Goal: Task Accomplishment & Management: Manage account settings

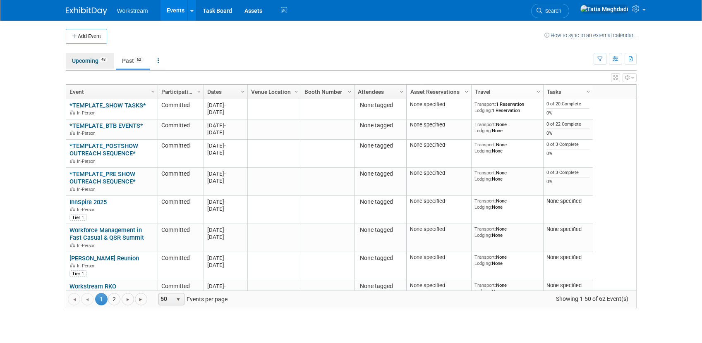
click at [89, 62] on link "Upcoming 48" at bounding box center [90, 61] width 48 height 16
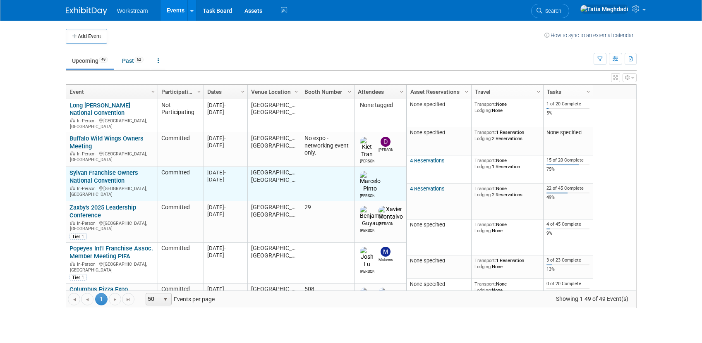
click at [85, 169] on link "Sylvan Franchise Owners National Convention" at bounding box center [104, 176] width 69 height 15
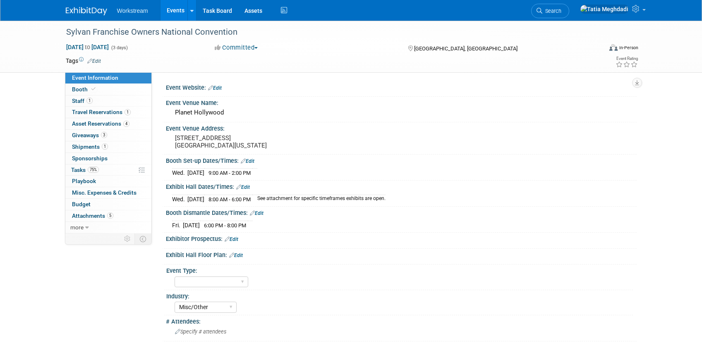
select select "Misc/Other"
select select "No"
select select "Tatia Meghdadi"
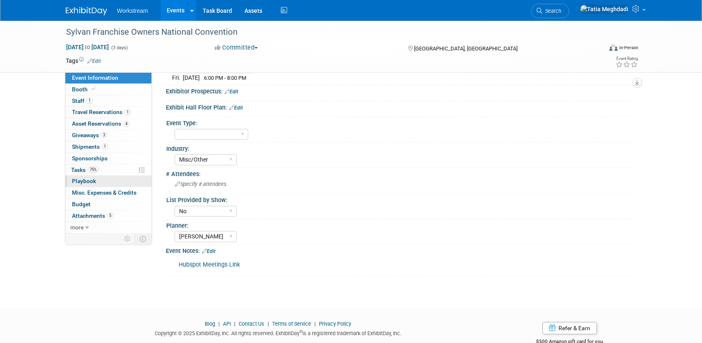
scroll to position [170, 0]
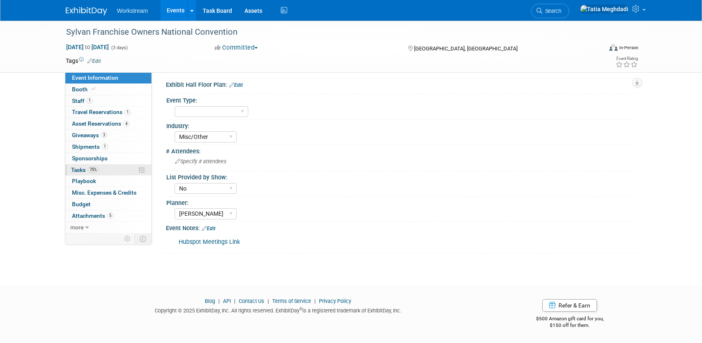
click at [79, 168] on span "Tasks 75%" at bounding box center [85, 170] width 28 height 7
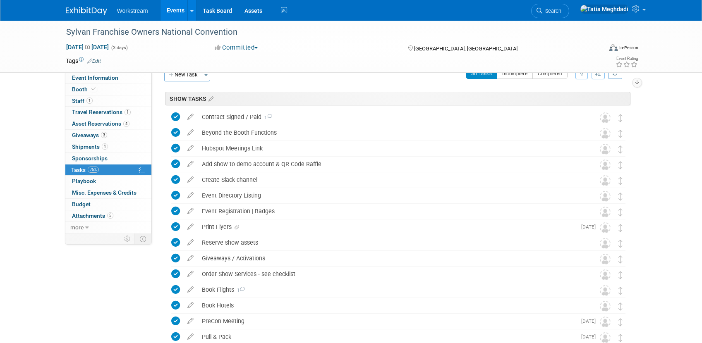
scroll to position [2, 0]
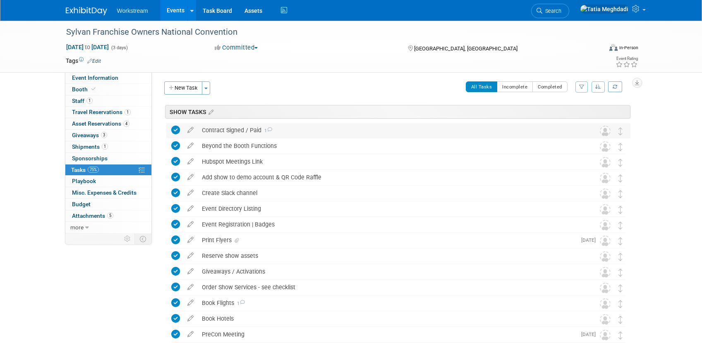
click at [209, 132] on div "Contract Signed / Paid 1" at bounding box center [391, 130] width 386 height 14
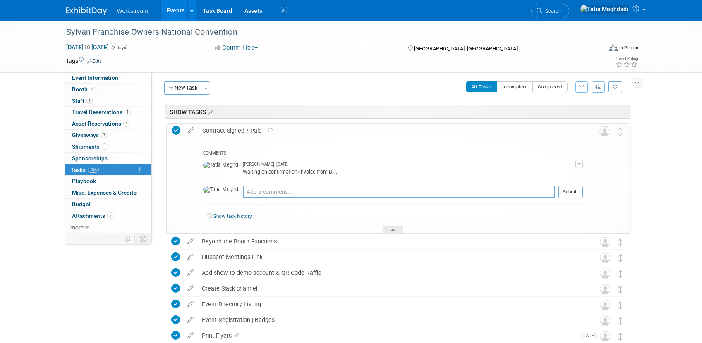
click at [209, 132] on div "Contract Signed / Paid 1" at bounding box center [390, 131] width 385 height 14
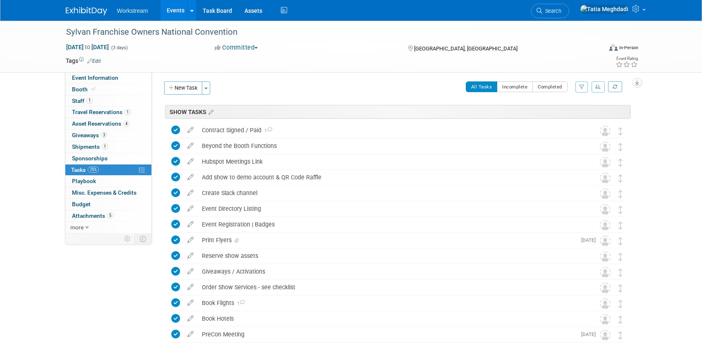
click at [173, 13] on link "Events" at bounding box center [176, 10] width 30 height 21
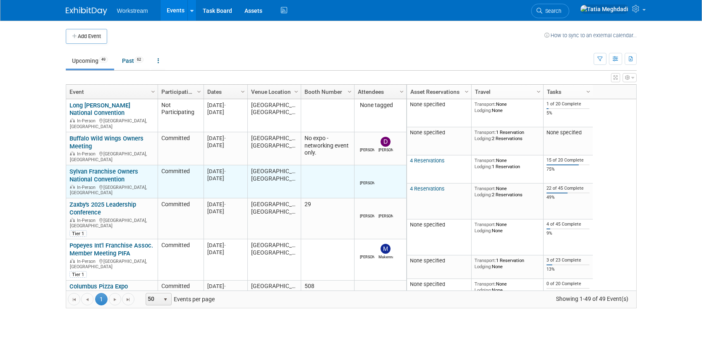
scroll to position [16, 0]
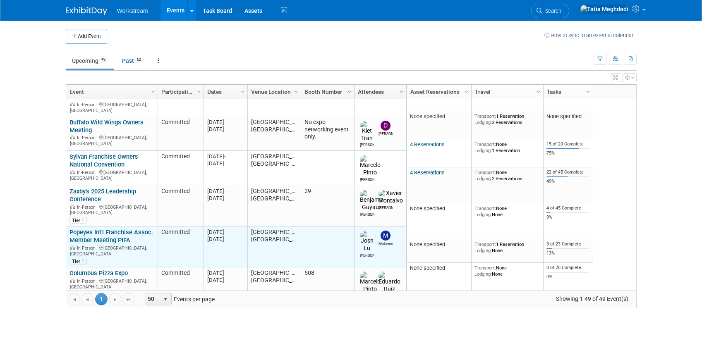
click at [93, 229] on link "Popeyes Int'l Franchise Assoc. Member Meeting PIFA" at bounding box center [112, 236] width 84 height 15
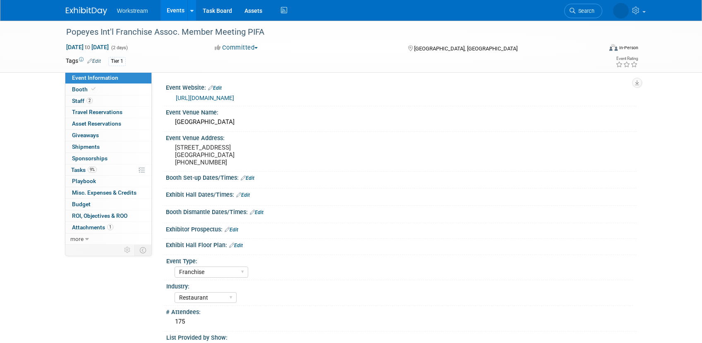
select select "Franchise"
select select "Restaurant"
select select "No"
select select "[PERSON_NAME]"
click at [84, 172] on span "Tasks 9%" at bounding box center [84, 170] width 26 height 7
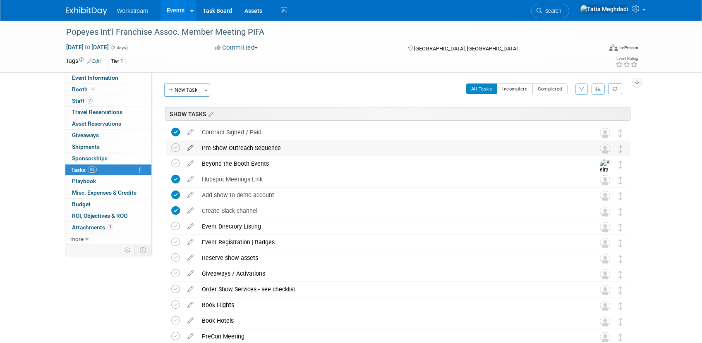
click at [187, 149] on icon at bounding box center [190, 146] width 14 height 10
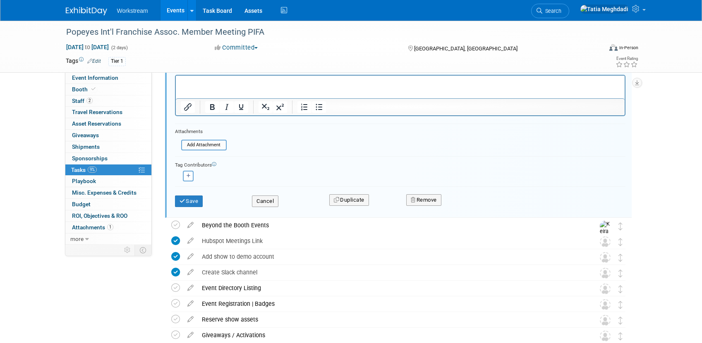
scroll to position [230, 0]
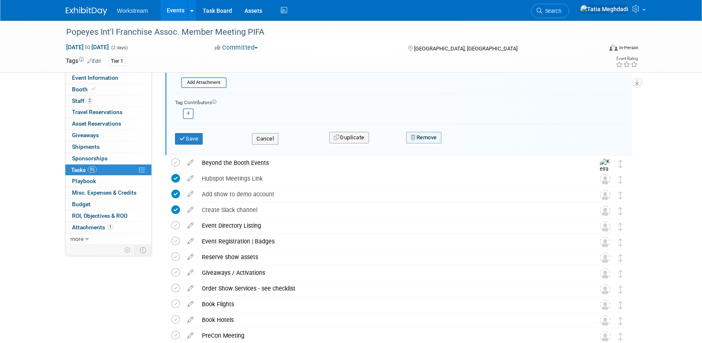
click at [433, 138] on button "Remove" at bounding box center [423, 138] width 35 height 12
click at [479, 144] on link "Yes" at bounding box center [470, 144] width 24 height 13
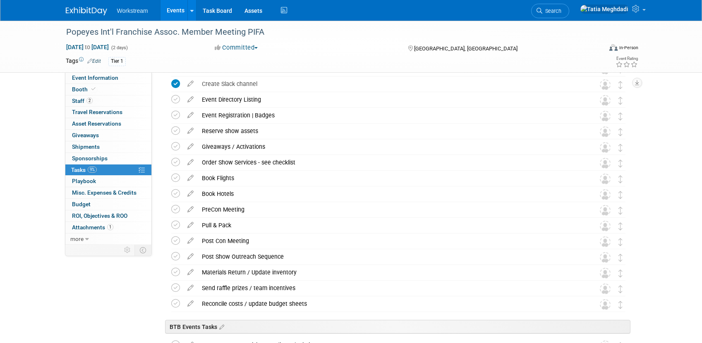
scroll to position [0, 0]
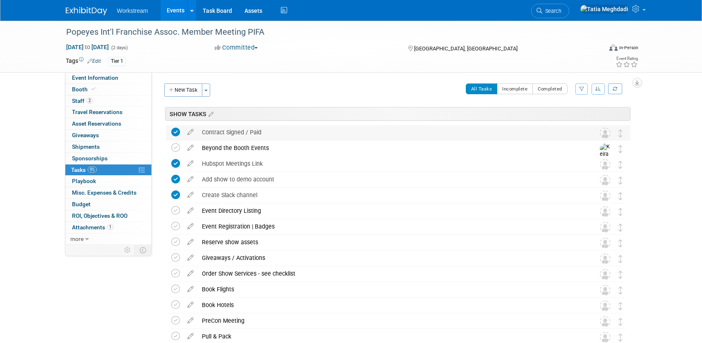
click at [606, 131] on img at bounding box center [605, 133] width 11 height 11
click at [191, 130] on icon at bounding box center [190, 130] width 14 height 10
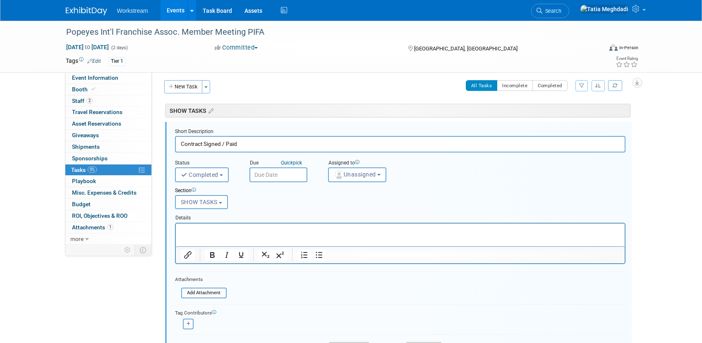
scroll to position [4, 0]
click at [354, 169] on button "Unassigned" at bounding box center [357, 174] width 59 height 15
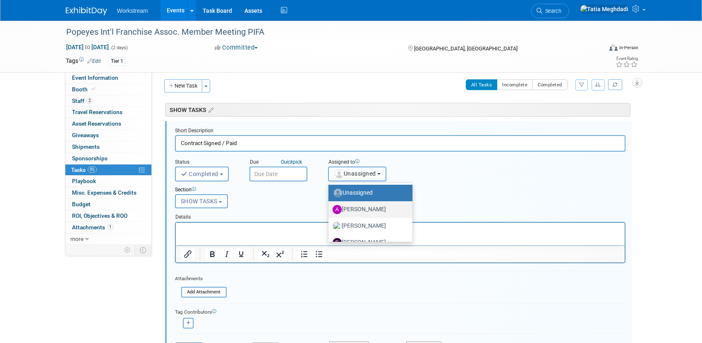
scroll to position [44, 0]
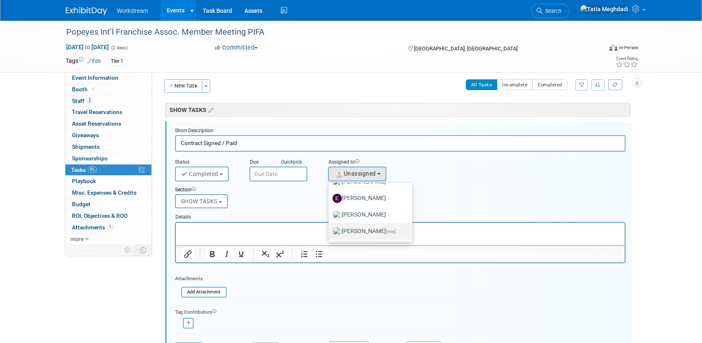
click at [367, 230] on label "Tatia Meghdadi (me)" at bounding box center [369, 231] width 72 height 13
click at [330, 230] on input "Tatia Meghdadi (me)" at bounding box center [326, 230] width 5 height 5
select select "b902a942-28d6-4fba-8668-6eaa2e055ed5"
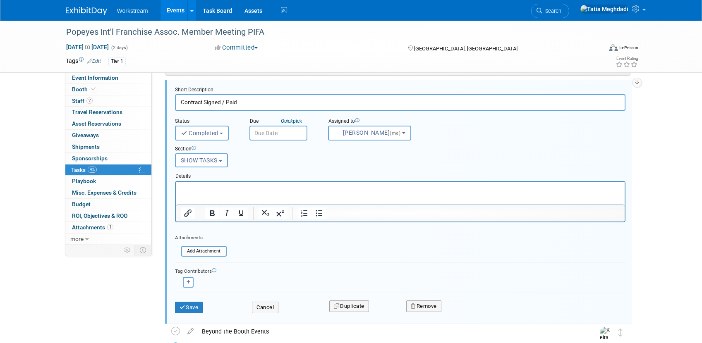
scroll to position [82, 0]
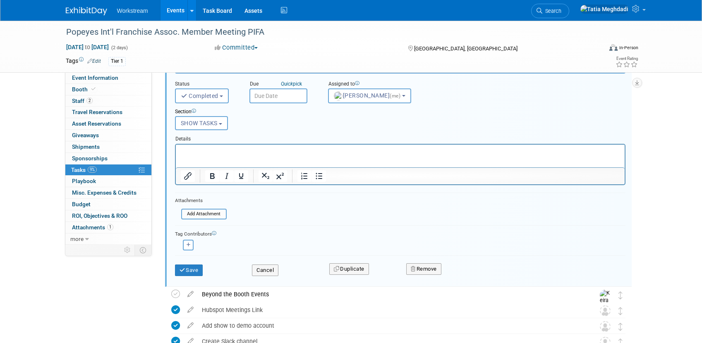
click at [204, 268] on div "Save" at bounding box center [207, 267] width 77 height 17
click at [198, 270] on button "Save" at bounding box center [189, 271] width 28 height 12
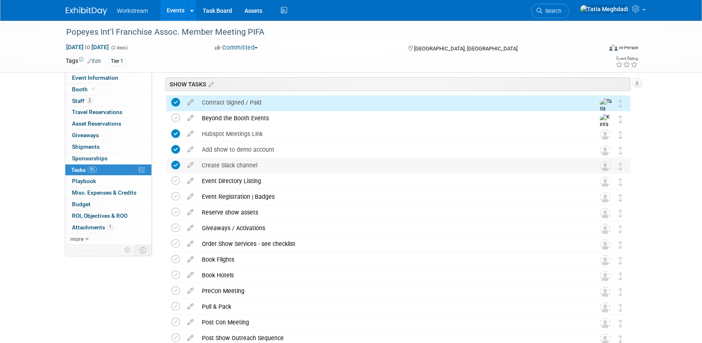
scroll to position [0, 0]
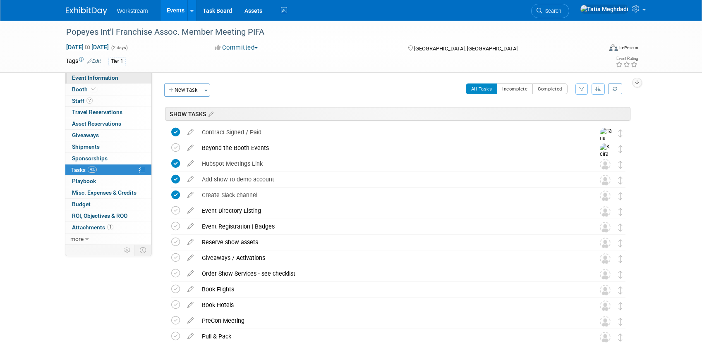
click at [75, 76] on span "Event Information" at bounding box center [95, 77] width 46 height 7
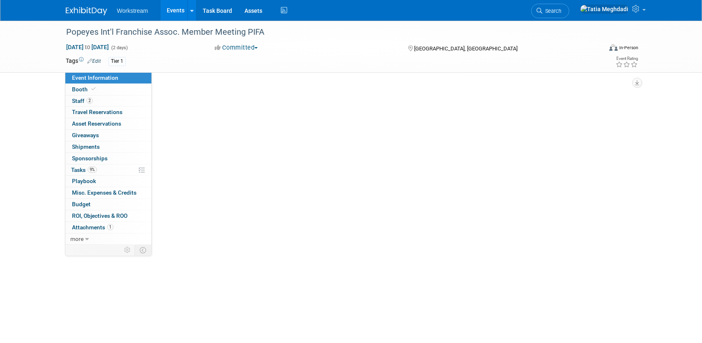
select select "Franchise"
select select "Restaurant"
select select "No"
select select "[PERSON_NAME]"
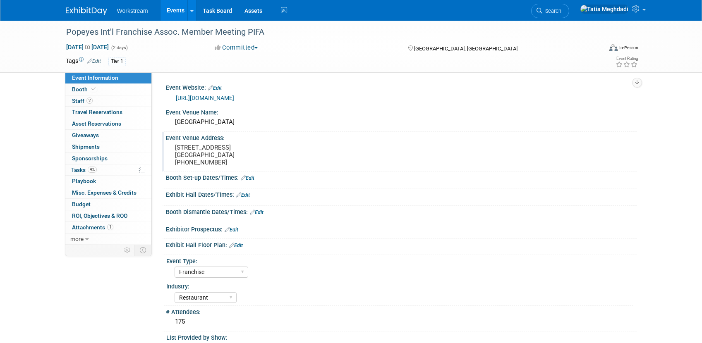
scroll to position [0, 0]
click at [254, 178] on link "Edit" at bounding box center [248, 178] width 14 height 6
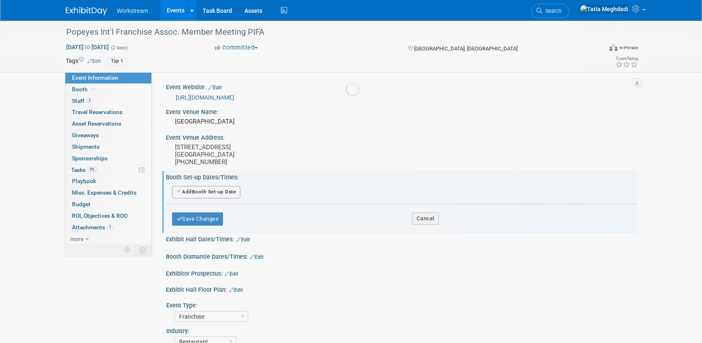
click at [346, 178] on div at bounding box center [352, 171] width 12 height 343
click at [189, 193] on button "Add Another Booth Set-up Date" at bounding box center [206, 192] width 69 height 12
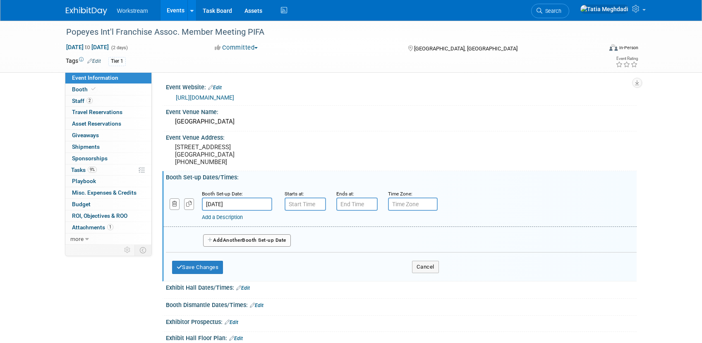
click at [230, 204] on input "[DATE]" at bounding box center [237, 204] width 70 height 13
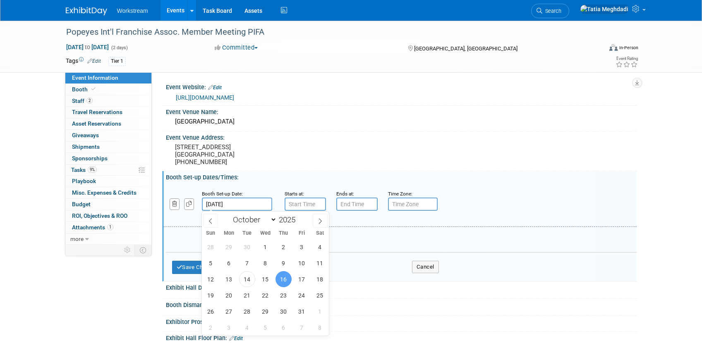
click at [230, 204] on input "[DATE]" at bounding box center [237, 204] width 70 height 13
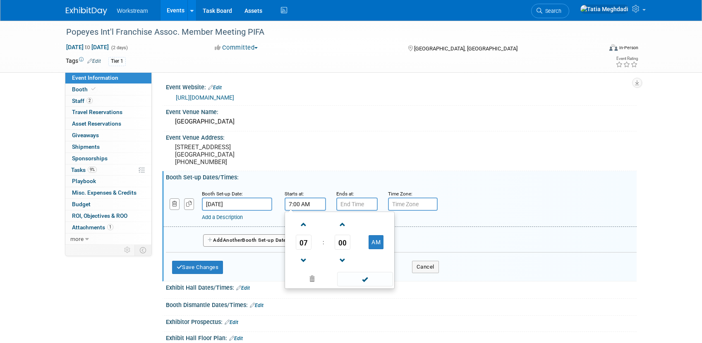
click at [317, 205] on input "7:00 AM" at bounding box center [305, 204] width 41 height 13
click at [310, 238] on span "07" at bounding box center [304, 242] width 16 height 15
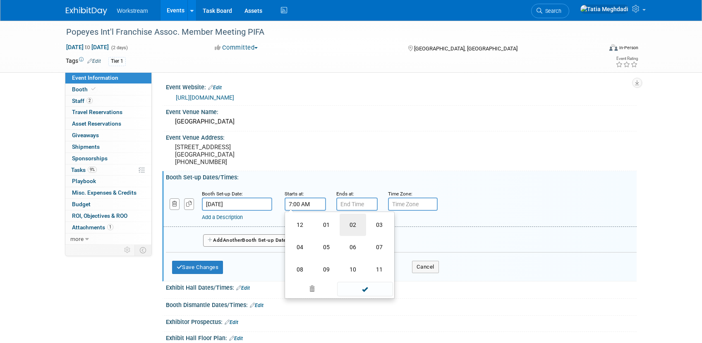
click at [354, 226] on td "02" at bounding box center [353, 225] width 26 height 22
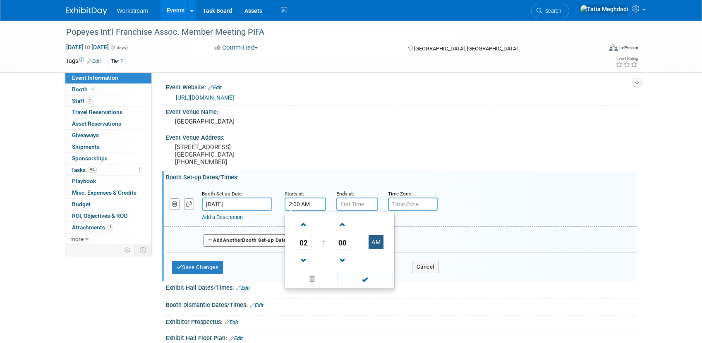
click at [381, 242] on button "AM" at bounding box center [376, 242] width 15 height 14
type input "2:00 PM"
drag, startPoint x: 369, startPoint y: 280, endPoint x: 371, endPoint y: 261, distance: 19.1
click at [370, 279] on span at bounding box center [365, 279] width 56 height 14
click at [354, 204] on input "7:00 PM" at bounding box center [356, 204] width 41 height 13
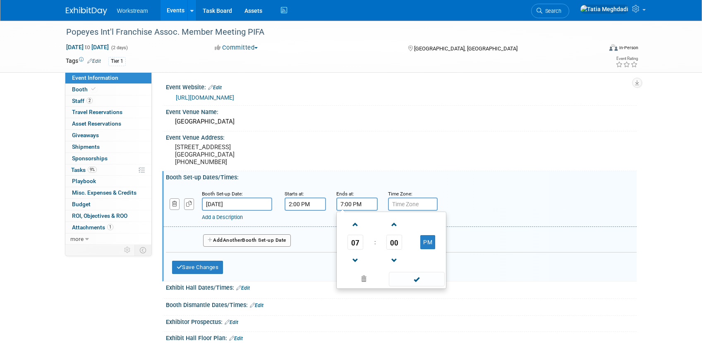
click at [354, 204] on input "7:00 PM" at bounding box center [356, 204] width 41 height 13
click at [354, 238] on span "07" at bounding box center [356, 242] width 16 height 15
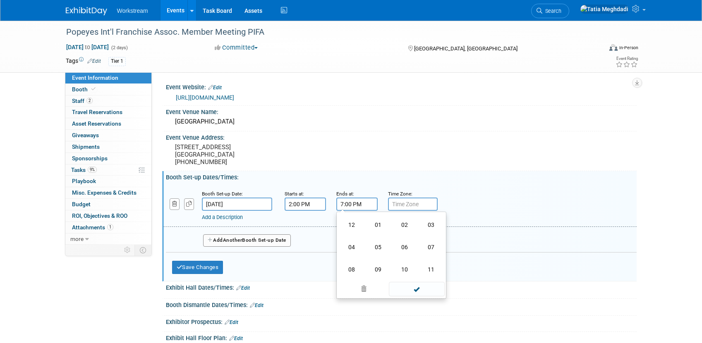
drag, startPoint x: 350, startPoint y: 247, endPoint x: 371, endPoint y: 235, distance: 24.6
click at [350, 247] on td "04" at bounding box center [351, 247] width 26 height 22
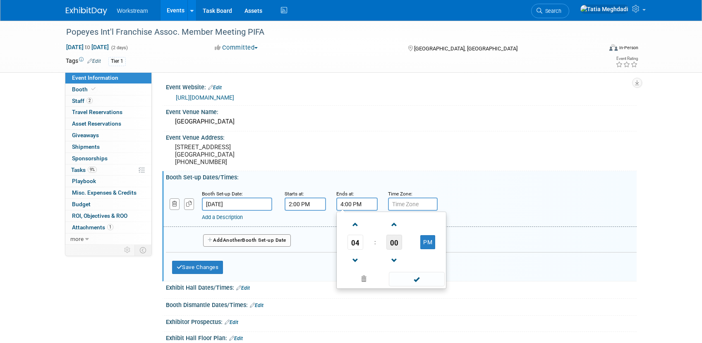
click at [391, 242] on span "00" at bounding box center [394, 242] width 16 height 15
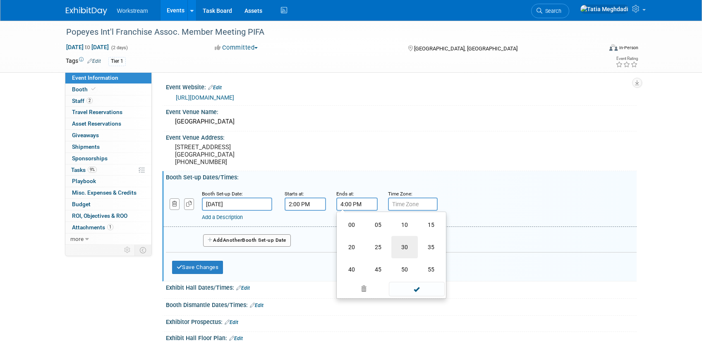
click at [409, 245] on td "30" at bounding box center [404, 247] width 26 height 22
type input "4:30 PM"
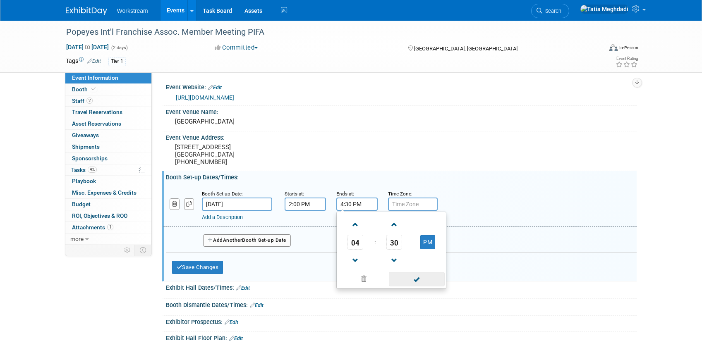
click at [418, 287] on div "04 : 30 PM 12 01 02 03 04 05 06 07 08 09 10 11 00 05 10 15 20 25 30 35 40 45 50…" at bounding box center [391, 250] width 110 height 77
click at [416, 281] on span at bounding box center [417, 279] width 56 height 14
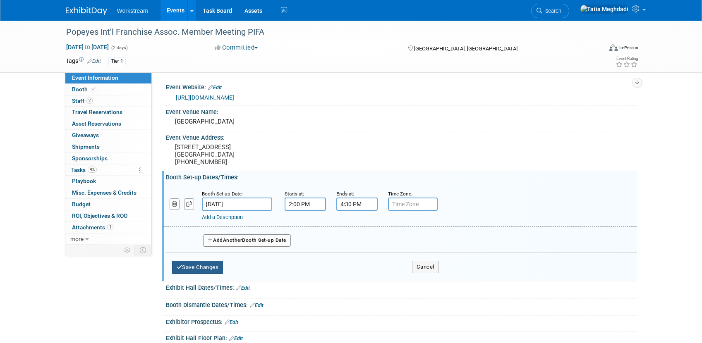
click at [194, 266] on button "Save Changes" at bounding box center [197, 267] width 51 height 13
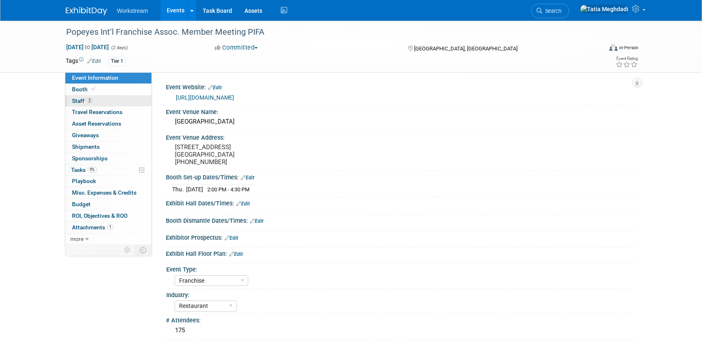
click at [82, 100] on span "Staff 2" at bounding box center [82, 101] width 21 height 7
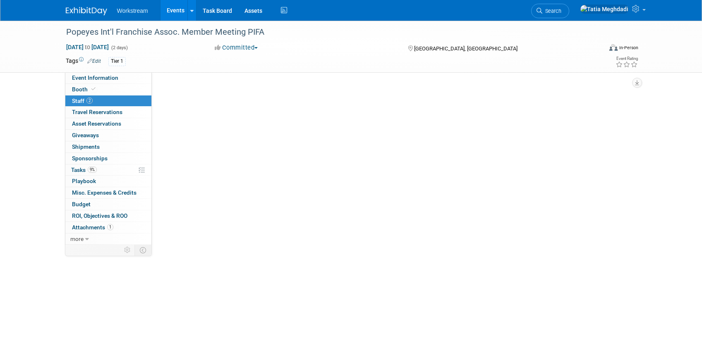
scroll to position [0, 0]
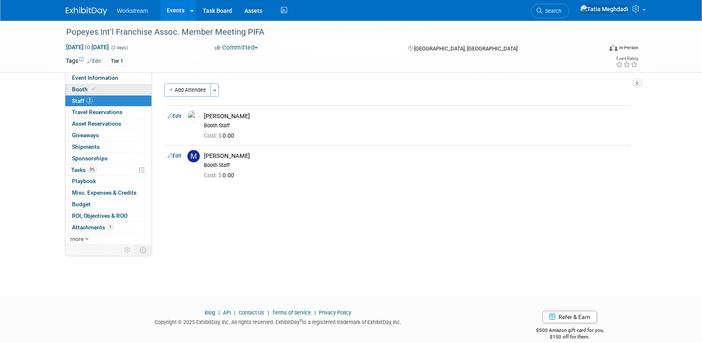
click at [84, 85] on link "Booth" at bounding box center [108, 89] width 86 height 11
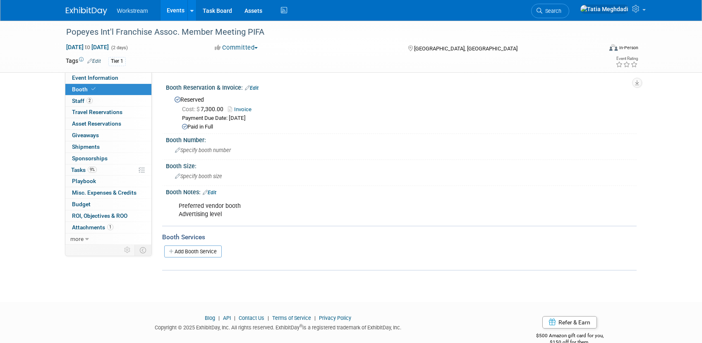
click at [211, 191] on link "Edit" at bounding box center [210, 193] width 14 height 6
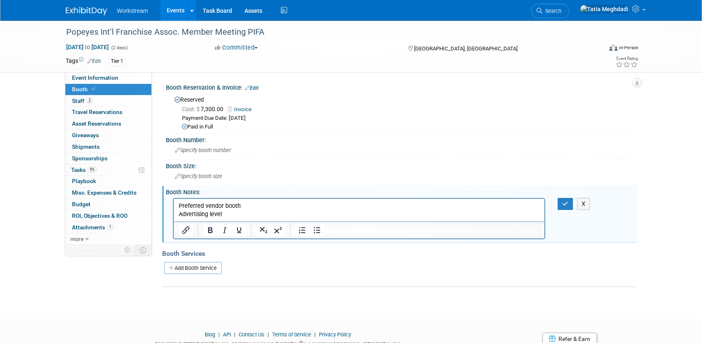
click at [247, 204] on p "Preferred vendor booth Advertising level" at bounding box center [359, 210] width 362 height 17
drag, startPoint x: 294, startPoint y: 205, endPoint x: 171, endPoint y: 209, distance: 123.4
click at [173, 209] on html "Preferred vendor booth Advertising level" at bounding box center [358, 205] width 371 height 12
click at [178, 204] on p "6' table, 2 chairs" at bounding box center [359, 206] width 362 height 8
click at [559, 203] on button "button" at bounding box center [565, 204] width 15 height 12
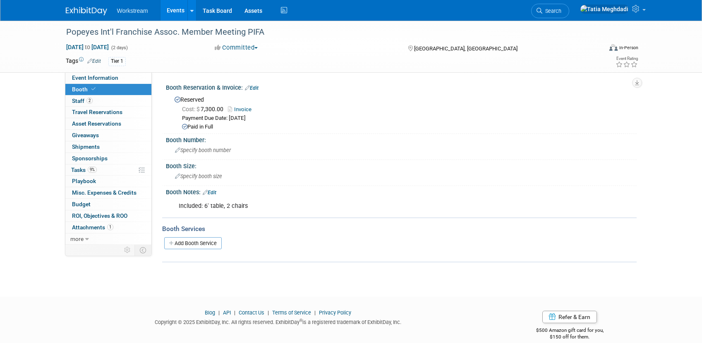
click at [215, 193] on link "Edit" at bounding box center [210, 193] width 14 height 6
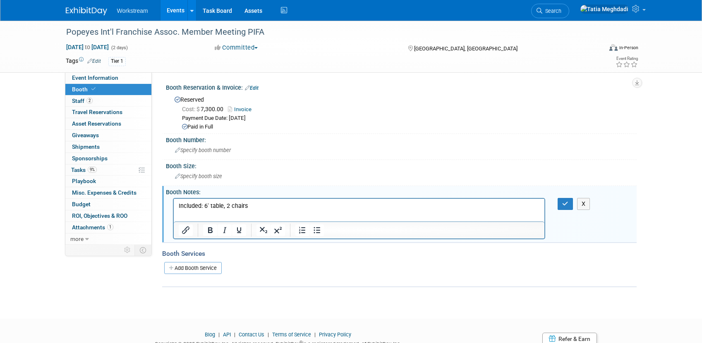
click at [257, 204] on p "Included: 6' table, 2 chairs" at bounding box center [359, 206] width 362 height 8
click at [563, 204] on icon "button" at bounding box center [565, 204] width 6 height 6
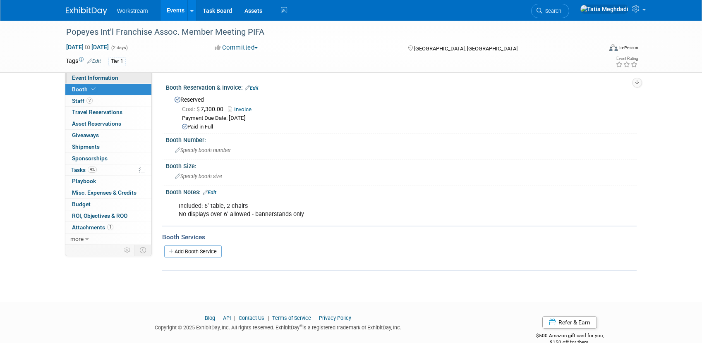
click at [85, 77] on span "Event Information" at bounding box center [95, 77] width 46 height 7
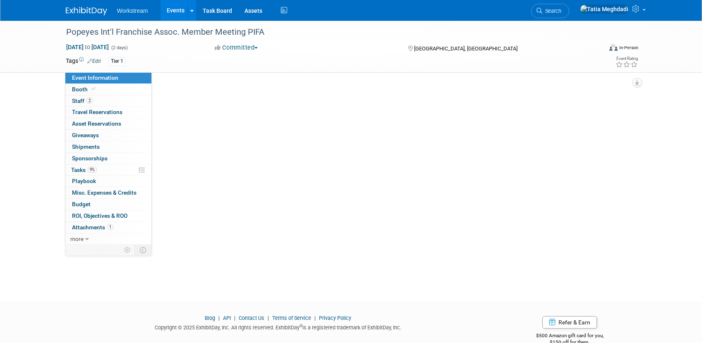
select select "Franchise"
select select "Restaurant"
select select "No"
select select "[PERSON_NAME]"
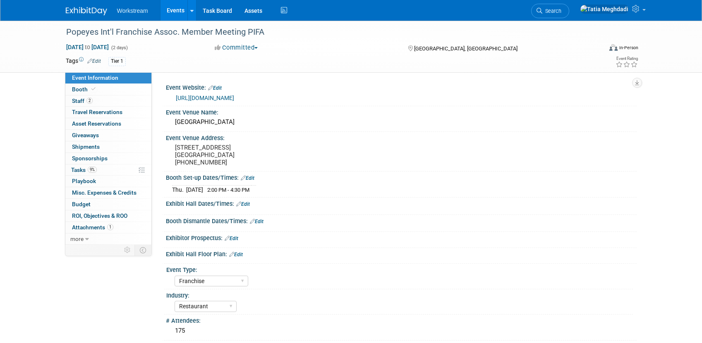
click at [188, 221] on div "Booth Dismantle Dates/Times: Edit" at bounding box center [401, 220] width 471 height 11
drag, startPoint x: 262, startPoint y: 221, endPoint x: 276, endPoint y: 224, distance: 14.4
click at [262, 221] on link "Edit" at bounding box center [257, 222] width 14 height 6
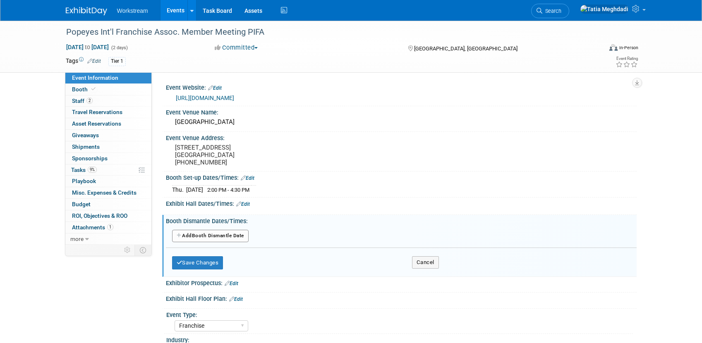
click at [219, 234] on button "Add Another Booth Dismantle Date" at bounding box center [210, 236] width 77 height 12
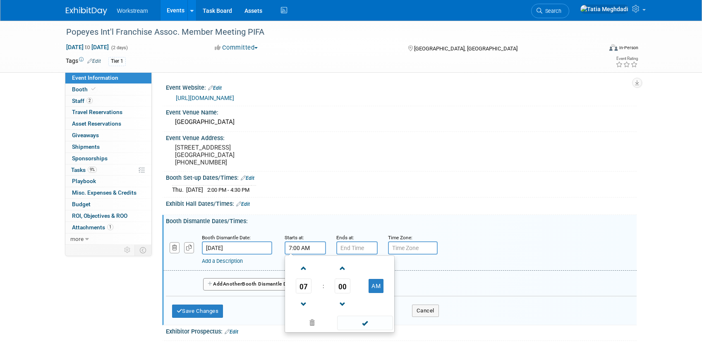
click at [311, 250] on input "7:00 AM" at bounding box center [305, 248] width 41 height 13
click at [304, 270] on span at bounding box center [304, 269] width 14 height 14
type input "8:00 AM"
click at [364, 323] on span at bounding box center [365, 323] width 56 height 14
click at [355, 251] on input "7:00 PM" at bounding box center [356, 248] width 41 height 13
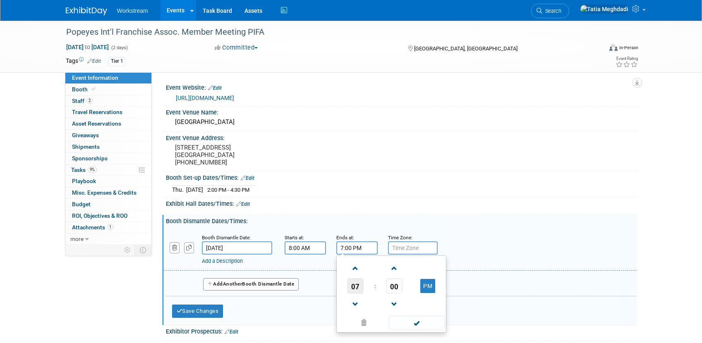
click at [353, 286] on span "07" at bounding box center [356, 286] width 16 height 15
click at [406, 312] on td "10" at bounding box center [404, 313] width 26 height 22
click at [428, 288] on button "PM" at bounding box center [427, 286] width 15 height 14
type input "10:00 AM"
click at [422, 320] on span at bounding box center [417, 323] width 56 height 14
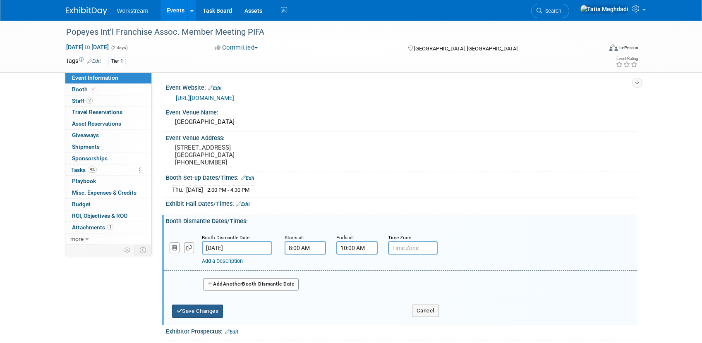
click at [215, 311] on button "Save Changes" at bounding box center [197, 311] width 51 height 13
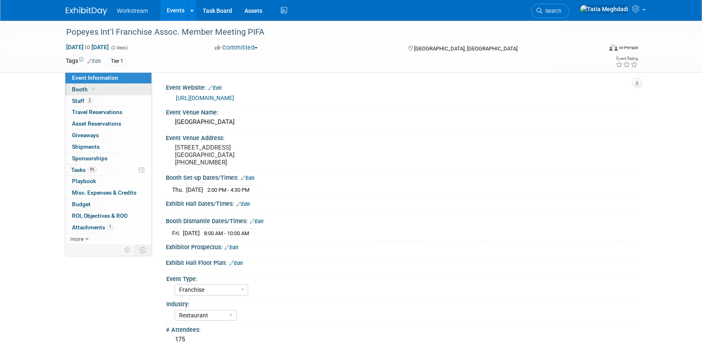
click at [82, 89] on span "Booth" at bounding box center [84, 89] width 25 height 7
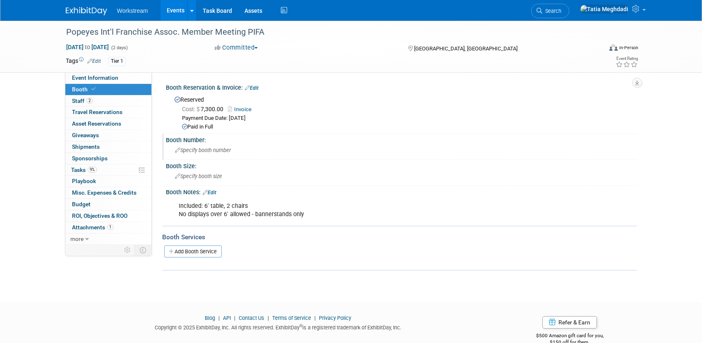
click at [197, 149] on span "Specify booth number" at bounding box center [203, 150] width 56 height 6
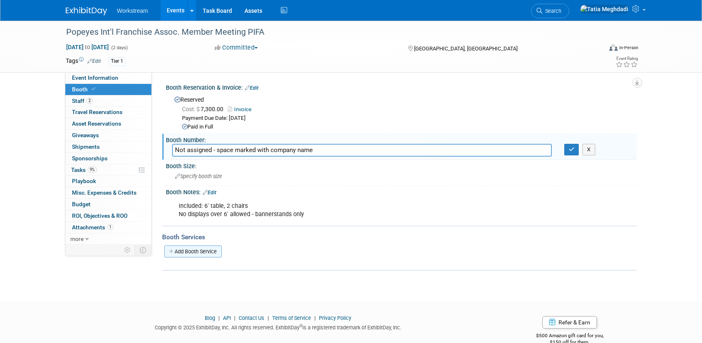
scroll to position [11, 0]
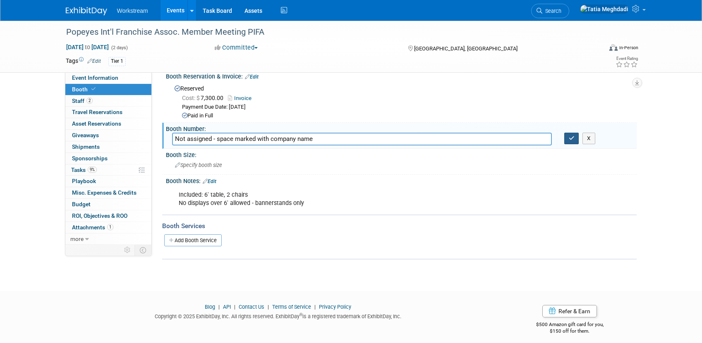
type input "Not assigned - space marked with company name"
click at [574, 137] on icon "button" at bounding box center [572, 138] width 6 height 5
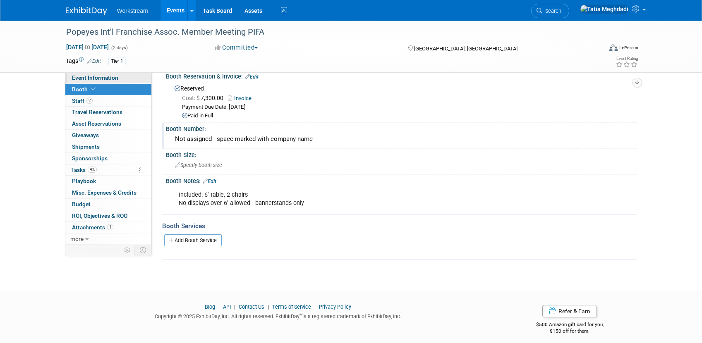
click at [86, 76] on span "Event Information" at bounding box center [95, 77] width 46 height 7
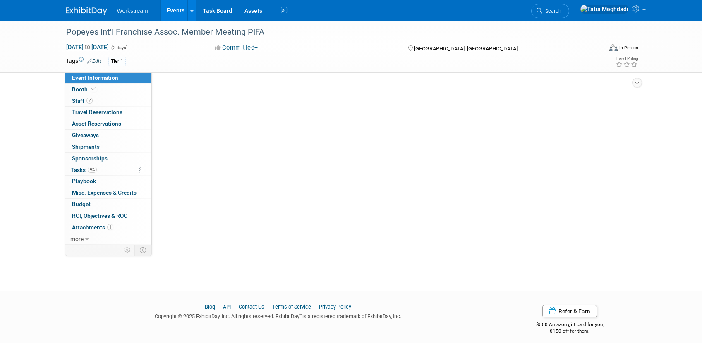
scroll to position [0, 0]
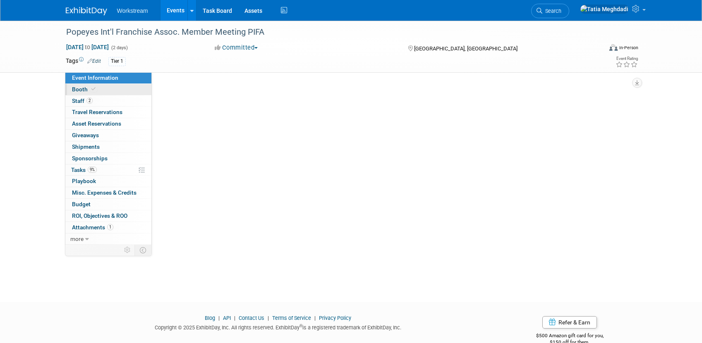
select select "Franchise"
select select "Restaurant"
select select "No"
select select "Tatia Meghdadi"
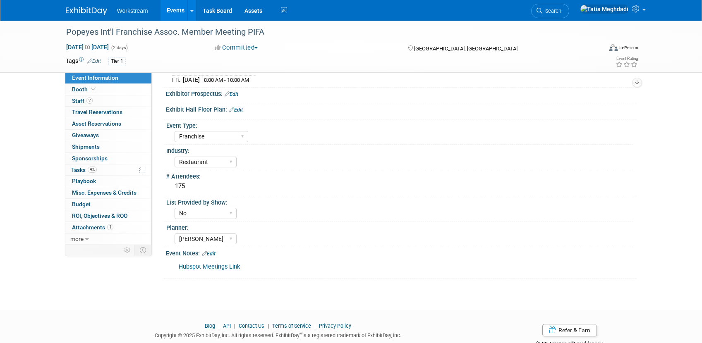
scroll to position [178, 0]
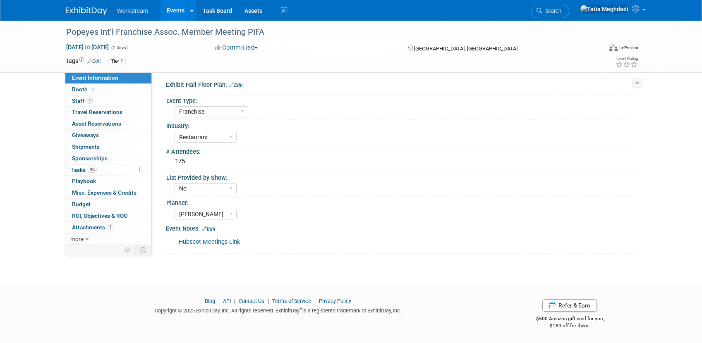
click at [211, 227] on link "Edit" at bounding box center [209, 229] width 14 height 6
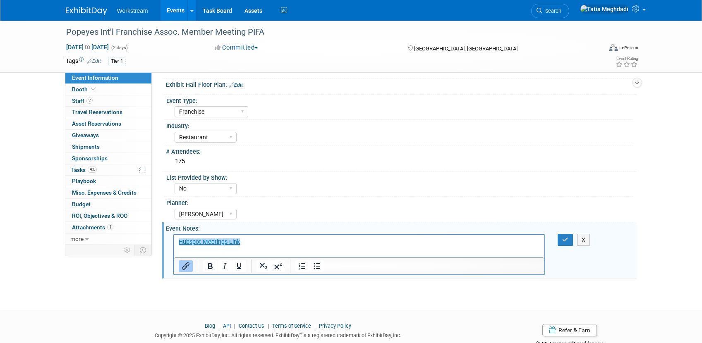
scroll to position [0, 0]
click at [178, 242] on link "﻿Hubspot Meetings Link" at bounding box center [208, 242] width 61 height 7
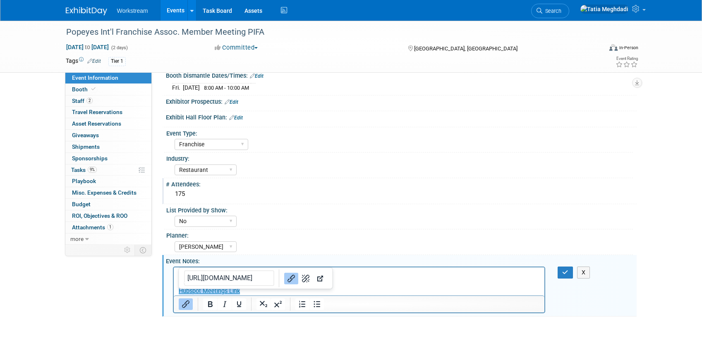
scroll to position [123, 0]
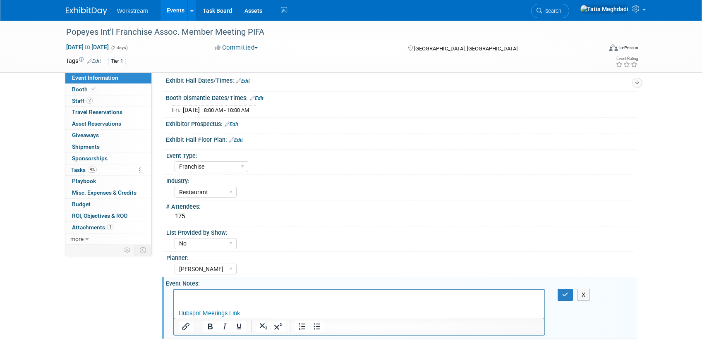
click at [175, 298] on html "﻿Hubspot Meetings Link" at bounding box center [358, 304] width 371 height 28
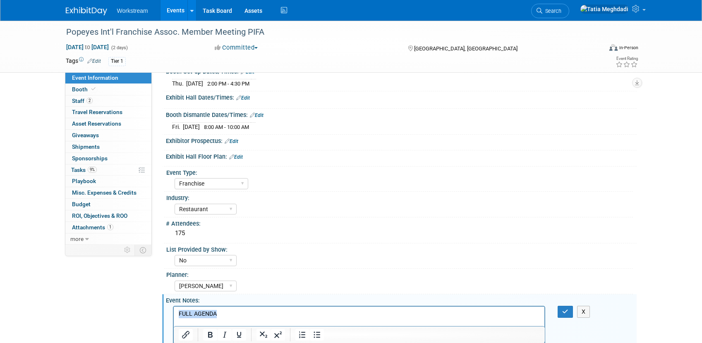
drag, startPoint x: 222, startPoint y: 312, endPoint x: 188, endPoint y: 307, distance: 33.8
click at [173, 311] on html "FULL AGENDA Hubspot Meetings Link" at bounding box center [358, 321] width 371 height 28
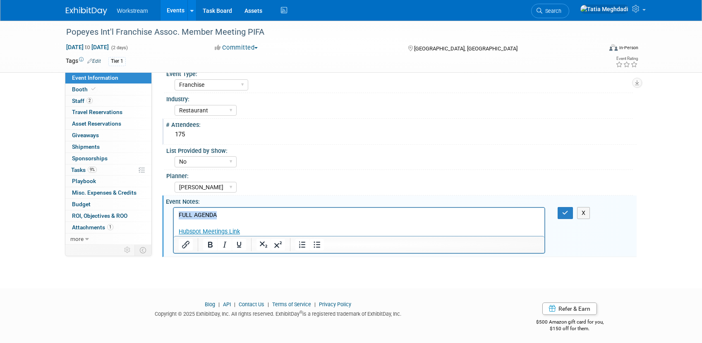
scroll to position [209, 0]
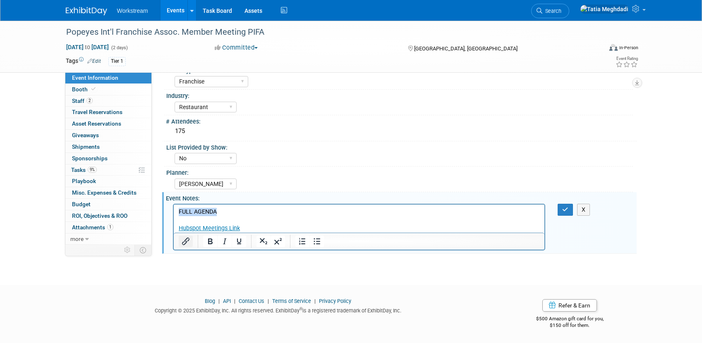
click at [187, 242] on icon "Insert/edit link" at bounding box center [185, 241] width 7 height 7
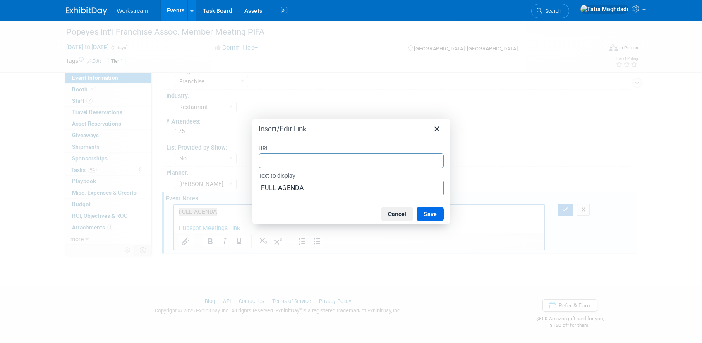
type input "https://na.eventscloud.com/website/87993/agenda/"
click at [430, 211] on button "Save" at bounding box center [430, 214] width 27 height 14
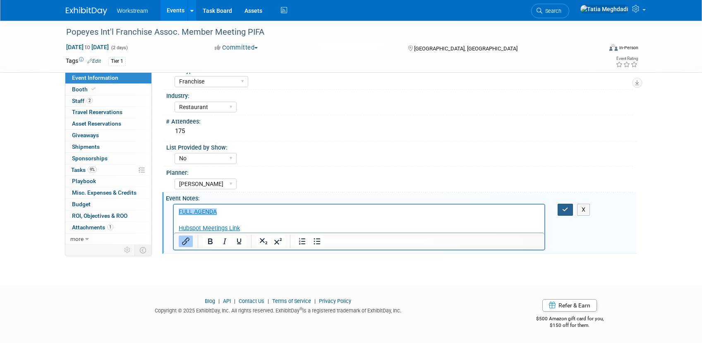
click at [563, 207] on icon "button" at bounding box center [565, 210] width 6 height 6
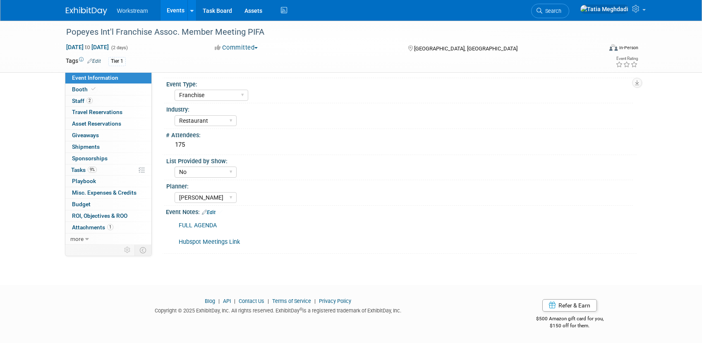
scroll to position [195, 0]
click at [520, 183] on div "Planner:" at bounding box center [399, 185] width 467 height 10
click at [74, 91] on span "Booth" at bounding box center [84, 89] width 25 height 7
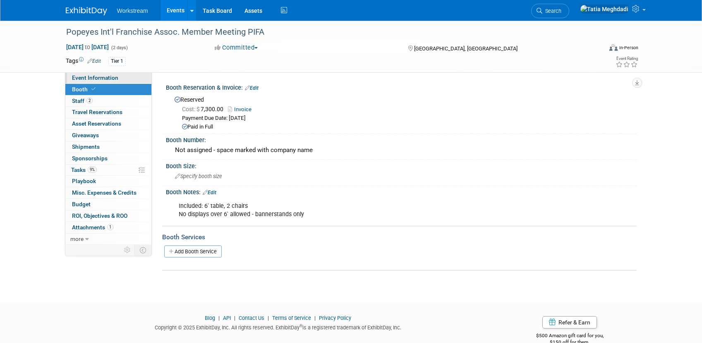
click at [83, 77] on span "Event Information" at bounding box center [95, 77] width 46 height 7
select select "Franchise"
select select "Restaurant"
select select "No"
select select "[PERSON_NAME]"
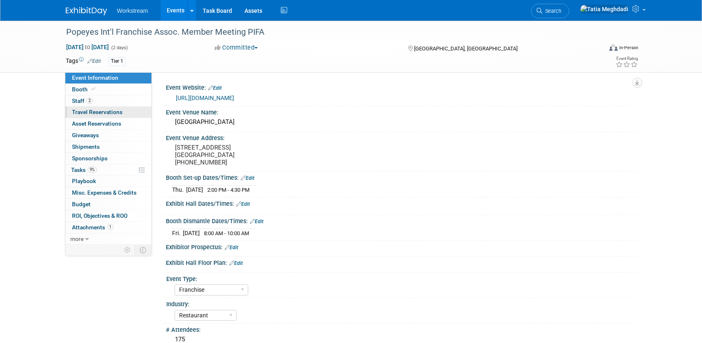
click at [88, 108] on link "0 Travel Reservations 0" at bounding box center [108, 112] width 86 height 11
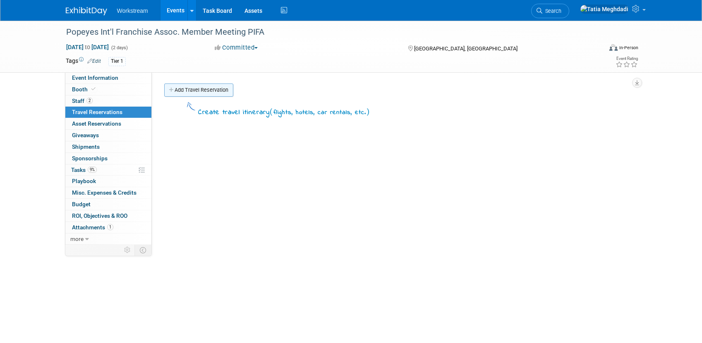
click at [209, 94] on link "Add Travel Reservation" at bounding box center [198, 90] width 69 height 13
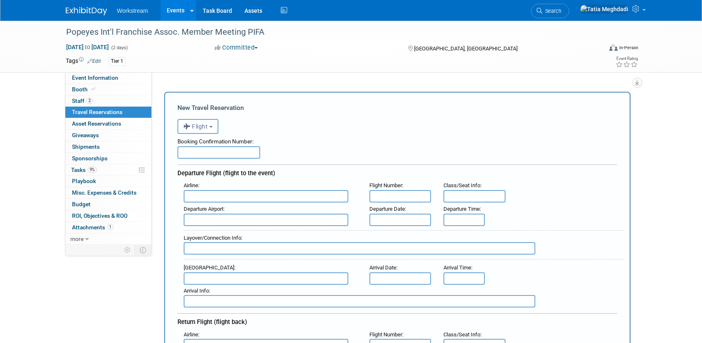
click at [201, 149] on input "text" at bounding box center [219, 152] width 83 height 12
type input "r"
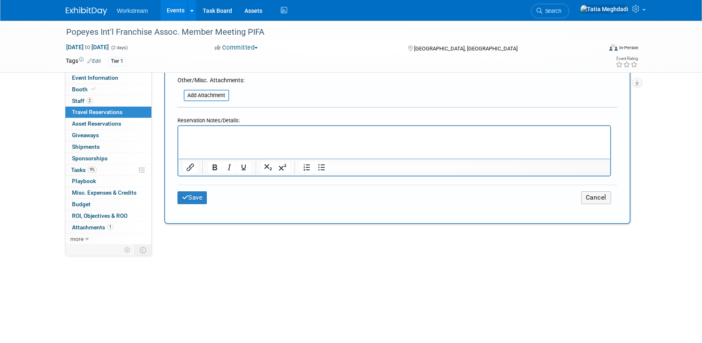
type input "REPS BOOK OWN"
click at [182, 197] on icon "submit" at bounding box center [185, 197] width 7 height 6
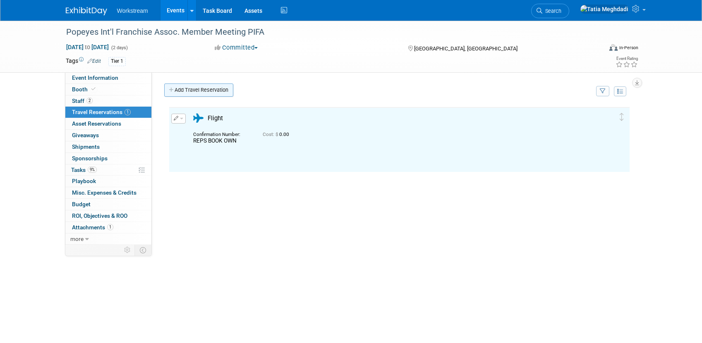
click at [192, 93] on link "Add Travel Reservation" at bounding box center [198, 90] width 69 height 13
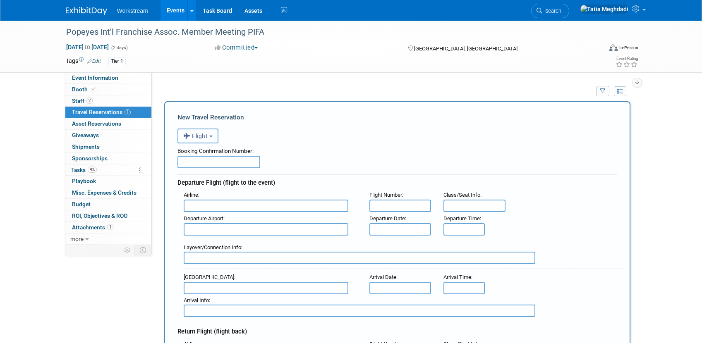
click at [198, 134] on span "Flight" at bounding box center [195, 136] width 25 height 7
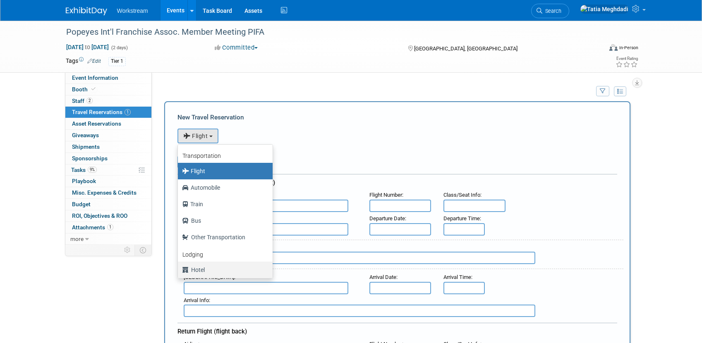
click at [198, 271] on label "Hotel" at bounding box center [223, 270] width 82 height 13
click at [179, 271] on input "Hotel" at bounding box center [176, 268] width 5 height 5
select select "6"
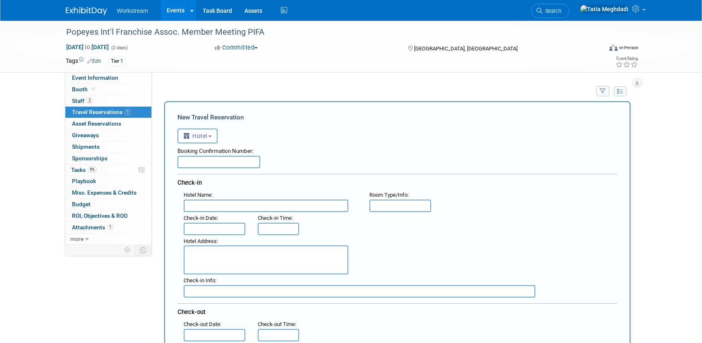
click at [212, 205] on input "text" at bounding box center [266, 206] width 165 height 12
type input "Bellagio Las Vegas"
type input "Standard"
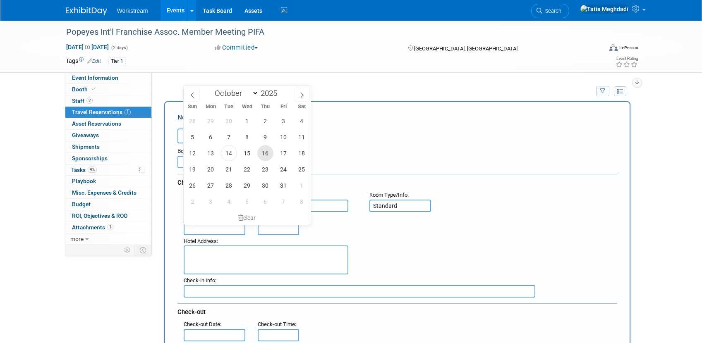
click at [266, 150] on span "16" at bounding box center [265, 153] width 16 height 16
type input "Oct 16, 2025"
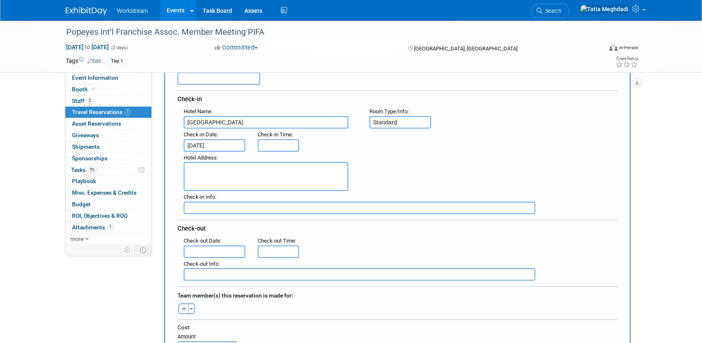
scroll to position [84, 0]
click at [197, 252] on input "text" at bounding box center [215, 251] width 62 height 12
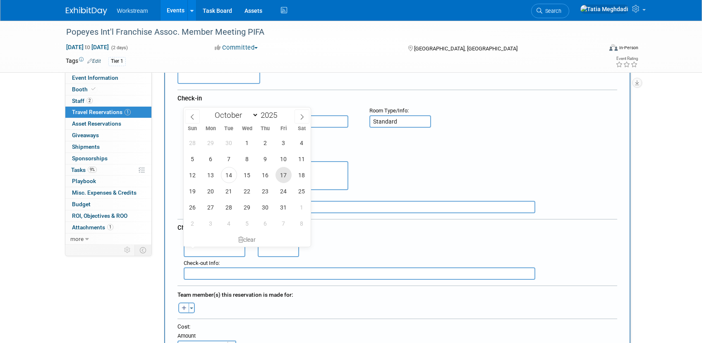
click at [280, 174] on span "17" at bounding box center [284, 175] width 16 height 16
type input "Oct 17, 2025"
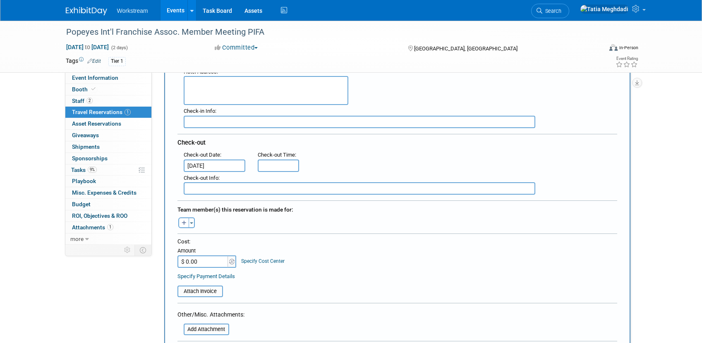
scroll to position [172, 0]
click at [186, 218] on button "button" at bounding box center [183, 221] width 11 height 11
select select
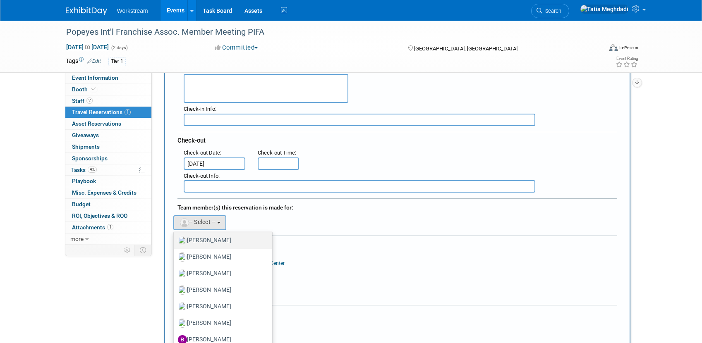
scroll to position [0, 0]
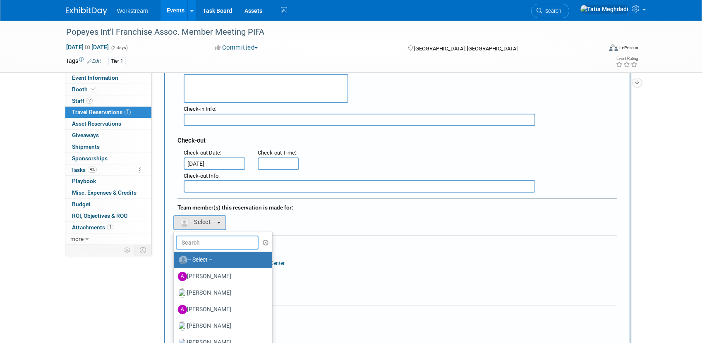
click at [197, 244] on input "text" at bounding box center [217, 243] width 83 height 14
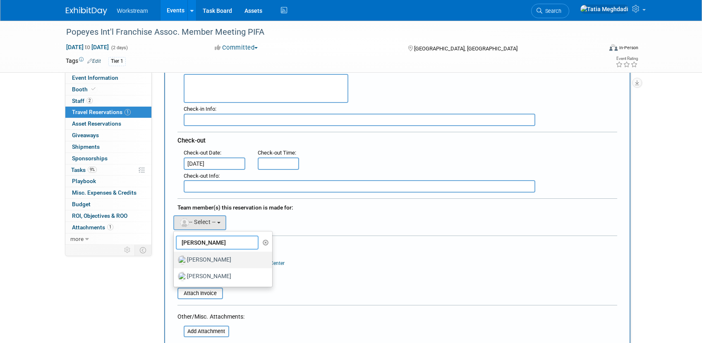
type input "josh"
click at [197, 259] on label "[PERSON_NAME]" at bounding box center [221, 260] width 86 height 13
click at [175, 259] on input "[PERSON_NAME]" at bounding box center [172, 259] width 5 height 5
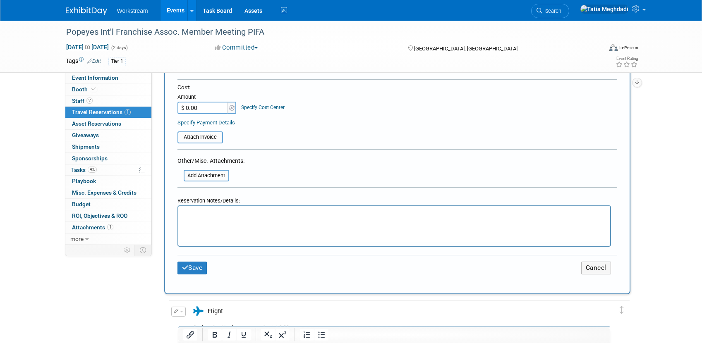
scroll to position [374, 0]
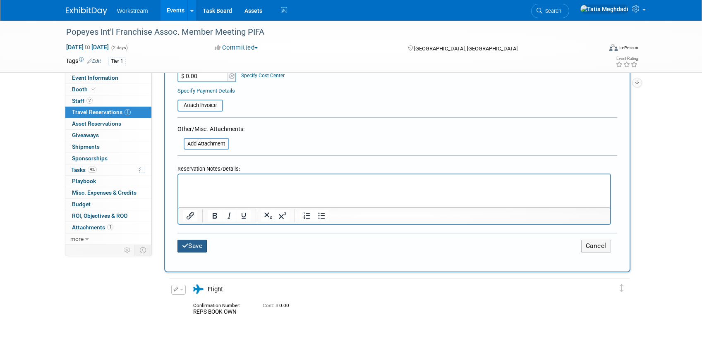
click at [200, 240] on button "Save" at bounding box center [193, 246] width 30 height 13
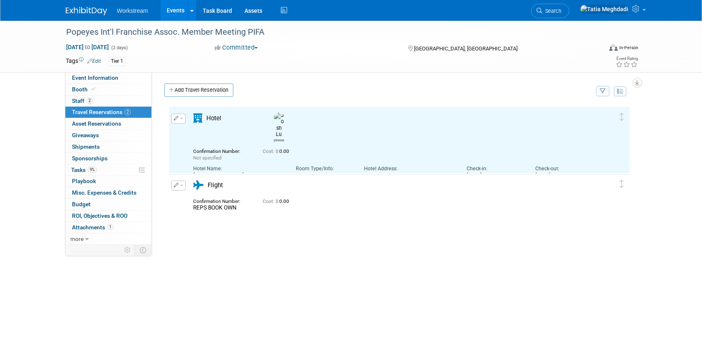
scroll to position [0, 0]
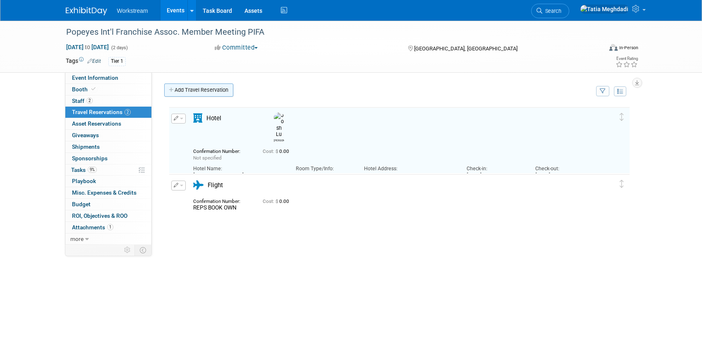
click at [203, 95] on link "Add Travel Reservation" at bounding box center [198, 90] width 69 height 13
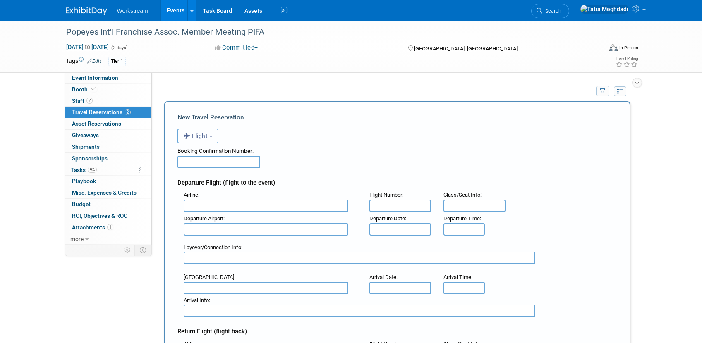
click at [199, 134] on span "Flight" at bounding box center [195, 136] width 25 height 7
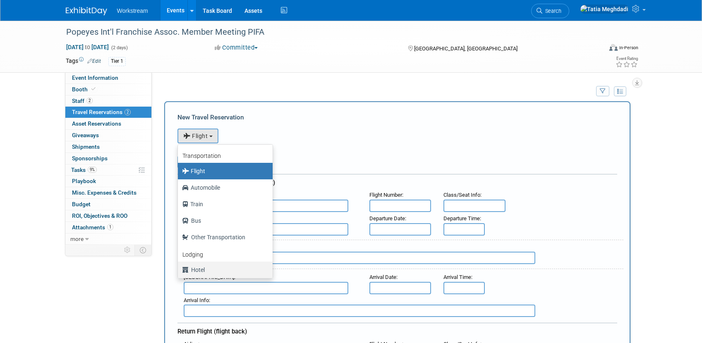
click at [201, 269] on label "Hotel" at bounding box center [223, 270] width 82 height 13
click at [179, 269] on input "Hotel" at bounding box center [176, 268] width 5 height 5
select select "6"
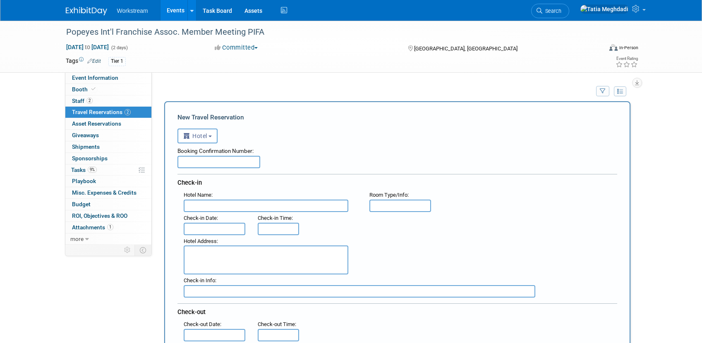
click at [207, 206] on input "text" at bounding box center [266, 206] width 165 height 12
type input "Bellagio Las Vegas"
type input "Standard"
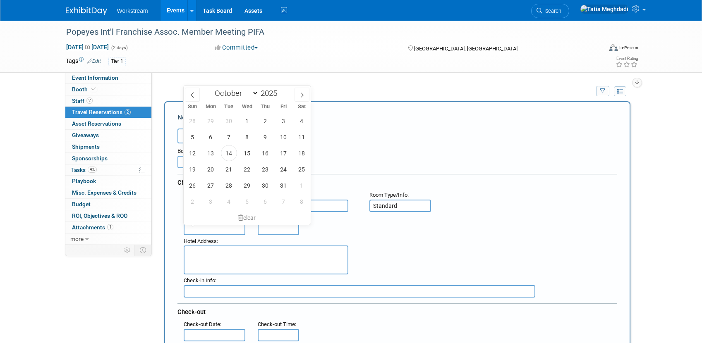
click at [195, 225] on input "text" at bounding box center [215, 229] width 62 height 12
click at [267, 154] on span "16" at bounding box center [265, 153] width 16 height 16
type input "Oct 16, 2025"
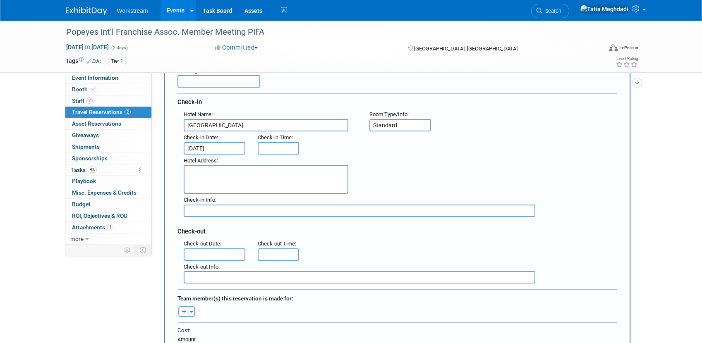
scroll to position [84, 0]
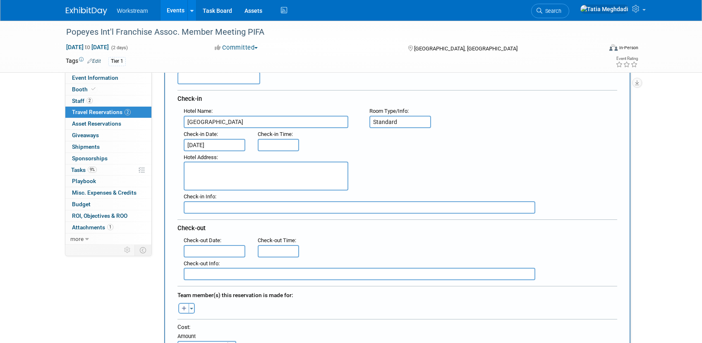
click at [212, 250] on input "text" at bounding box center [215, 251] width 62 height 12
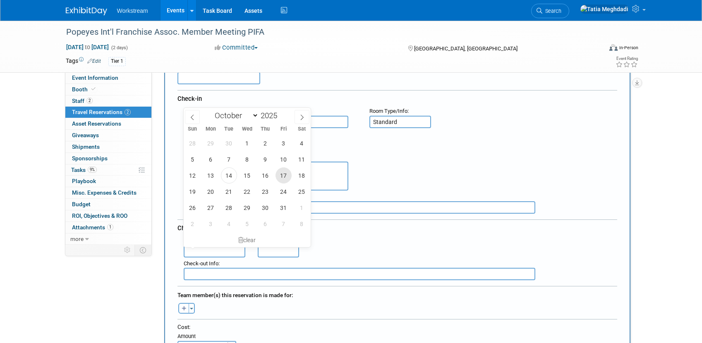
click at [281, 173] on span "17" at bounding box center [284, 176] width 16 height 16
type input "Oct 17, 2025"
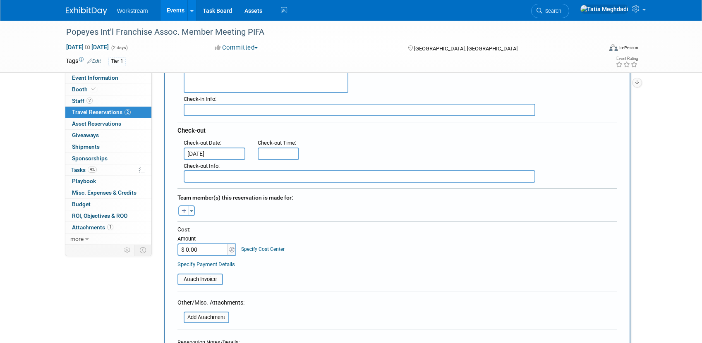
scroll to position [185, 0]
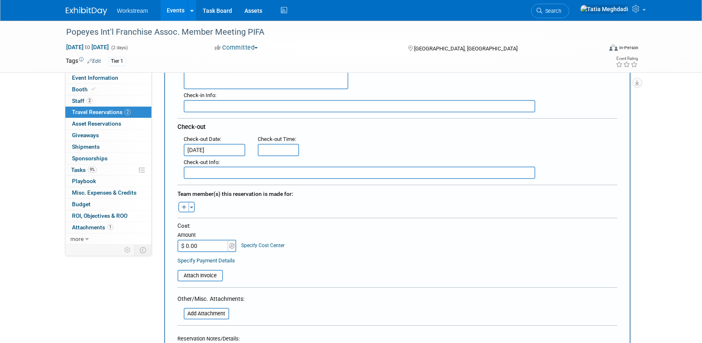
click at [185, 205] on icon "button" at bounding box center [184, 207] width 5 height 5
select select
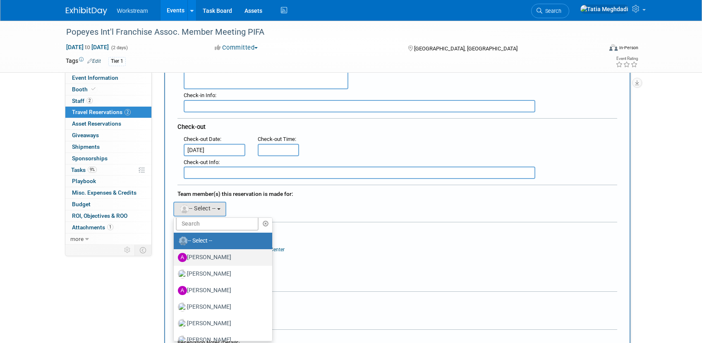
scroll to position [7, 0]
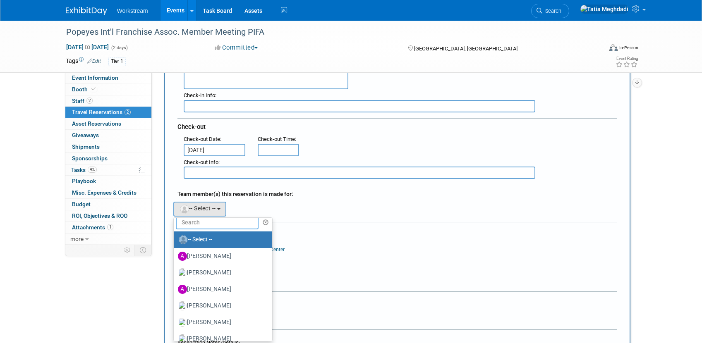
click at [209, 224] on input "text" at bounding box center [217, 223] width 83 height 14
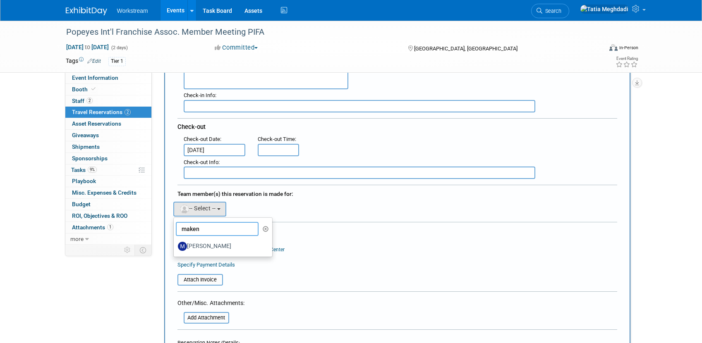
scroll to position [0, 0]
type input "maken"
click at [211, 246] on label "[PERSON_NAME]" at bounding box center [221, 246] width 86 height 13
click at [175, 246] on input "[PERSON_NAME]" at bounding box center [172, 245] width 5 height 5
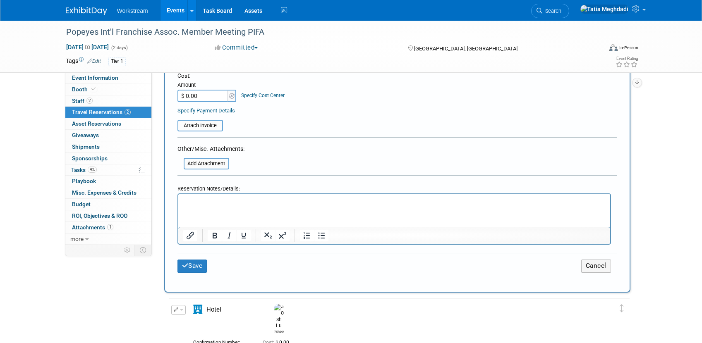
scroll to position [382, 0]
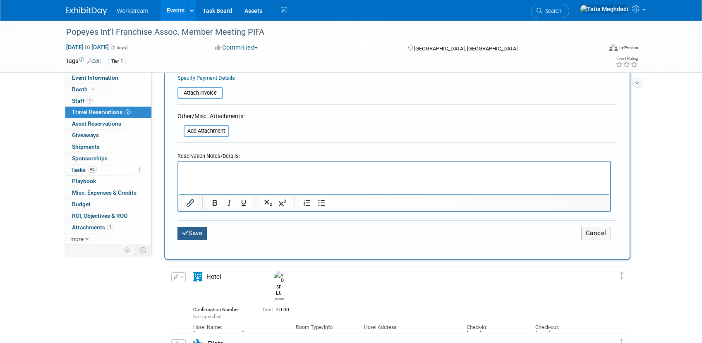
click at [193, 230] on button "Save" at bounding box center [193, 233] width 30 height 13
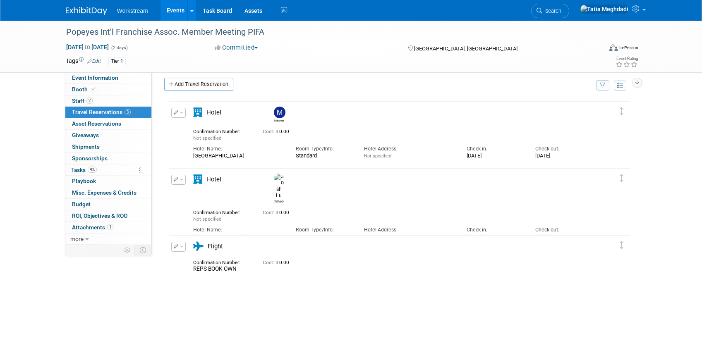
scroll to position [7, 0]
click at [30, 240] on div "Popeyes Int'l Franchise Assoc. Member Meeting PIFA Oct 16, 2025 to Oct 17, 2025…" at bounding box center [351, 189] width 702 height 351
click at [87, 145] on span "Shipments 0" at bounding box center [86, 147] width 28 height 7
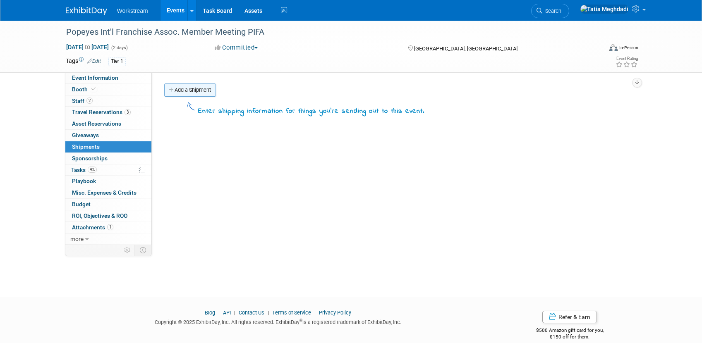
click at [194, 93] on link "Add a Shipment" at bounding box center [190, 90] width 52 height 13
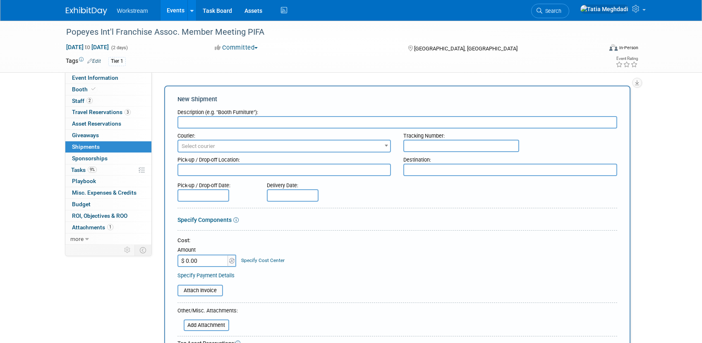
click at [84, 72] on div "Popeyes Int'l Franchise Assoc. Member Meeting PIFA Oct 16, 2025 to Oct 17, 2025…" at bounding box center [351, 47] width 702 height 52
click at [84, 75] on span "Event Information" at bounding box center [95, 77] width 46 height 7
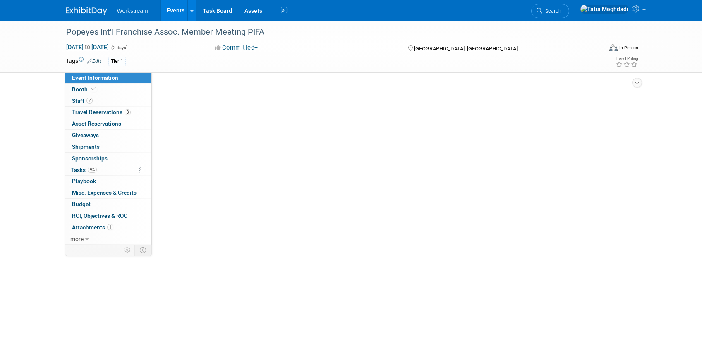
select select "Franchise"
select select "Restaurant"
select select "No"
select select "[PERSON_NAME]"
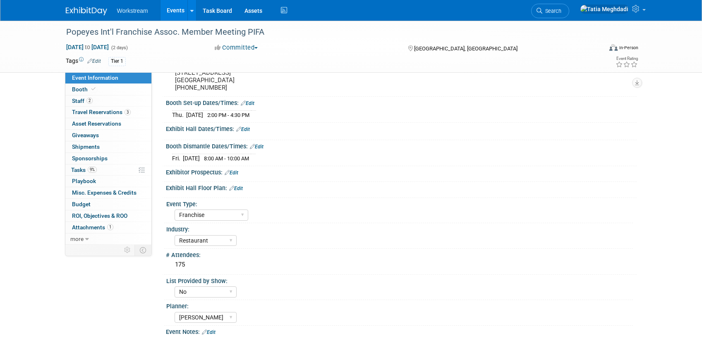
scroll to position [70, 0]
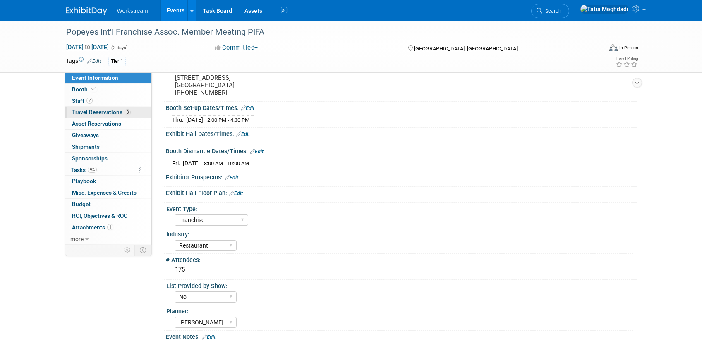
click at [91, 114] on span "Travel Reservations 3" at bounding box center [101, 112] width 59 height 7
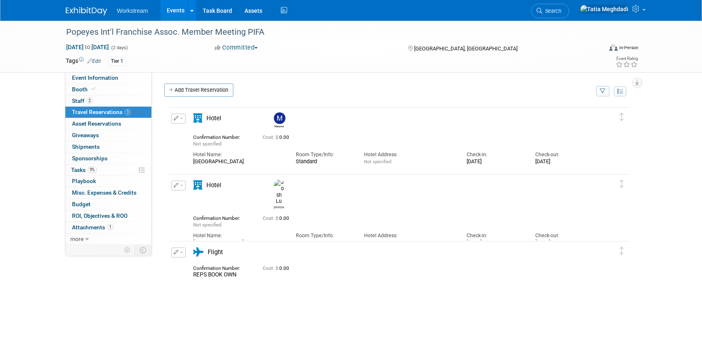
scroll to position [0, 0]
click at [274, 120] on img at bounding box center [280, 119] width 12 height 12
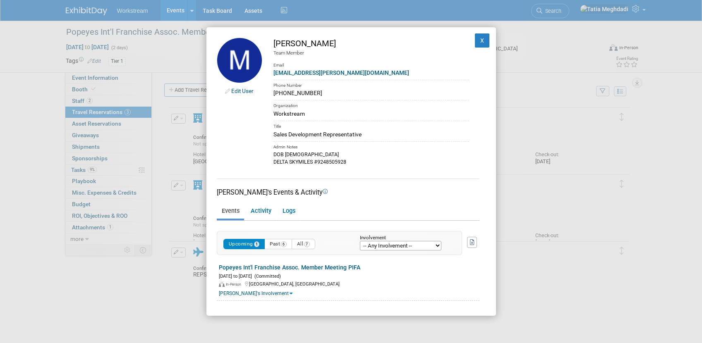
drag, startPoint x: 305, startPoint y: 94, endPoint x: 271, endPoint y: 92, distance: 34.8
click at [271, 92] on td "Makenna Clark Team Member Email makenna.clark@workstream.is Phone Number 385-50…" at bounding box center [365, 102] width 206 height 128
copy div "385-505-8058"
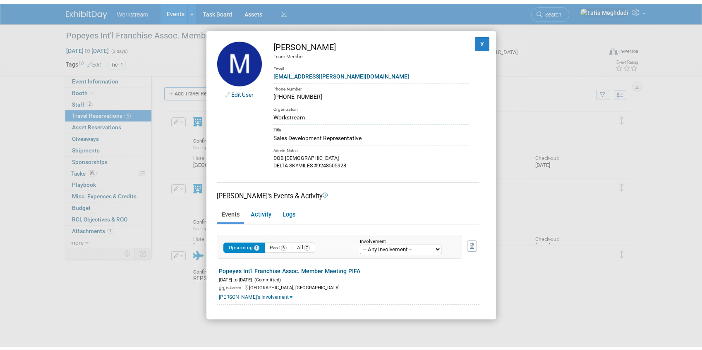
scroll to position [1, 0]
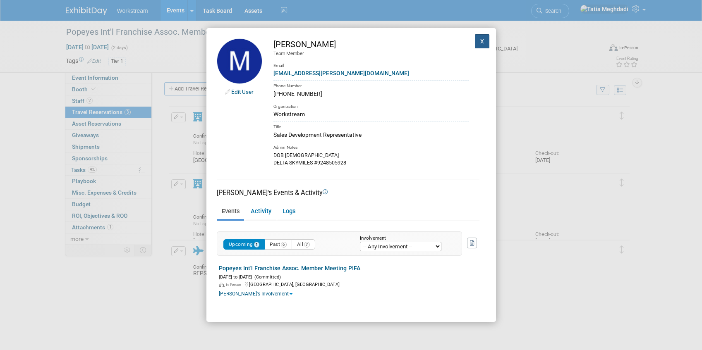
click at [484, 42] on button "X" at bounding box center [482, 41] width 15 height 14
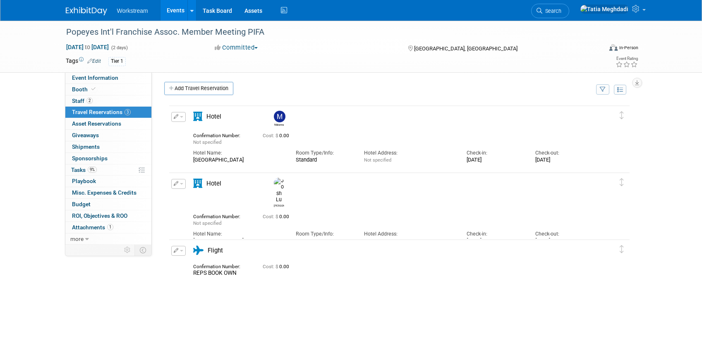
scroll to position [2, 0]
click at [180, 118] on span "button" at bounding box center [181, 117] width 3 height 2
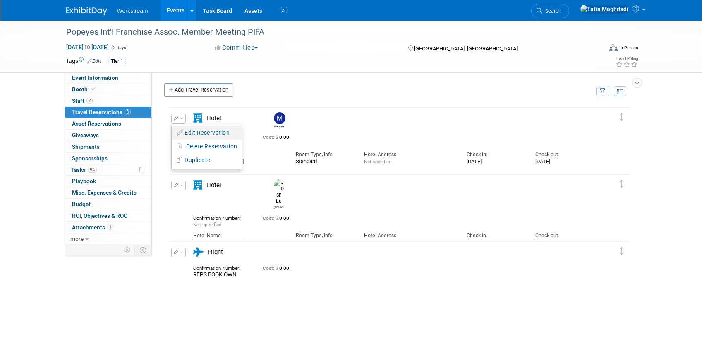
click at [195, 128] on button "Edit Reservation" at bounding box center [207, 133] width 70 height 12
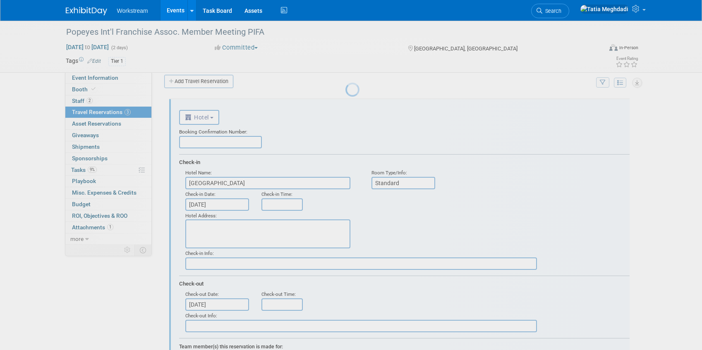
scroll to position [14, 0]
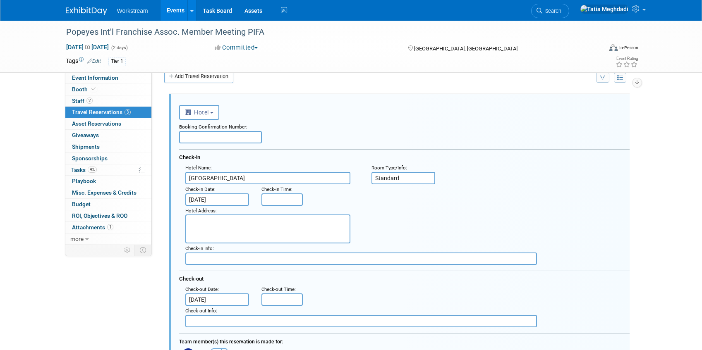
click at [211, 136] on input "text" at bounding box center [220, 137] width 83 height 12
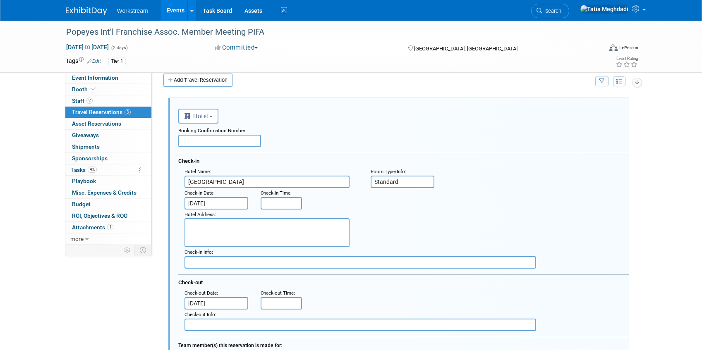
click at [211, 137] on input "text" at bounding box center [219, 141] width 83 height 12
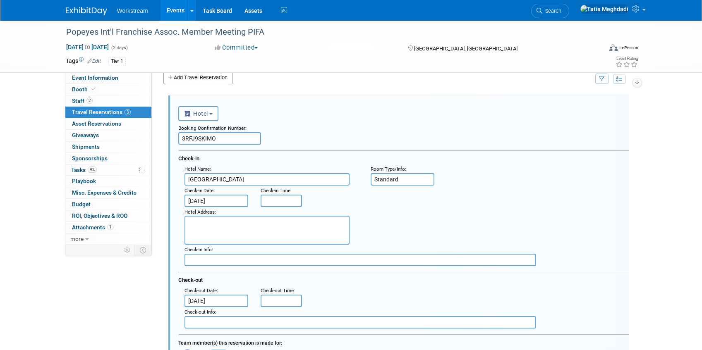
type input "3RFJ9SKIMO"
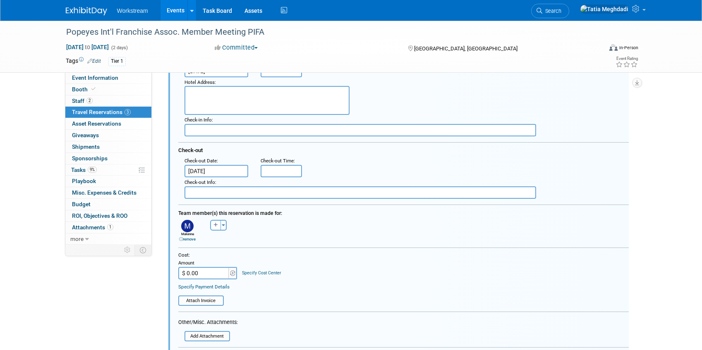
scroll to position [187, 1]
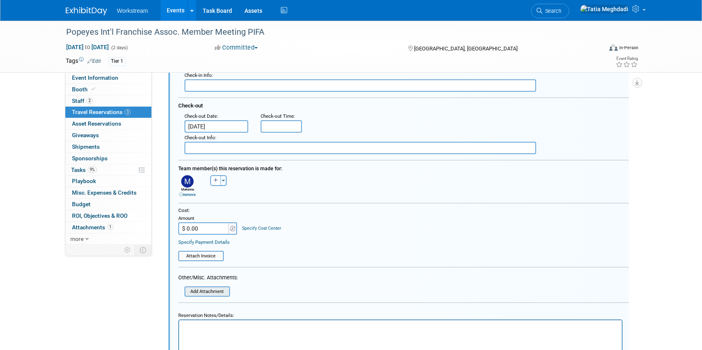
click at [206, 294] on input "file" at bounding box center [187, 292] width 84 height 9
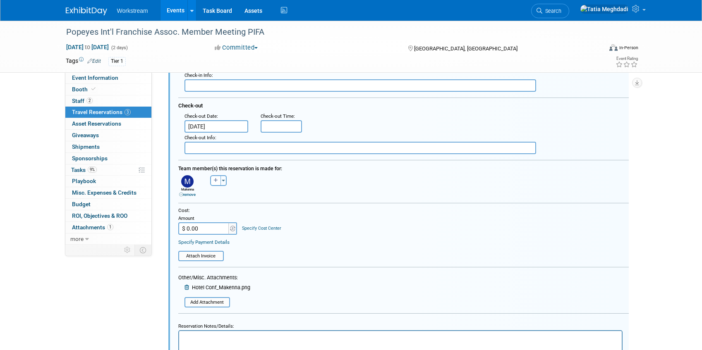
click at [208, 233] on input "$ 0.00" at bounding box center [204, 229] width 52 height 12
type input "$ 287.99"
click at [317, 244] on div "Cost: Amount $ 287.99 Specify Cost Center Cost Center -- Not Specified --" at bounding box center [403, 234] width 463 height 54
click at [199, 258] on input "file" at bounding box center [181, 256] width 84 height 9
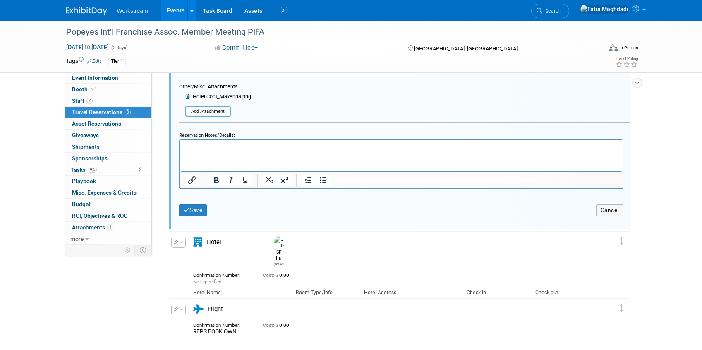
scroll to position [399, 0]
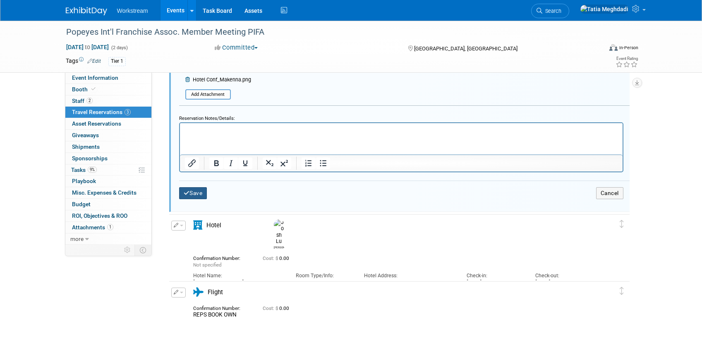
click at [198, 197] on button "Save" at bounding box center [193, 193] width 28 height 12
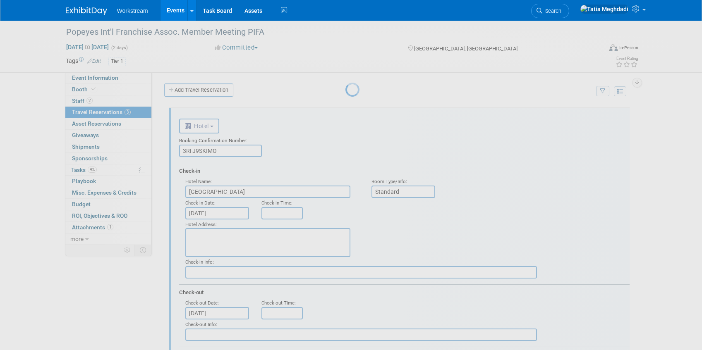
scroll to position [0, 1]
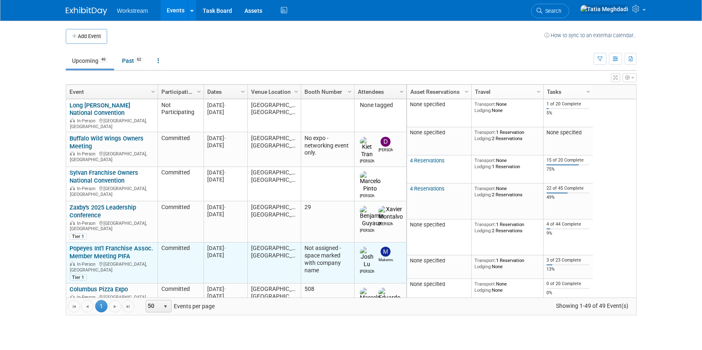
click at [86, 245] on link "Popeyes Int'l Franchise Assoc. Member Meeting PIFA" at bounding box center [112, 252] width 84 height 15
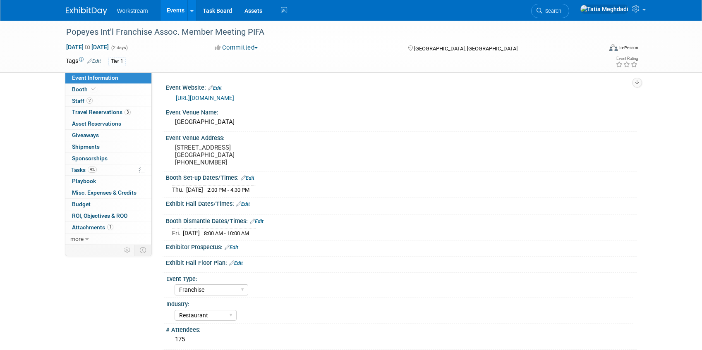
select select "Franchise"
select select "Restaurant"
select select "No"
select select "[PERSON_NAME]"
click at [83, 112] on span "Travel Reservations 3" at bounding box center [101, 112] width 59 height 7
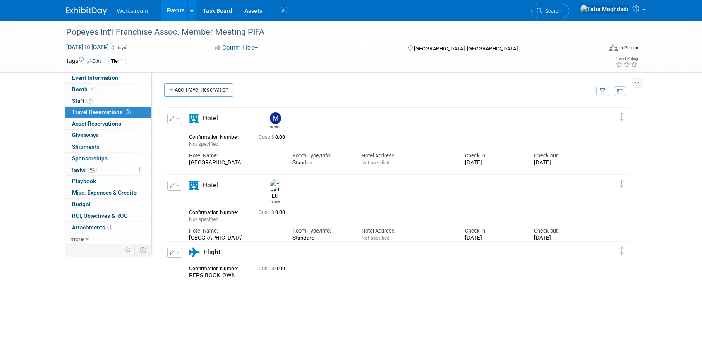
click at [178, 119] on span "button" at bounding box center [177, 119] width 3 height 2
click at [189, 132] on button "Edit Reservation" at bounding box center [203, 133] width 70 height 12
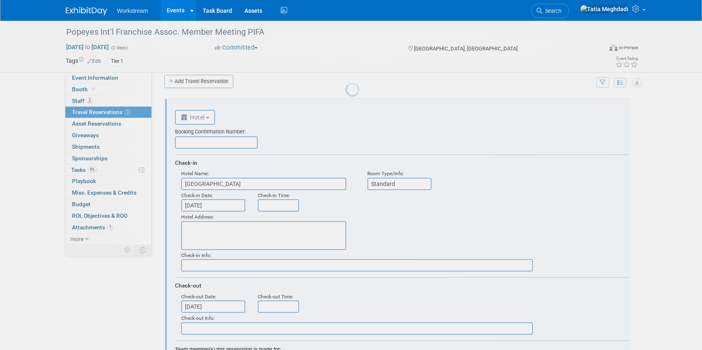
scroll to position [14, 0]
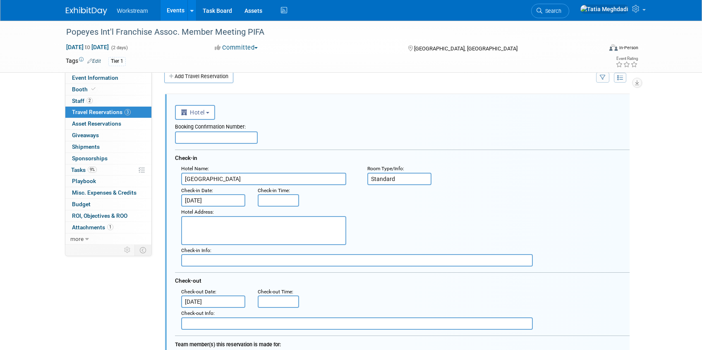
click at [416, 180] on input "Standard" at bounding box center [399, 179] width 65 height 12
click at [546, 184] on div "Hotel Name : Bellagio Las Vegas : Room Type/Info : Standard Queen2" at bounding box center [405, 174] width 461 height 22
drag, startPoint x: 396, startPoint y: 181, endPoint x: 423, endPoint y: 182, distance: 27.3
click at [423, 182] on input "Standard Queen2" at bounding box center [399, 179] width 65 height 12
type input "Standard 2 Queen"
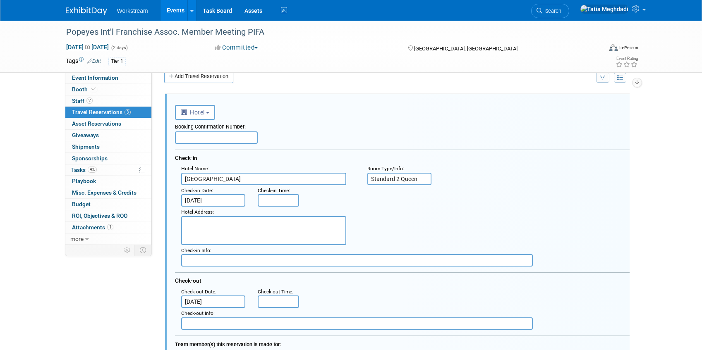
click at [378, 129] on div "Booking Confirmation Number:" at bounding box center [402, 126] width 455 height 12
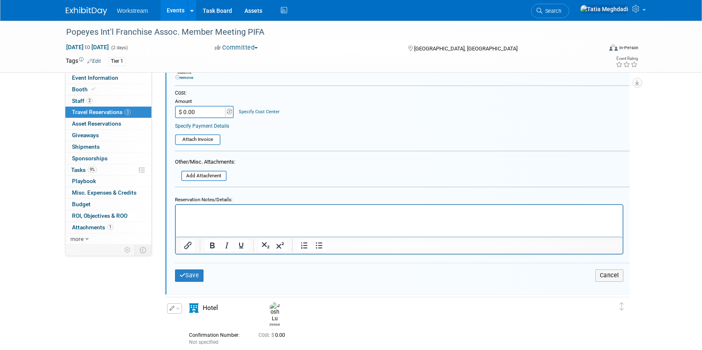
scroll to position [345, 0]
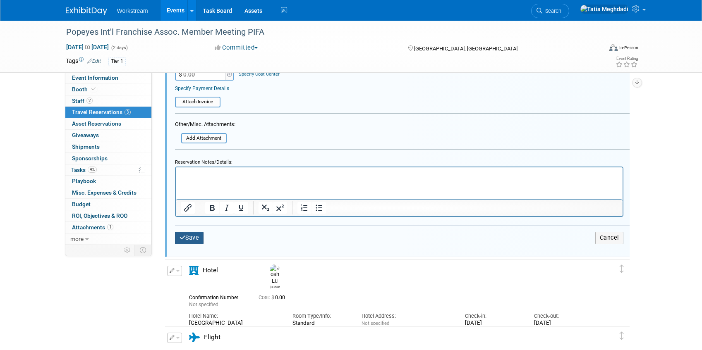
click at [182, 239] on icon "submit" at bounding box center [183, 238] width 6 height 6
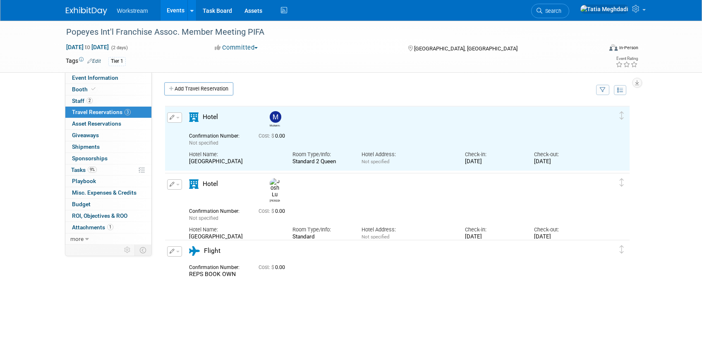
scroll to position [2, 0]
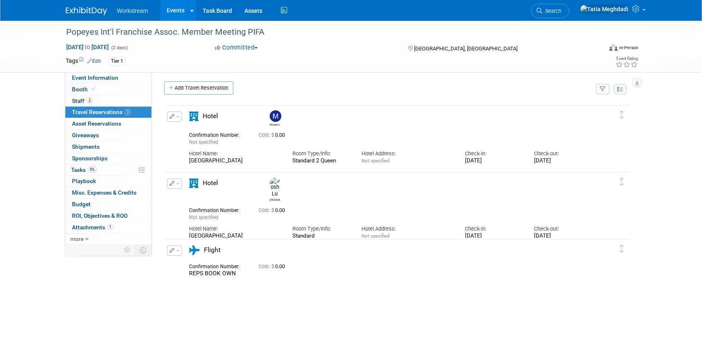
click at [182, 116] on div "Edit Reservation Delete Reservation" at bounding box center [174, 119] width 18 height 15
click at [179, 117] on button "button" at bounding box center [174, 117] width 15 height 10
click at [185, 127] on button "Edit Reservation" at bounding box center [203, 131] width 70 height 12
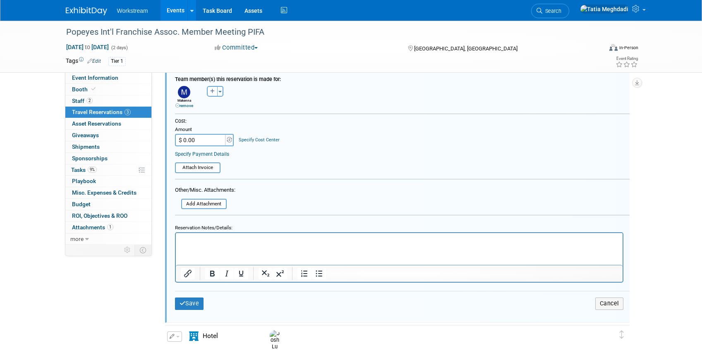
scroll to position [276, 0]
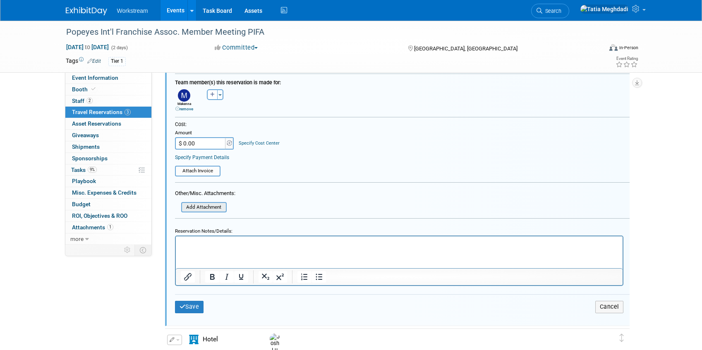
click at [202, 208] on input "file" at bounding box center [176, 207] width 98 height 9
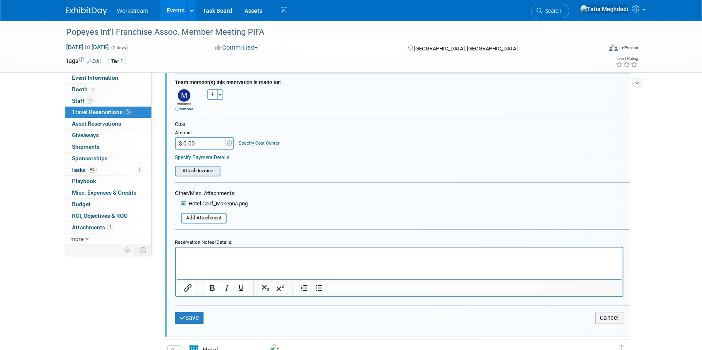
click at [206, 171] on input "file" at bounding box center [170, 171] width 98 height 9
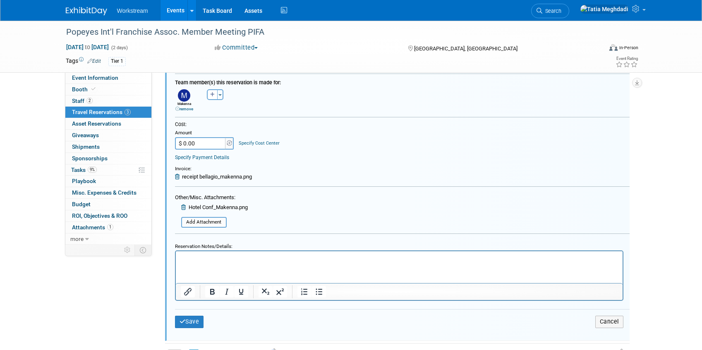
click at [205, 145] on input "$ 0.00" at bounding box center [201, 143] width 52 height 12
type input "$ 287.99"
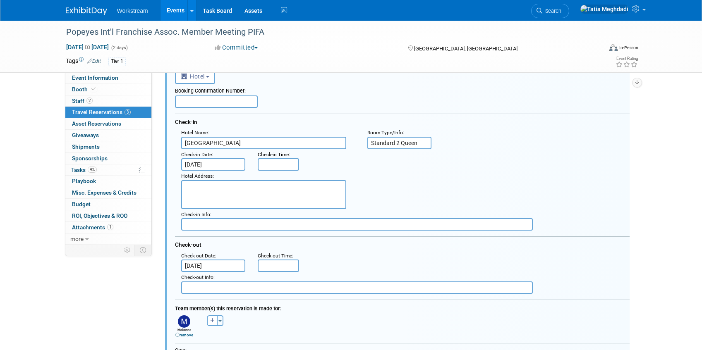
scroll to position [32, 0]
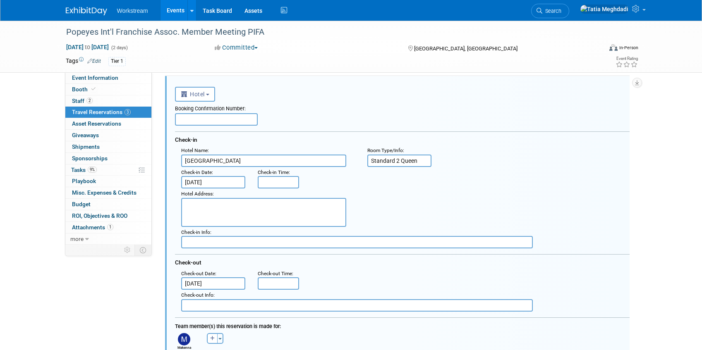
click at [225, 202] on textarea at bounding box center [263, 212] width 165 height 29
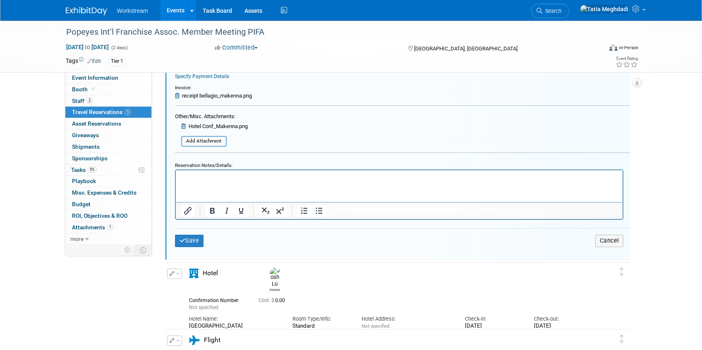
scroll to position [367, 0]
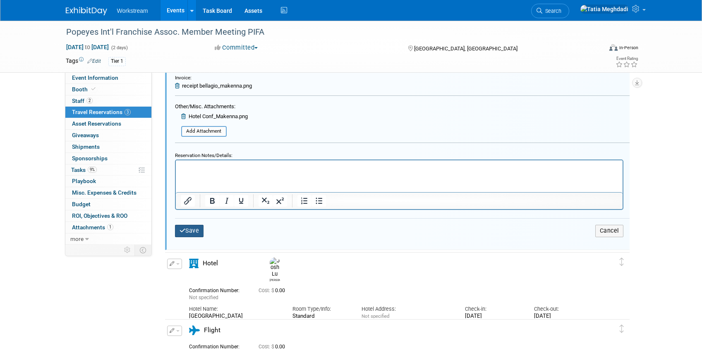
type textarea "3600 S Las Vegas Blvd. Las Vegas, NV 89109"
click at [187, 233] on button "Save" at bounding box center [189, 231] width 29 height 12
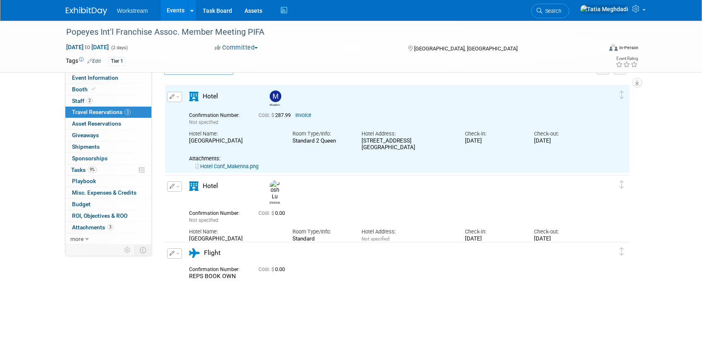
scroll to position [14, 0]
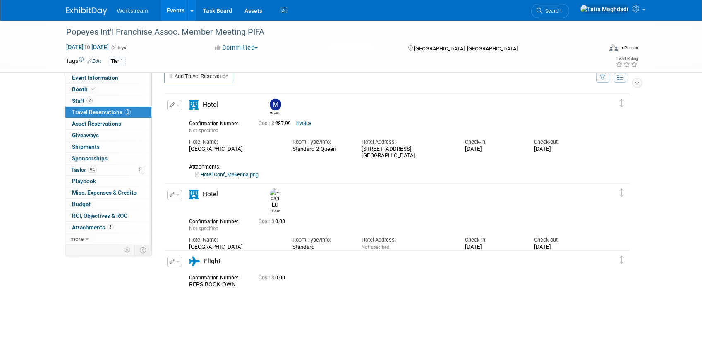
click at [177, 107] on button "button" at bounding box center [174, 105] width 15 height 10
click at [190, 121] on button "Edit Reservation" at bounding box center [203, 120] width 70 height 12
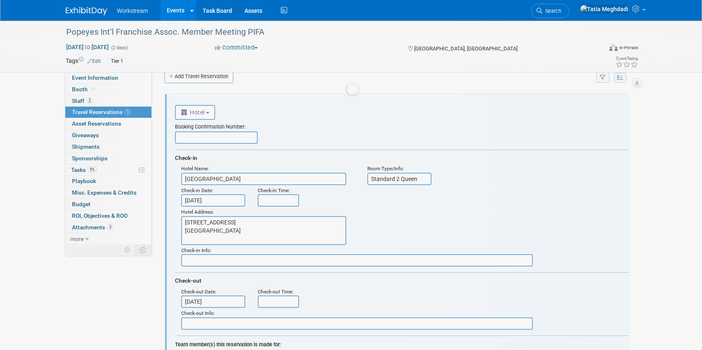
scroll to position [0, 0]
click at [194, 133] on input "text" at bounding box center [216, 138] width 83 height 12
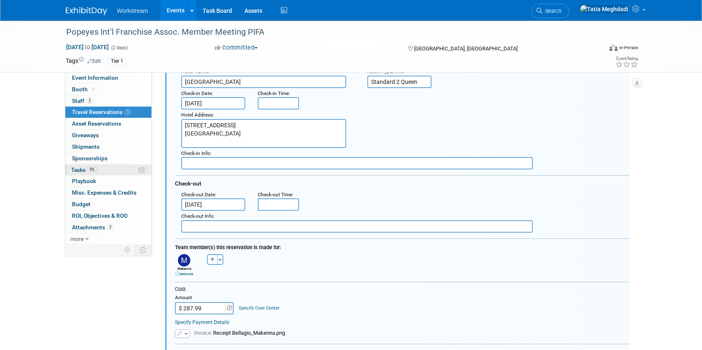
scroll to position [195, 0]
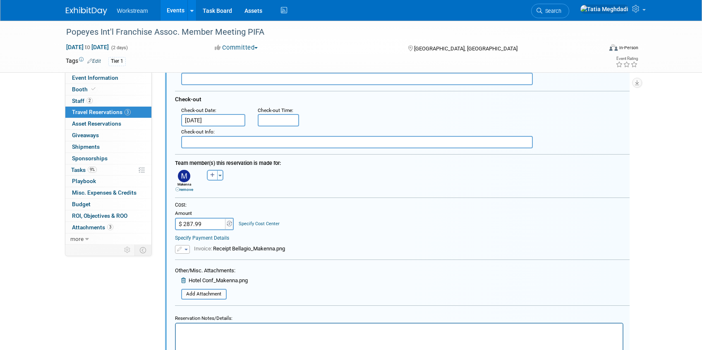
type input "3RFJ9SKIMO"
click at [321, 204] on div "Cost:" at bounding box center [402, 205] width 455 height 7
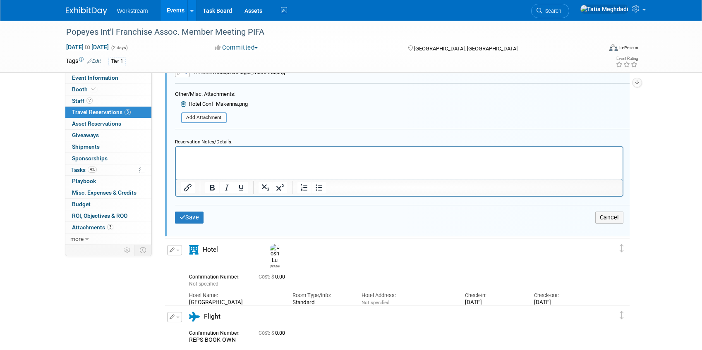
scroll to position [395, 0]
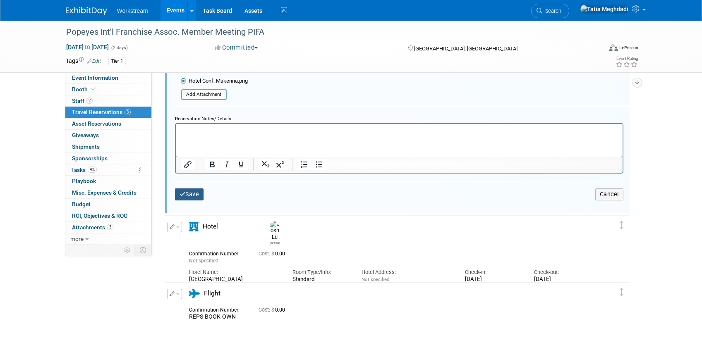
click at [182, 194] on icon "submit" at bounding box center [183, 195] width 6 height 6
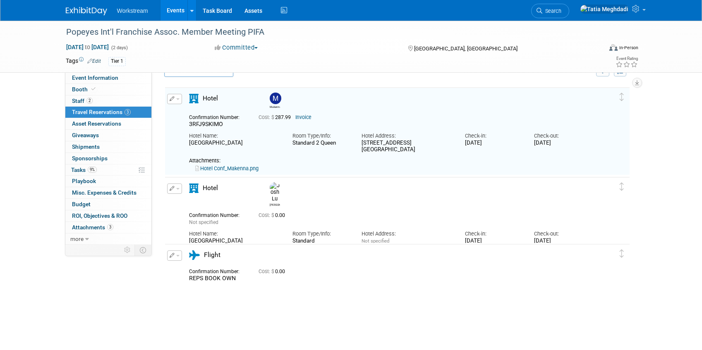
scroll to position [14, 0]
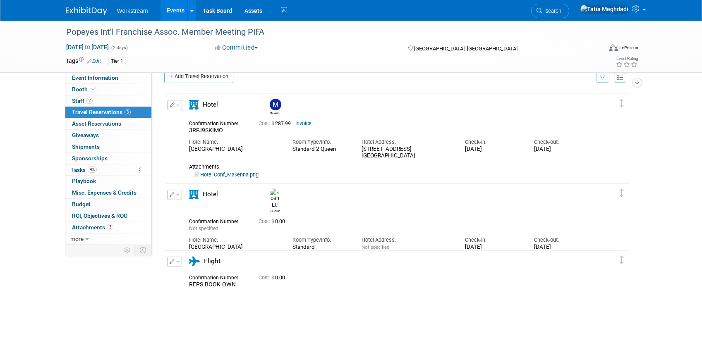
click at [177, 196] on button "button" at bounding box center [174, 195] width 15 height 10
click at [183, 206] on button "Edit Reservation" at bounding box center [203, 210] width 70 height 12
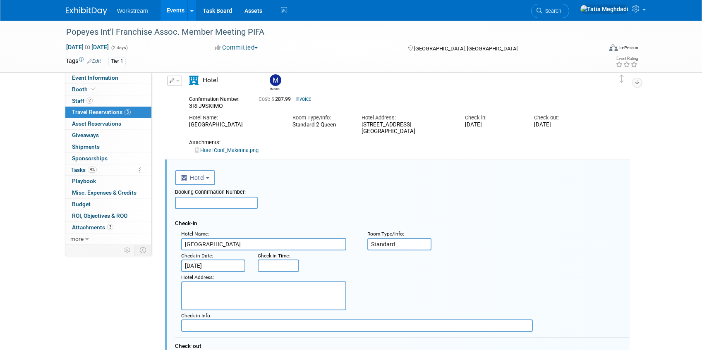
scroll to position [0, 0]
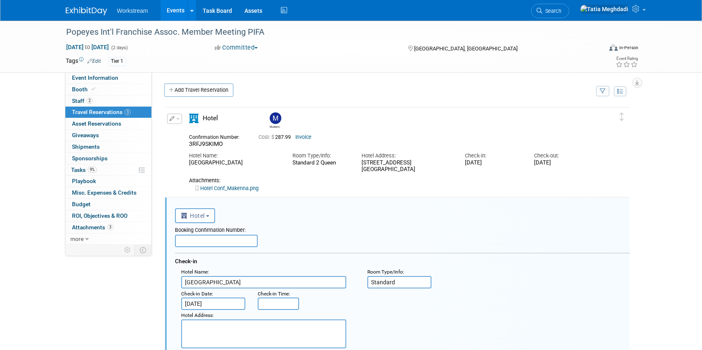
drag, startPoint x: 416, startPoint y: 170, endPoint x: 355, endPoint y: 166, distance: 61.0
click at [355, 165] on div "Hotel Address: 3600 S Las Vegas Blvd. Las Vegas, NV 89109" at bounding box center [406, 160] width 103 height 25
copy div "3600 S Las Vegas Blvd. Las Vegas, NV 89109"
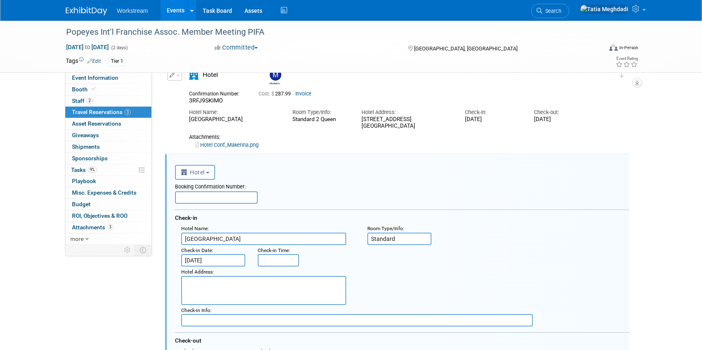
scroll to position [49, 0]
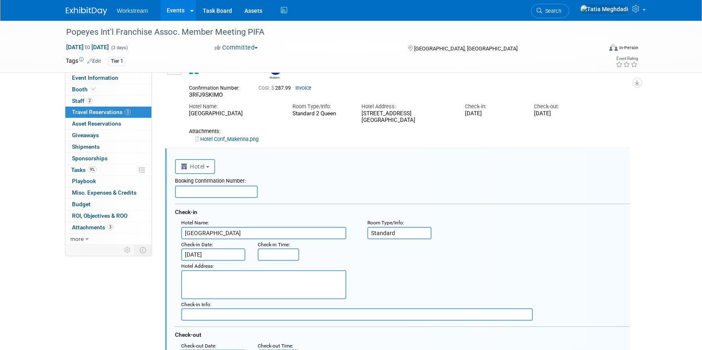
click at [208, 279] on textarea at bounding box center [263, 285] width 165 height 29
paste textarea "3600 S Las Vegas Blvd. Las Vegas, NV 89109"
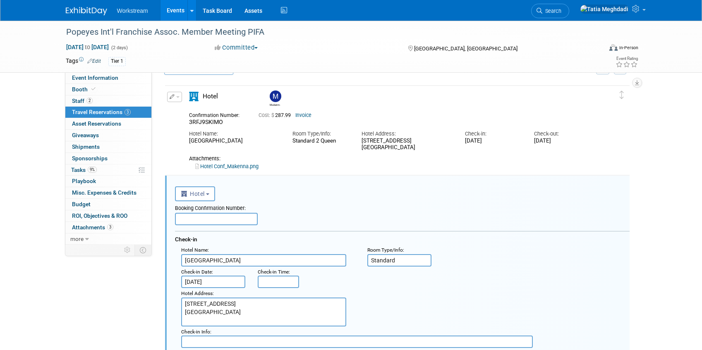
scroll to position [13, 0]
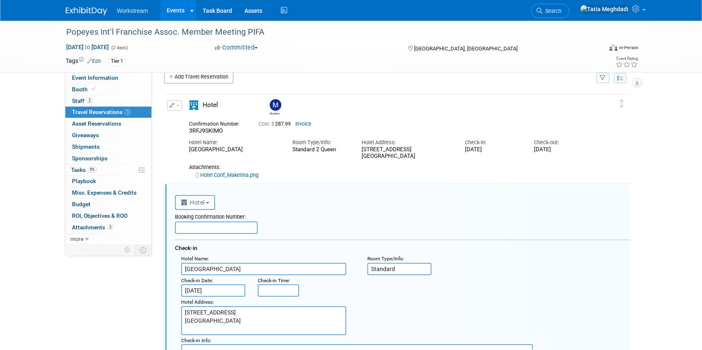
type textarea "3600 S Las Vegas Blvd. Las Vegas, NV 89109"
click at [408, 266] on input "Standard" at bounding box center [399, 269] width 65 height 12
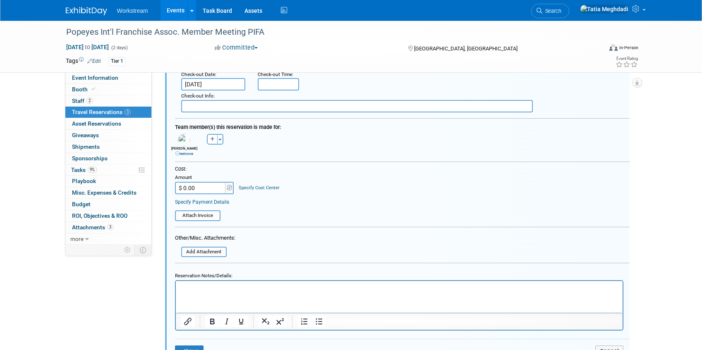
scroll to position [337, 0]
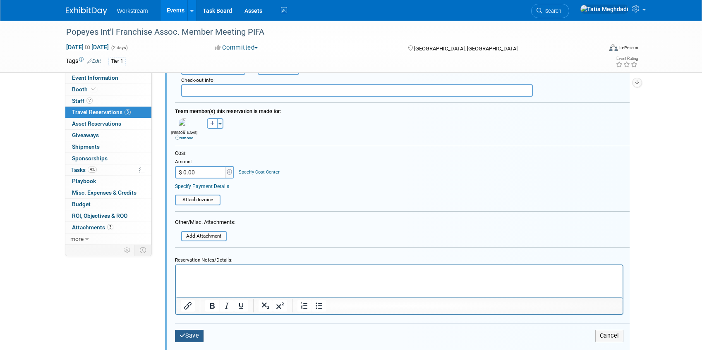
type input "Standard 2 Queen"
click at [182, 336] on icon "submit" at bounding box center [183, 336] width 6 height 6
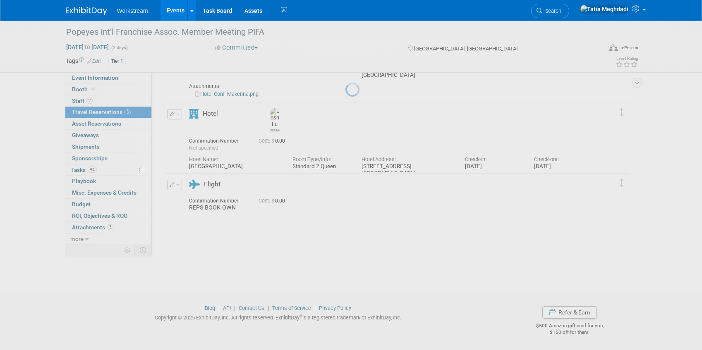
scroll to position [94, 0]
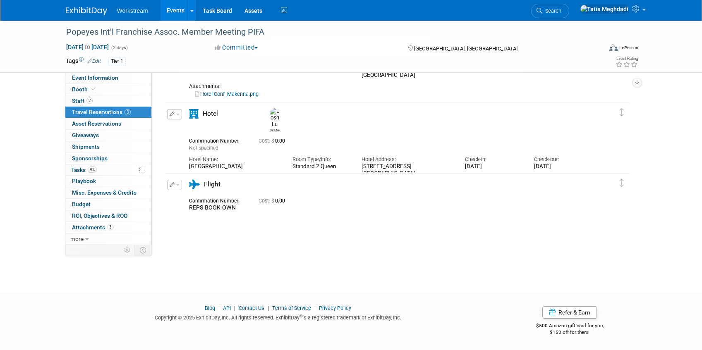
click at [273, 113] on img at bounding box center [275, 118] width 10 height 20
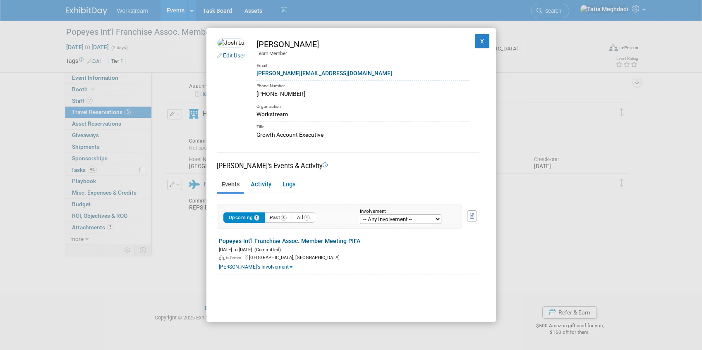
drag, startPoint x: 314, startPoint y: 95, endPoint x: 271, endPoint y: 94, distance: 43.1
click at [271, 94] on td "Josh Lu Team Member Email joshua@workstream.is Phone Number 650-766-9799 Organi…" at bounding box center [356, 88] width 223 height 101
copy div "650-766-9799"
click at [485, 41] on button "X" at bounding box center [482, 41] width 15 height 14
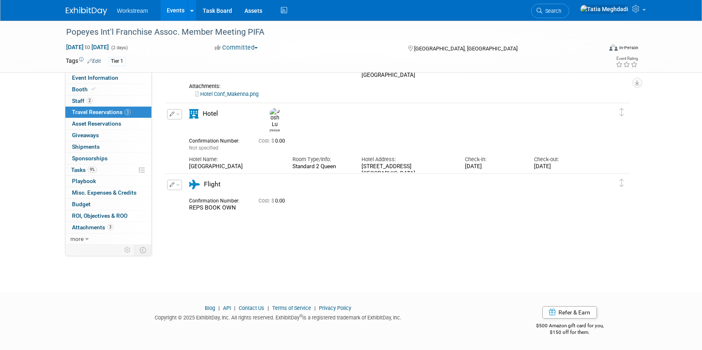
click at [176, 115] on button "button" at bounding box center [174, 114] width 15 height 10
click at [181, 128] on button "Edit Reservation" at bounding box center [203, 129] width 70 height 12
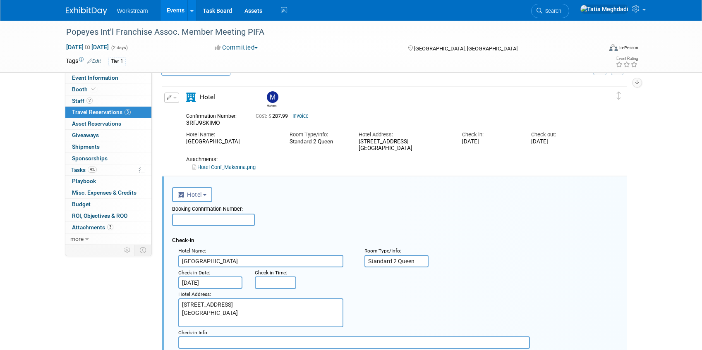
scroll to position [24, 3]
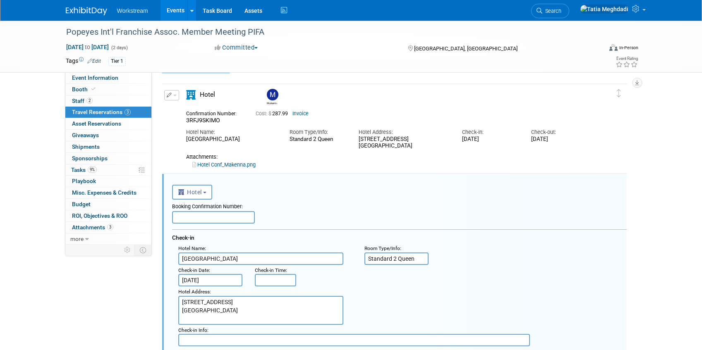
click at [227, 217] on input "text" at bounding box center [213, 217] width 83 height 12
type input "7XE420M38A"
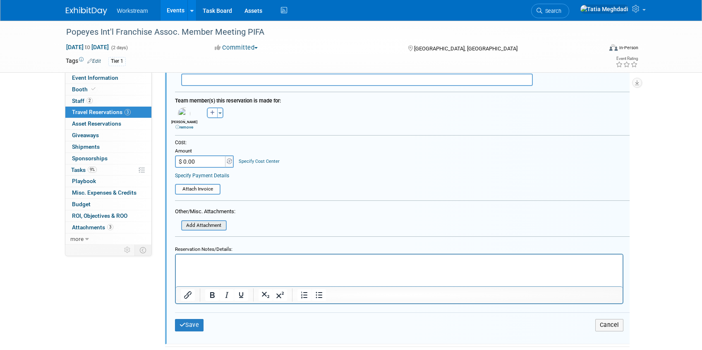
scroll to position [346, 0]
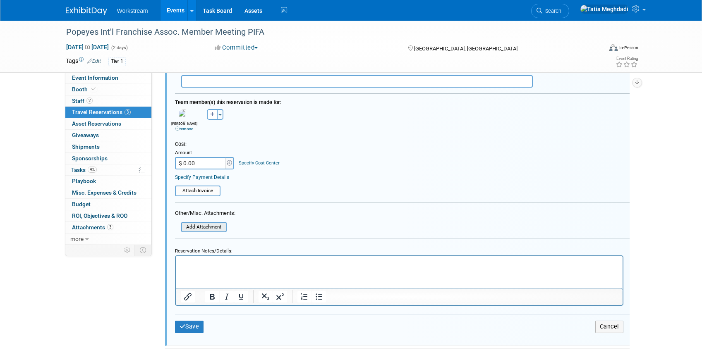
click at [201, 226] on input "file" at bounding box center [176, 227] width 98 height 9
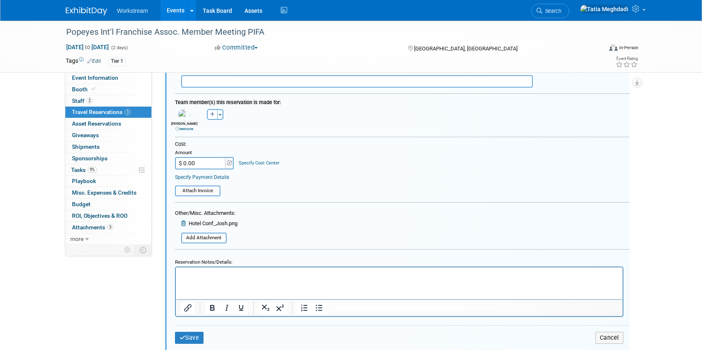
click at [200, 163] on input "$ 0.00" at bounding box center [201, 163] width 52 height 12
click at [199, 163] on input "$ 0.00" at bounding box center [201, 163] width 52 height 12
type input "$ 287.99"
drag, startPoint x: 281, startPoint y: 172, endPoint x: 233, endPoint y: 189, distance: 50.7
click at [281, 172] on div "Cost: Amount $ 287.99 Specify Cost Center Cost Center -- Not Specified --" at bounding box center [402, 161] width 455 height 40
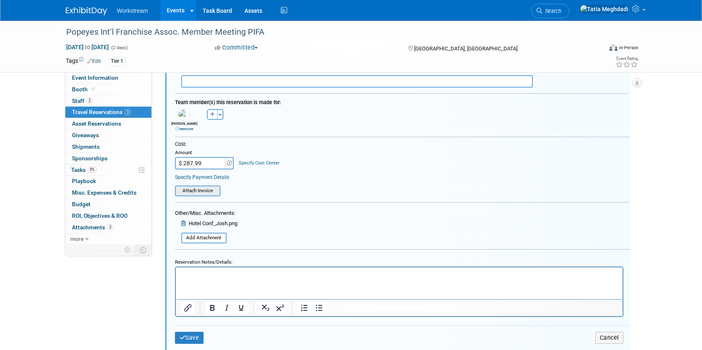
click at [177, 195] on input "file" at bounding box center [170, 191] width 98 height 9
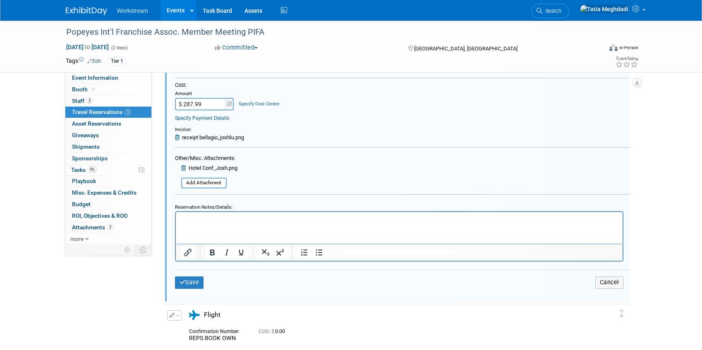
scroll to position [407, 0]
click at [187, 280] on button "Save" at bounding box center [189, 281] width 29 height 12
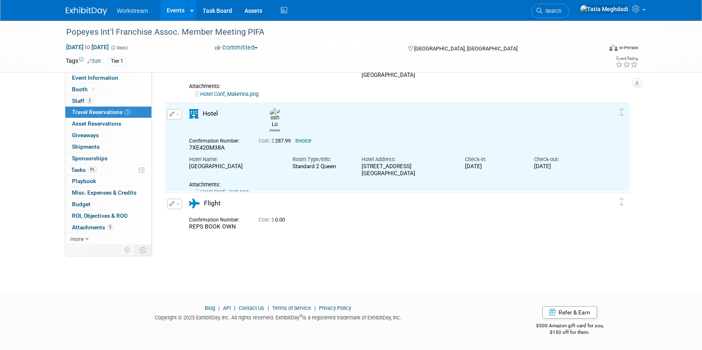
scroll to position [0, 0]
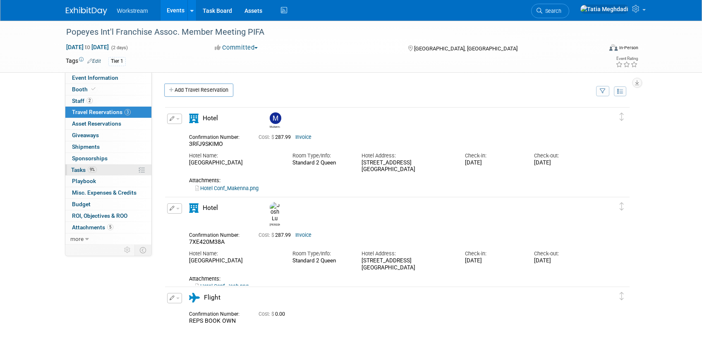
click at [83, 169] on span "Tasks 9%" at bounding box center [84, 170] width 26 height 7
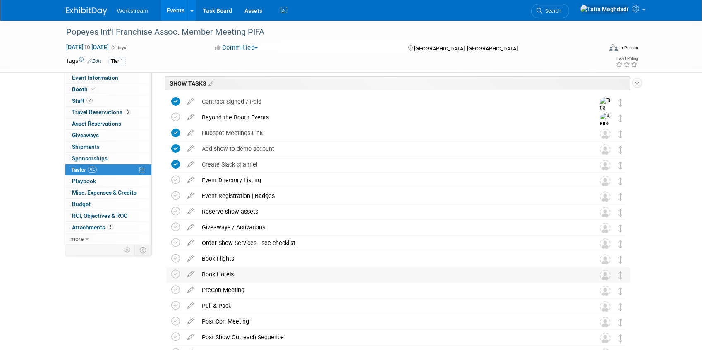
scroll to position [44, 0]
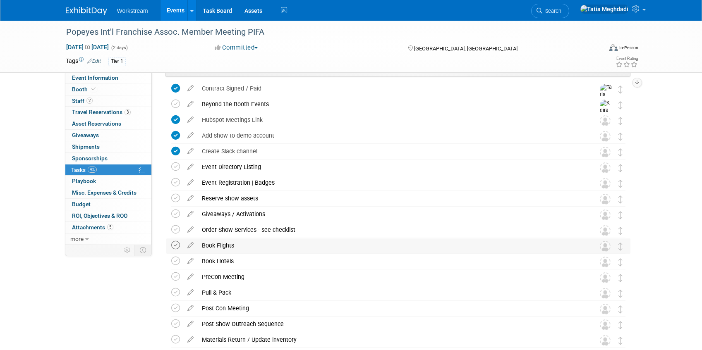
click at [175, 247] on icon at bounding box center [175, 245] width 9 height 9
click at [178, 263] on icon at bounding box center [175, 261] width 9 height 9
click at [188, 292] on icon at bounding box center [190, 291] width 14 height 10
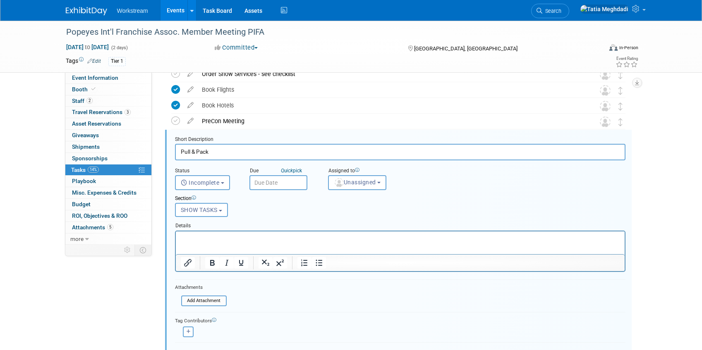
scroll to position [209, 0]
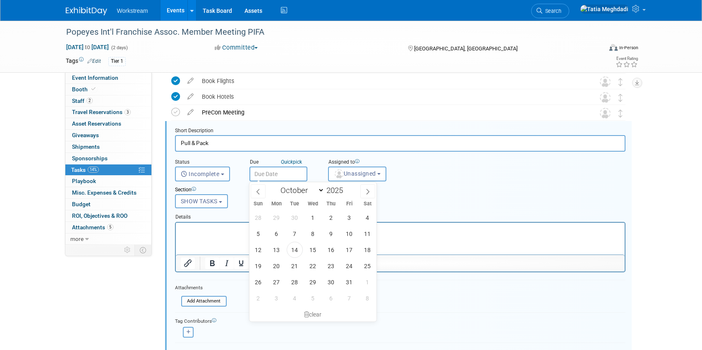
click at [266, 174] on input "text" at bounding box center [279, 174] width 58 height 15
click at [295, 247] on span "14" at bounding box center [295, 250] width 16 height 16
type input "Oct 14, 2025"
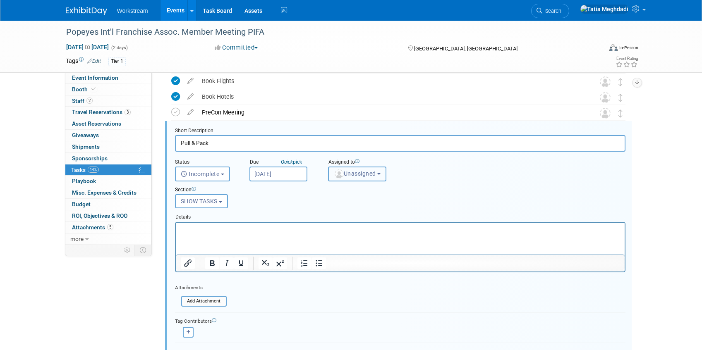
click at [350, 175] on span "Unassigned" at bounding box center [355, 173] width 42 height 7
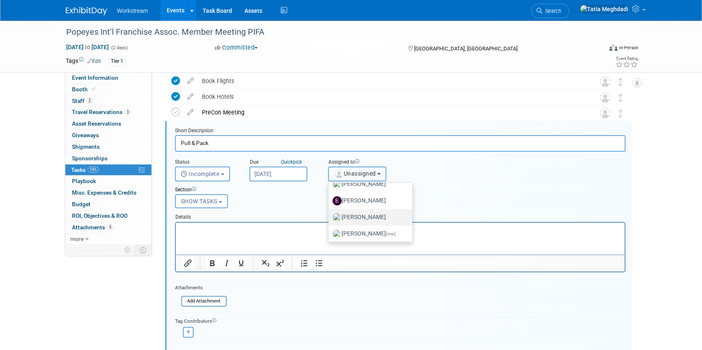
scroll to position [44, 0]
click at [355, 230] on label "Tatia Meghdadi (me)" at bounding box center [369, 231] width 72 height 13
click at [330, 230] on input "Tatia Meghdadi (me)" at bounding box center [326, 230] width 5 height 5
select select "b902a942-28d6-4fba-8668-6eaa2e055ed5"
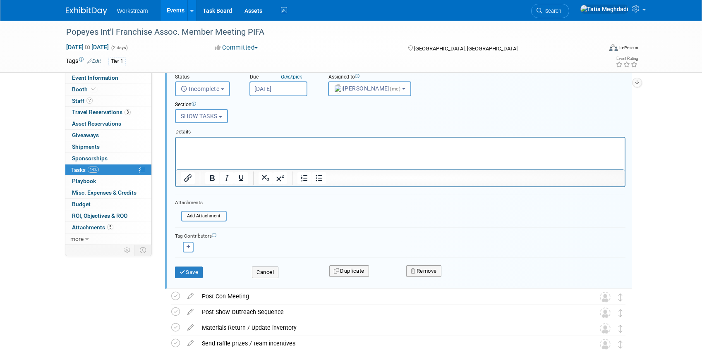
scroll to position [297, 0]
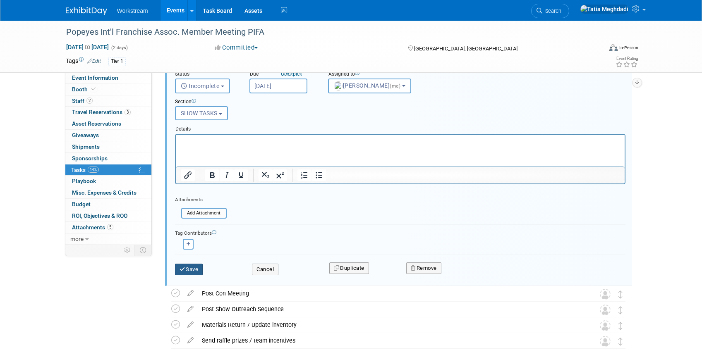
click at [186, 269] on button "Save" at bounding box center [189, 270] width 28 height 12
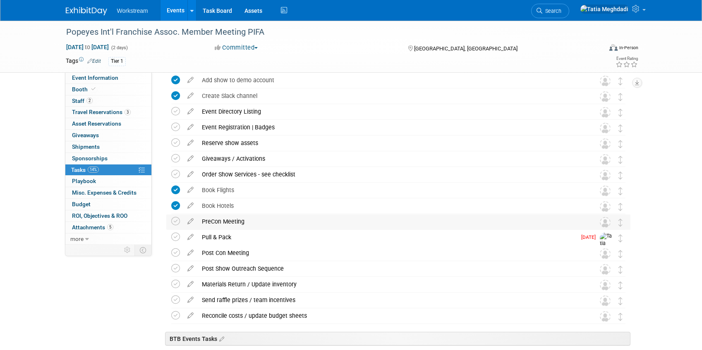
scroll to position [100, 0]
click at [192, 221] on icon at bounding box center [190, 219] width 14 height 10
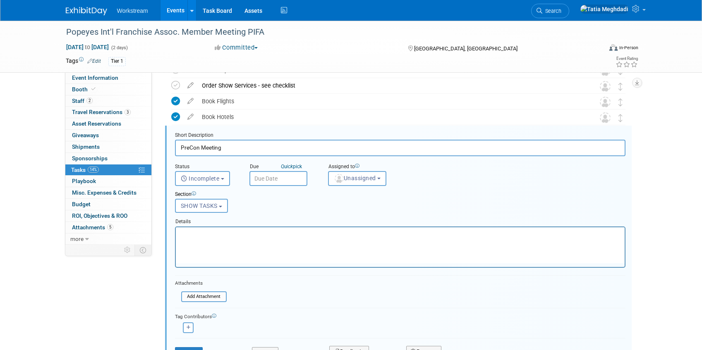
scroll to position [193, 0]
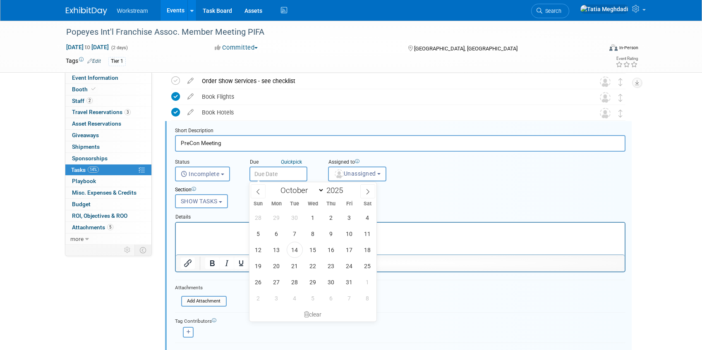
click at [261, 174] on input "text" at bounding box center [279, 174] width 58 height 15
click at [298, 247] on span "14" at bounding box center [295, 250] width 16 height 16
type input "Oct 14, 2025"
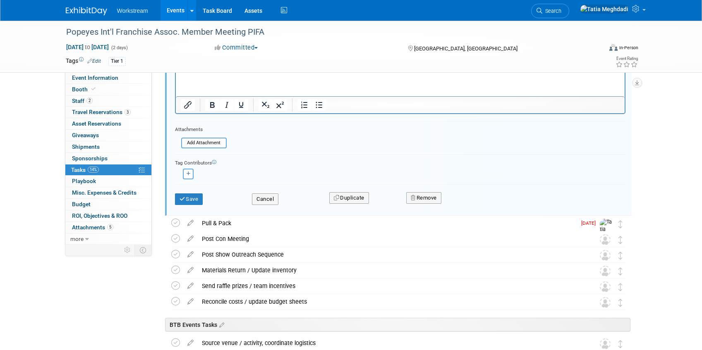
scroll to position [348, 0]
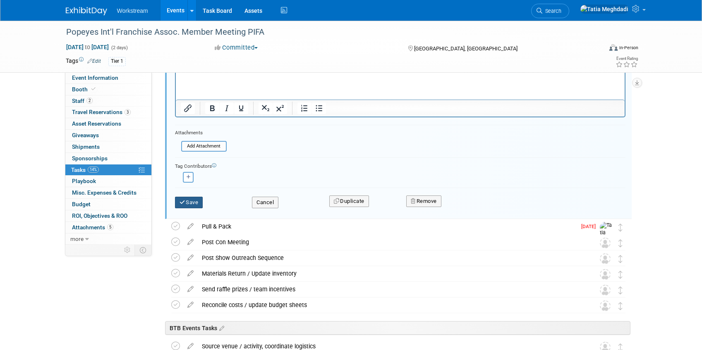
click at [188, 202] on button "Save" at bounding box center [189, 203] width 28 height 12
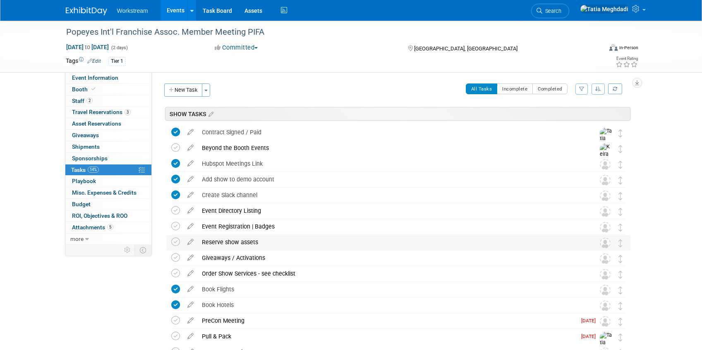
scroll to position [2, 0]
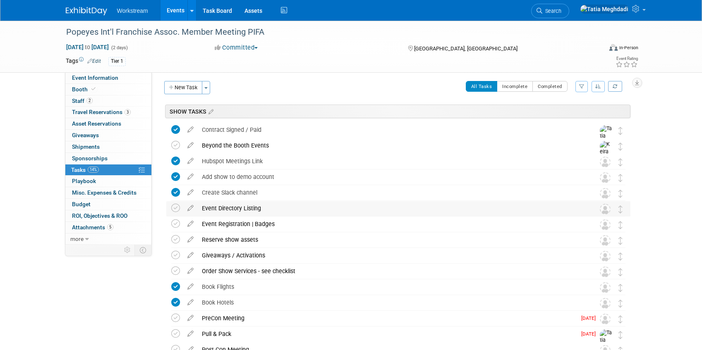
drag, startPoint x: 175, startPoint y: 210, endPoint x: 178, endPoint y: 215, distance: 5.6
click at [176, 211] on icon at bounding box center [175, 208] width 9 height 9
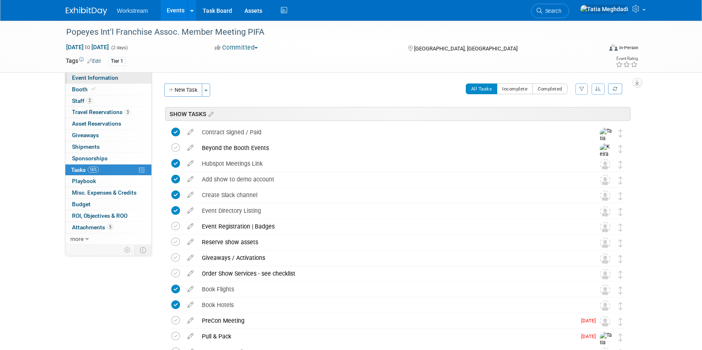
click at [82, 77] on span "Event Information" at bounding box center [95, 77] width 46 height 7
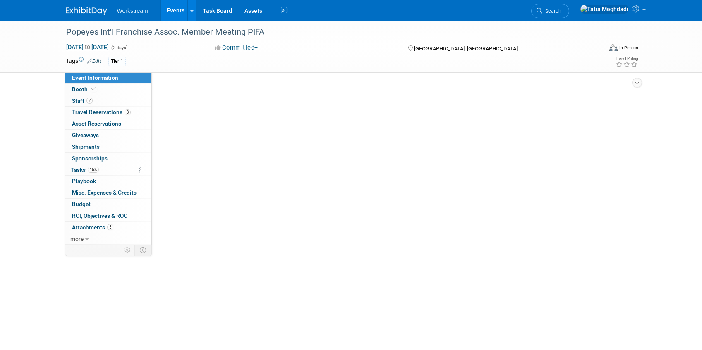
select select "Franchise"
select select "Restaurant"
select select "No"
select select "[PERSON_NAME]"
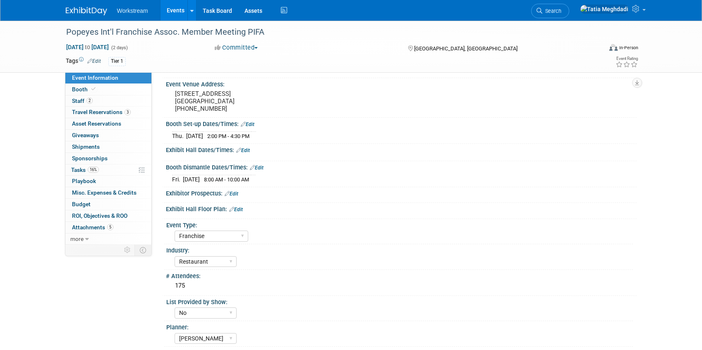
scroll to position [72, 0]
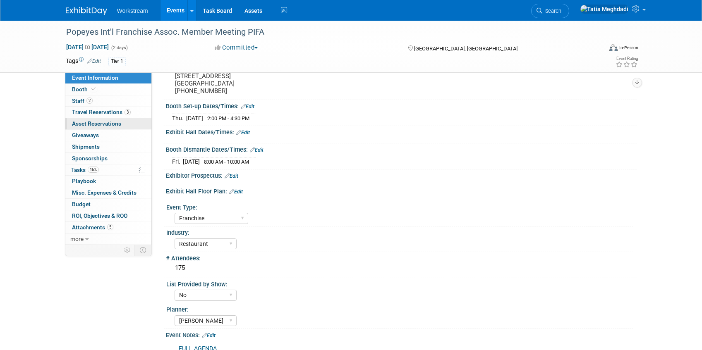
click at [79, 123] on span "Asset Reservations 0" at bounding box center [96, 123] width 49 height 7
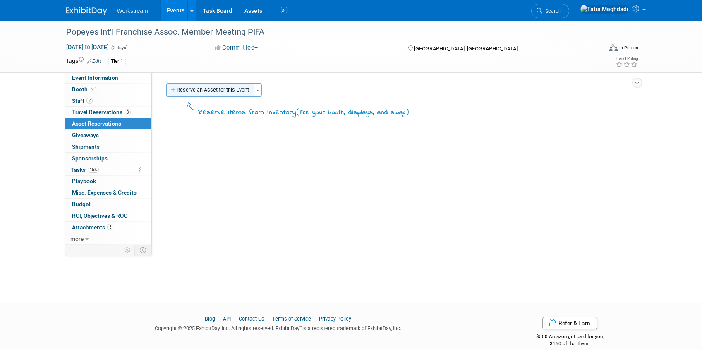
click at [223, 85] on button "Reserve an Asset for this Event" at bounding box center [210, 90] width 88 height 13
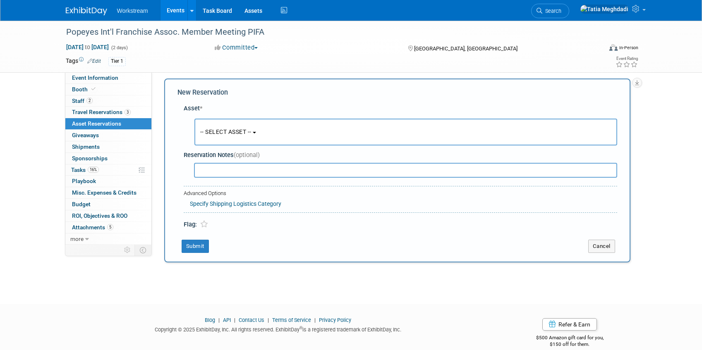
scroll to position [8, 0]
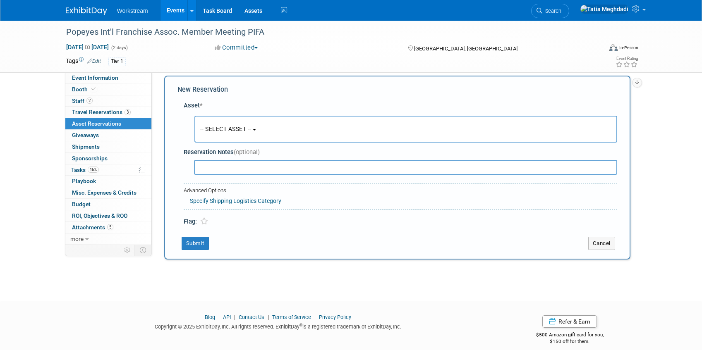
click at [235, 133] on button "-- SELECT ASSET --" at bounding box center [405, 129] width 423 height 27
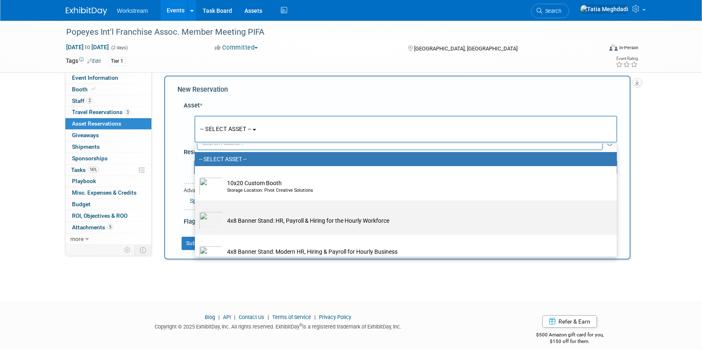
scroll to position [20, 0]
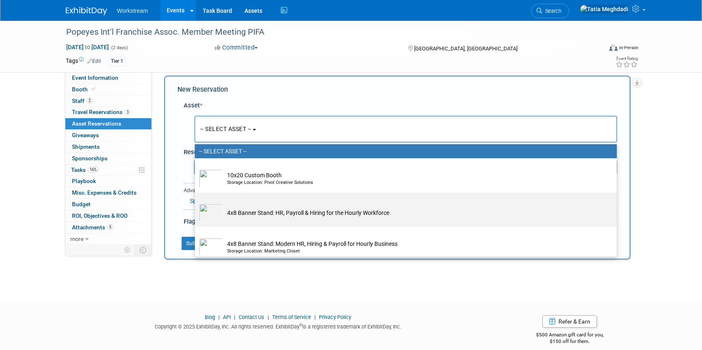
click at [252, 214] on td "4x8 Banner Stand: HR, Payroll & Hiring for the Hourly Workforce" at bounding box center [411, 213] width 377 height 18
click at [196, 203] on input "4x8 Banner Stand: HR, Payroll & Hiring for the Hourly Workforce" at bounding box center [193, 199] width 5 height 5
select select "10726090"
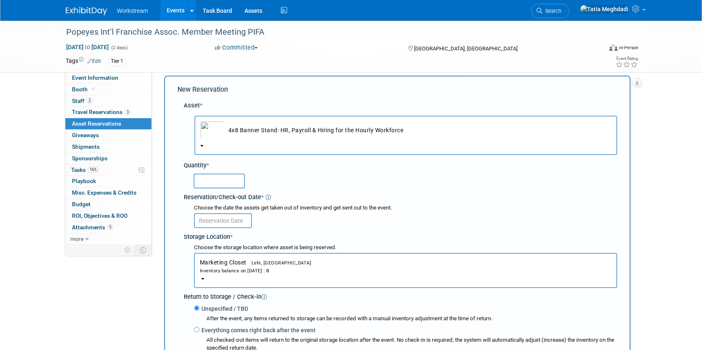
click at [218, 178] on input "text" at bounding box center [219, 181] width 51 height 15
type input "1"
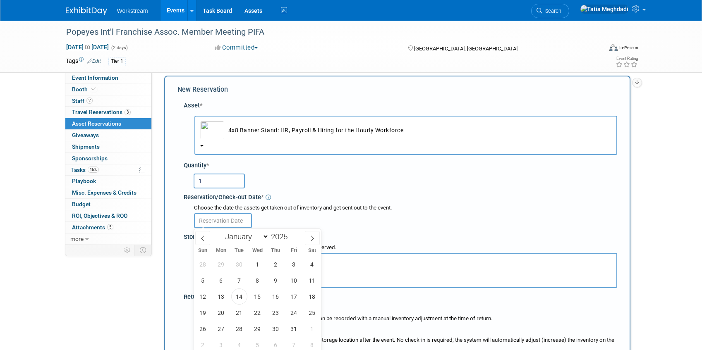
click at [212, 222] on input "text" at bounding box center [223, 221] width 58 height 15
click at [241, 297] on span "14" at bounding box center [239, 297] width 16 height 16
type input "Oct 14, 2025"
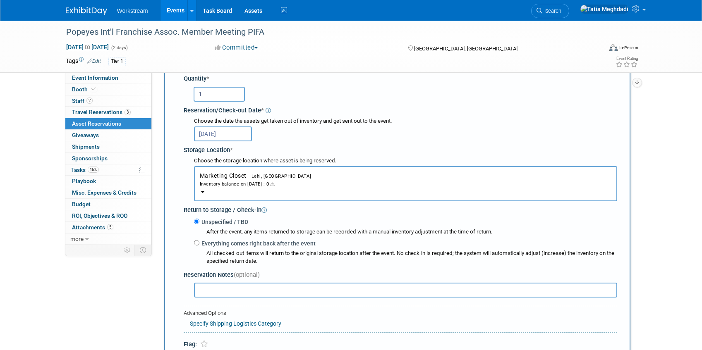
scroll to position [111, 0]
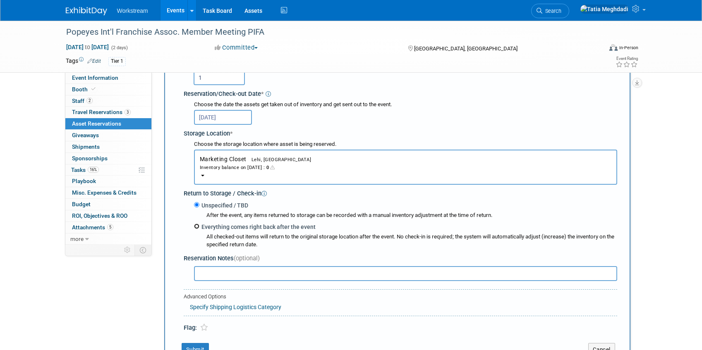
click at [197, 228] on input "Everything comes right back after the event" at bounding box center [196, 226] width 5 height 5
radio input "true"
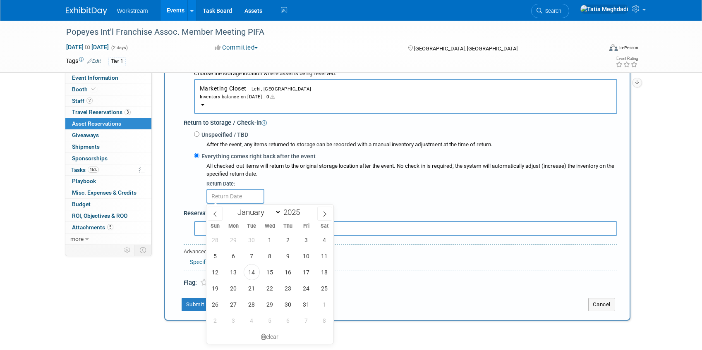
scroll to position [252, 0]
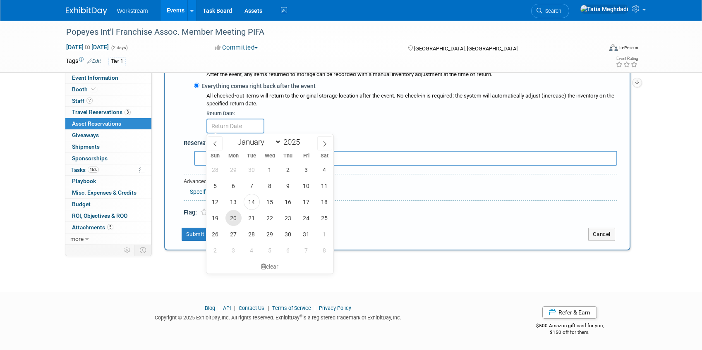
drag, startPoint x: 236, startPoint y: 218, endPoint x: 243, endPoint y: 219, distance: 6.8
click at [238, 218] on span "20" at bounding box center [234, 218] width 16 height 16
type input "Oct 20, 2025"
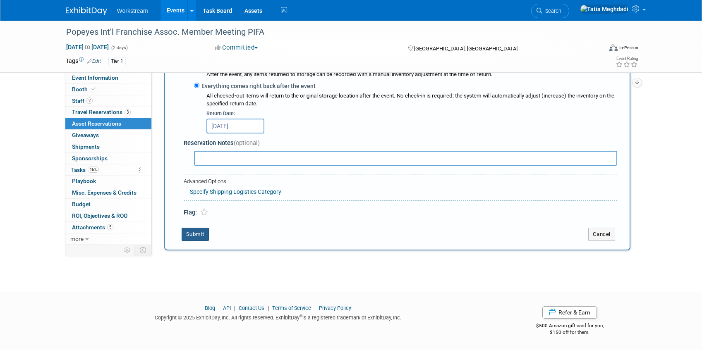
click at [198, 236] on button "Submit" at bounding box center [195, 234] width 27 height 13
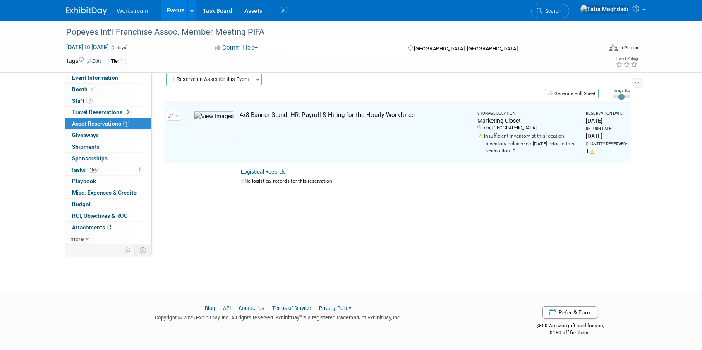
scroll to position [10, 0]
click at [209, 78] on button "Reserve an Asset for this Event" at bounding box center [210, 79] width 88 height 13
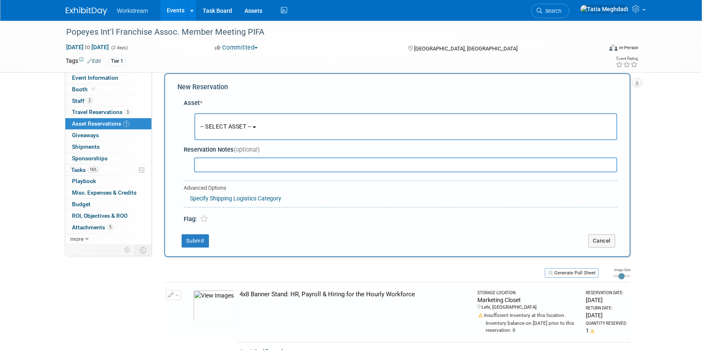
scroll to position [8, 0]
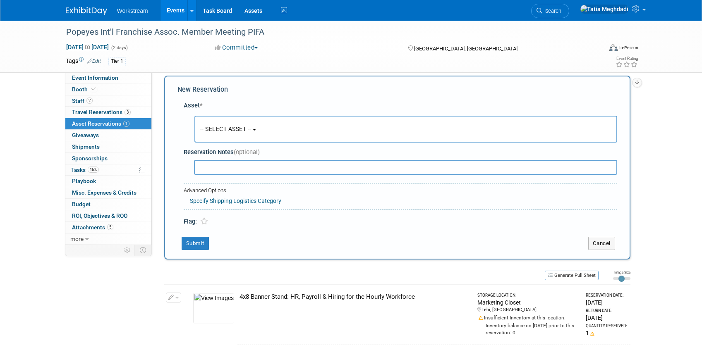
click at [218, 126] on span "-- SELECT ASSET --" at bounding box center [225, 129] width 51 height 7
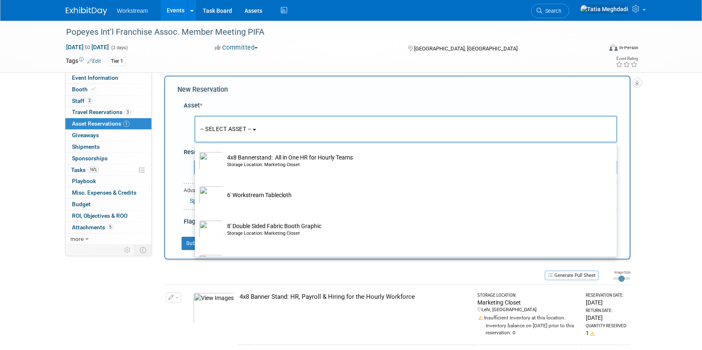
scroll to position [148, 0]
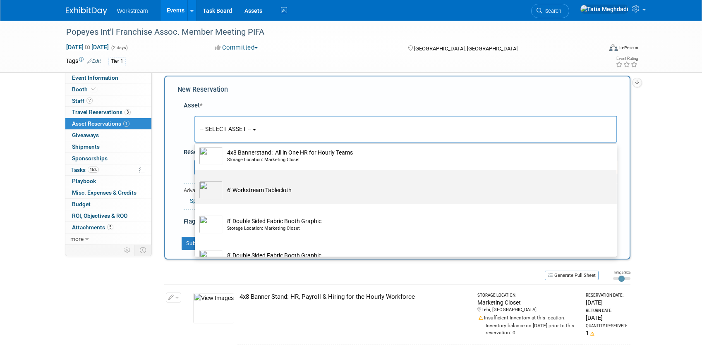
click at [216, 194] on img at bounding box center [211, 190] width 24 height 18
click at [196, 180] on input "6' Workstream Tablecloth" at bounding box center [193, 177] width 5 height 5
select select "10726023"
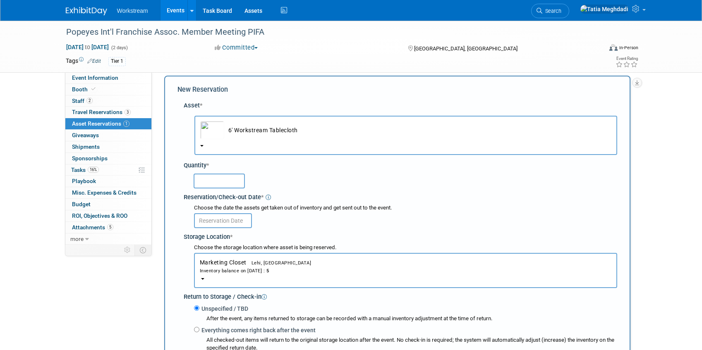
click at [212, 185] on input "text" at bounding box center [219, 181] width 51 height 15
type input "1"
click at [344, 218] on div at bounding box center [405, 220] width 423 height 16
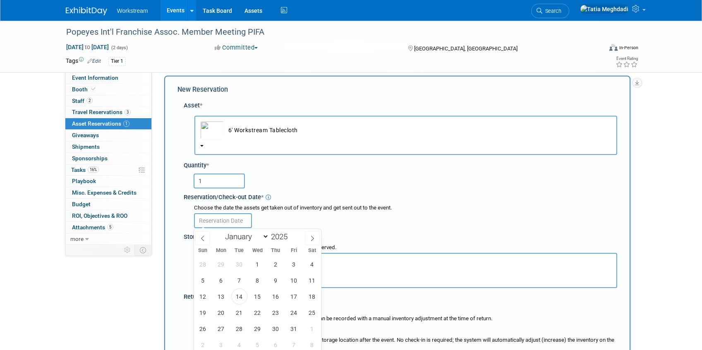
click at [227, 221] on input "text" at bounding box center [223, 221] width 58 height 15
drag, startPoint x: 240, startPoint y: 295, endPoint x: 230, endPoint y: 307, distance: 16.2
click at [240, 296] on span "14" at bounding box center [239, 297] width 16 height 16
type input "Oct 14, 2025"
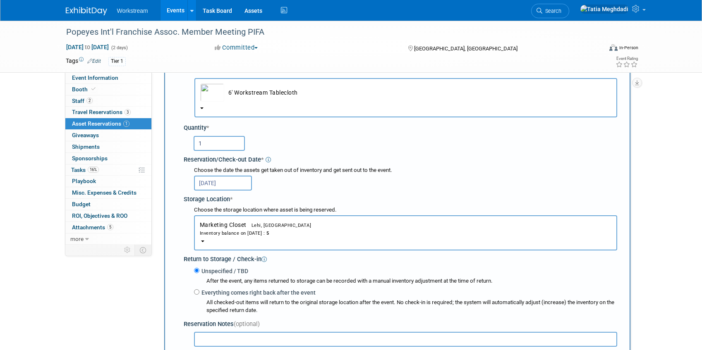
scroll to position [59, 0]
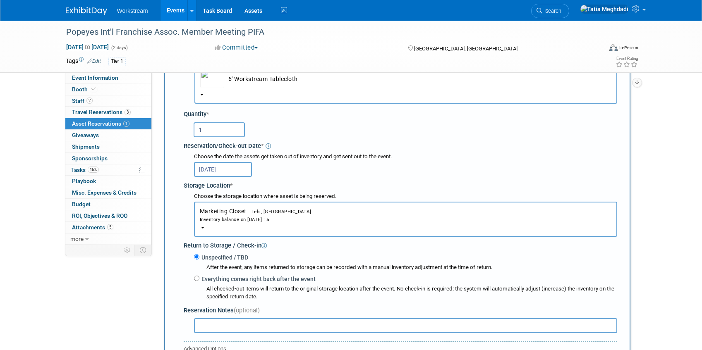
click at [200, 278] on label "Everything comes right back after the event" at bounding box center [257, 279] width 116 height 8
click at [199, 278] on input "Everything comes right back after the event" at bounding box center [196, 278] width 5 height 5
radio input "true"
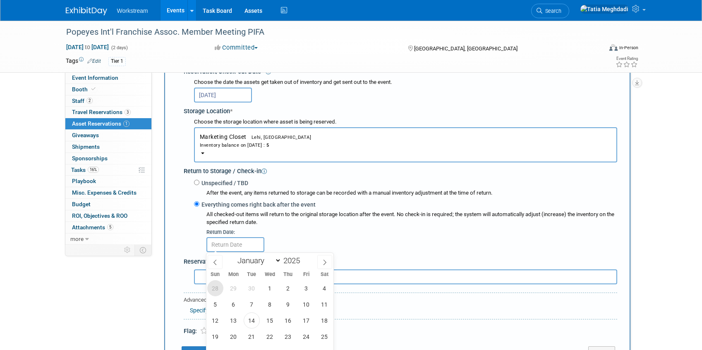
scroll to position [142, 0]
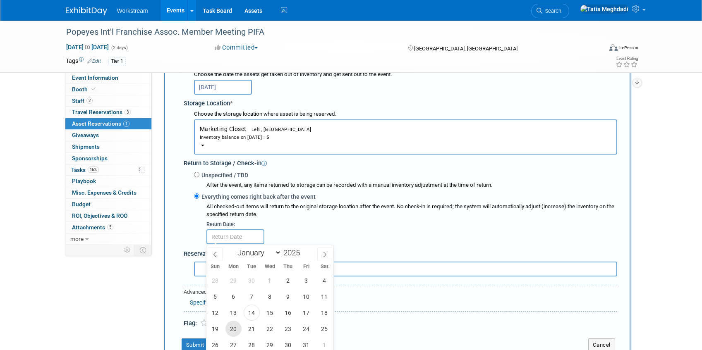
drag, startPoint x: 233, startPoint y: 327, endPoint x: 236, endPoint y: 299, distance: 27.9
click at [236, 326] on span "20" at bounding box center [234, 329] width 16 height 16
type input "Oct 20, 2025"
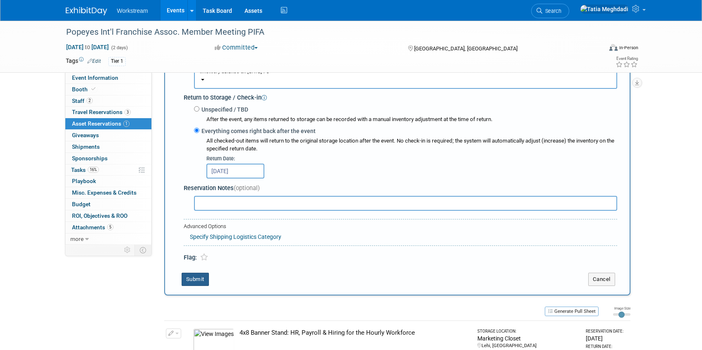
click at [192, 277] on button "Submit" at bounding box center [195, 279] width 27 height 13
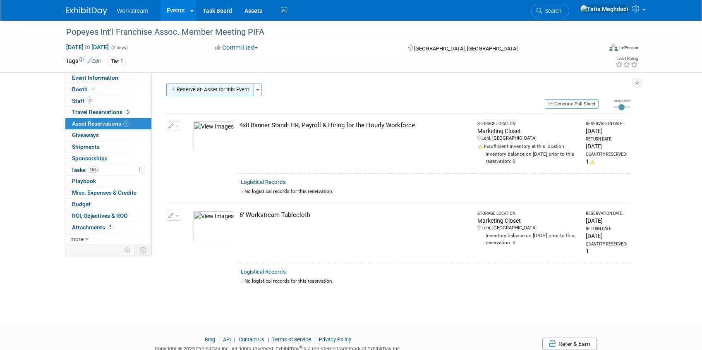
scroll to position [0, 0]
click at [201, 86] on button "Reserve an Asset for this Event" at bounding box center [210, 90] width 88 height 13
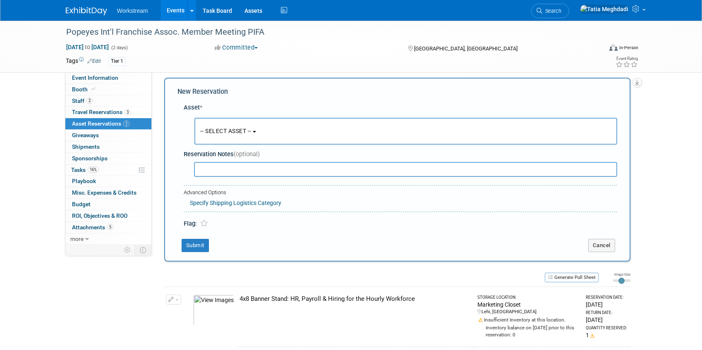
scroll to position [8, 0]
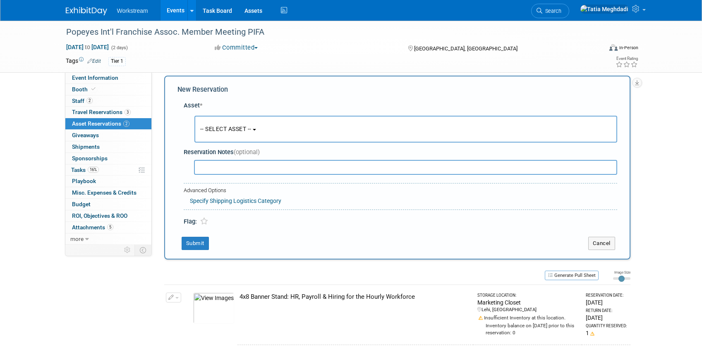
click at [222, 129] on span "-- SELECT ASSET --" at bounding box center [225, 129] width 51 height 7
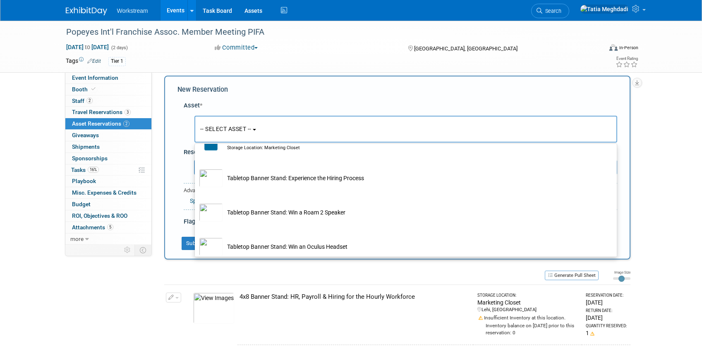
scroll to position [487, 0]
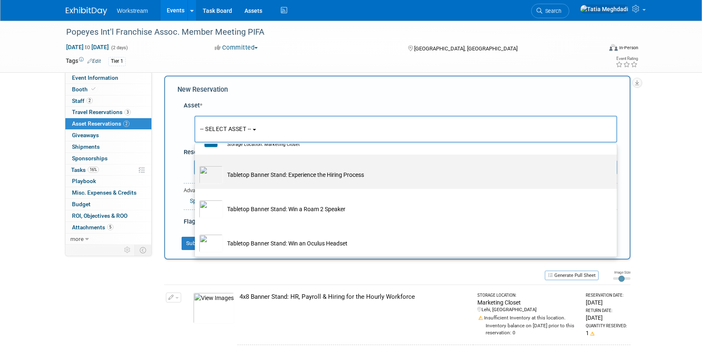
click at [210, 168] on img at bounding box center [211, 175] width 24 height 18
click at [196, 165] on input "Tabletop Banner Stand: Experience the Hiring Process" at bounding box center [193, 161] width 5 height 5
select select "10725980"
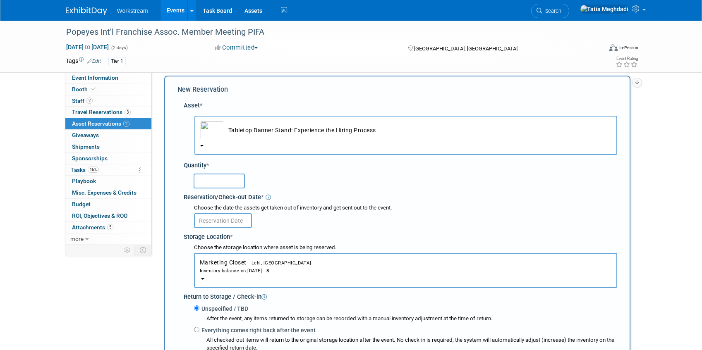
click at [206, 180] on input "text" at bounding box center [219, 181] width 51 height 15
type input "1"
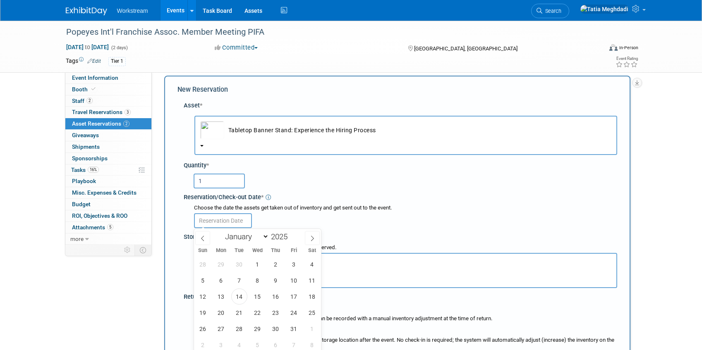
click at [221, 223] on input "text" at bounding box center [223, 221] width 58 height 15
click at [237, 300] on span "14" at bounding box center [239, 297] width 16 height 16
type input "Oct 14, 2025"
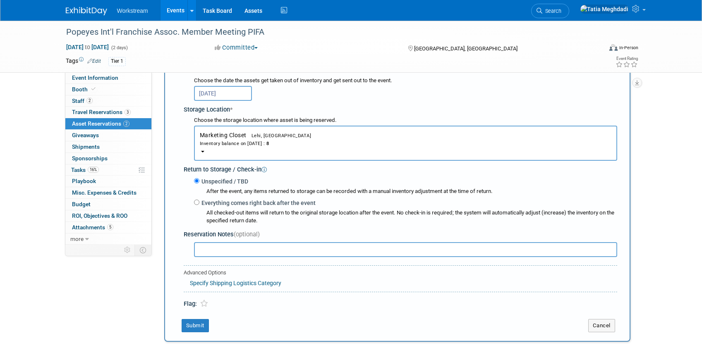
scroll to position [129, 0]
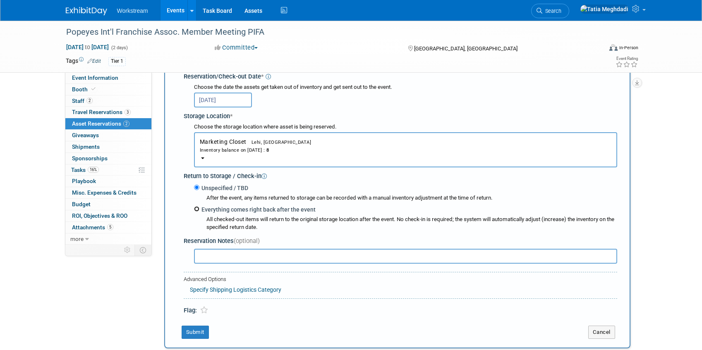
click at [197, 209] on input "Everything comes right back after the event" at bounding box center [196, 208] width 5 height 5
radio input "true"
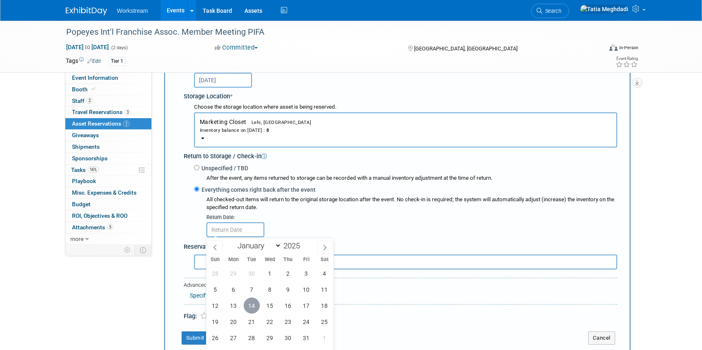
scroll to position [156, 0]
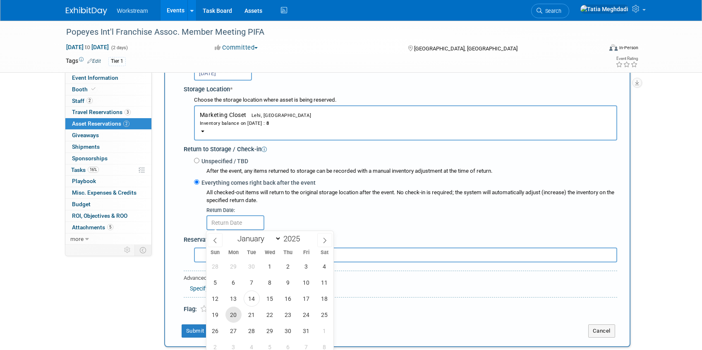
click at [238, 310] on span "20" at bounding box center [234, 315] width 16 height 16
type input "Oct 20, 2025"
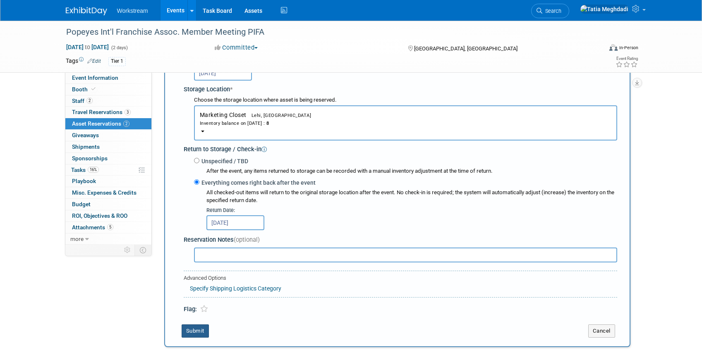
click at [189, 329] on button "Submit" at bounding box center [195, 331] width 27 height 13
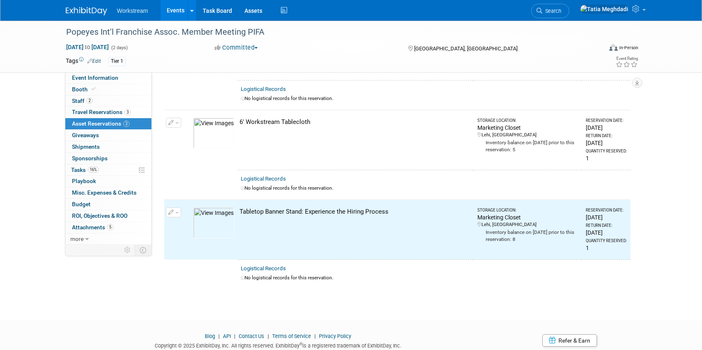
scroll to position [0, 0]
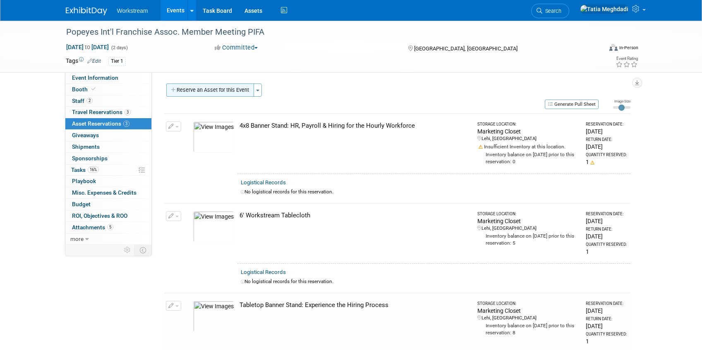
click at [223, 89] on button "Reserve an Asset for this Event" at bounding box center [210, 90] width 88 height 13
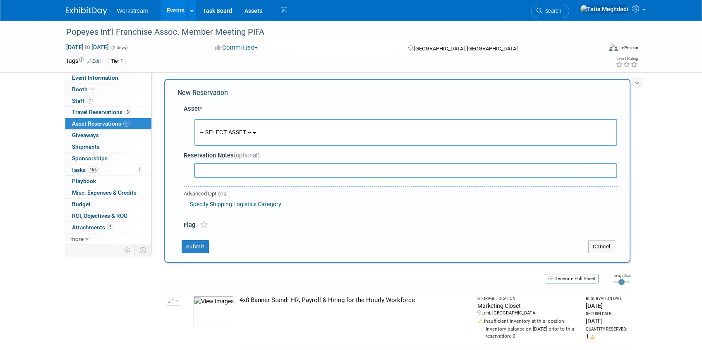
scroll to position [8, 0]
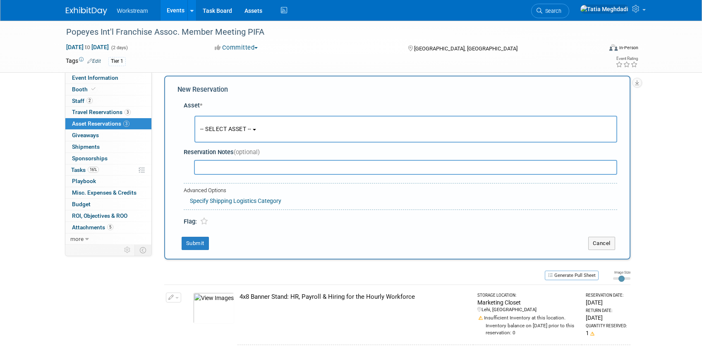
drag, startPoint x: 237, startPoint y: 126, endPoint x: 244, endPoint y: 148, distance: 23.2
click at [237, 127] on span "-- SELECT ASSET --" at bounding box center [225, 129] width 51 height 7
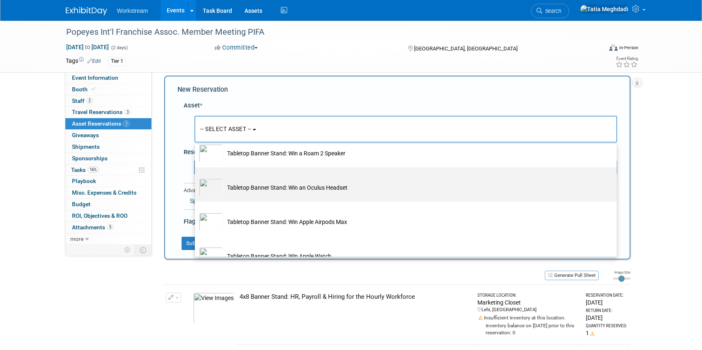
scroll to position [549, 0]
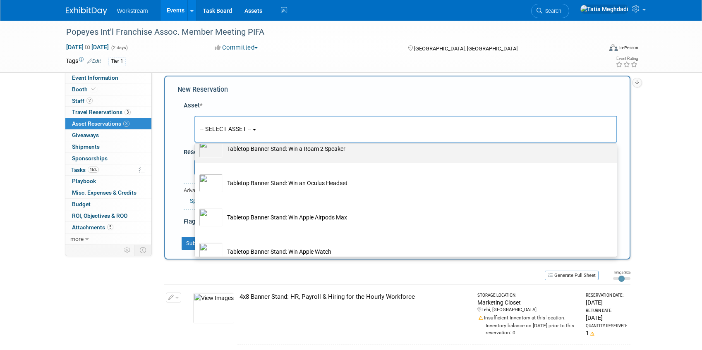
click at [208, 152] on img at bounding box center [211, 149] width 24 height 18
click at [196, 139] on input "Tabletop Banner Stand: Win a Roam 2 Speaker" at bounding box center [193, 135] width 5 height 5
select select "10725978"
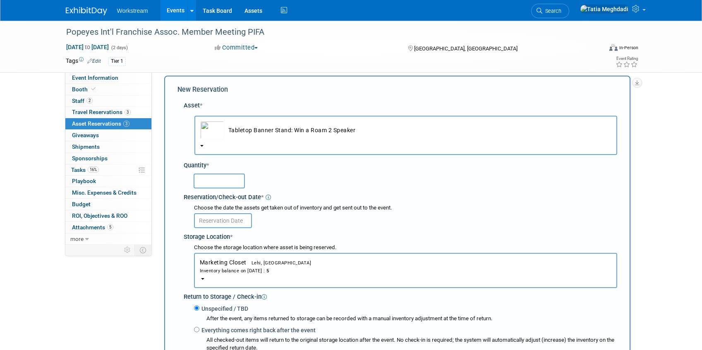
click at [217, 180] on input "text" at bounding box center [219, 181] width 51 height 15
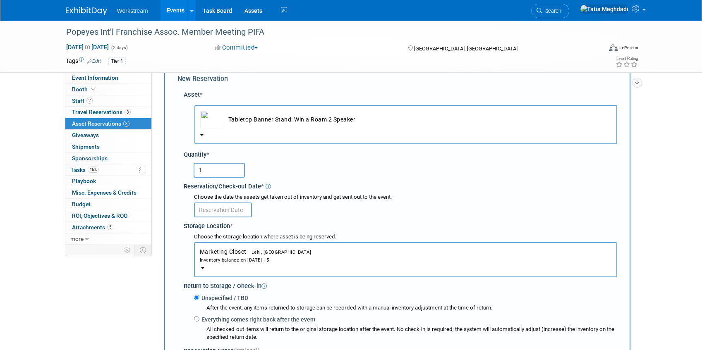
scroll to position [19, 0]
type input "1"
click at [219, 209] on input "text" at bounding box center [223, 209] width 58 height 15
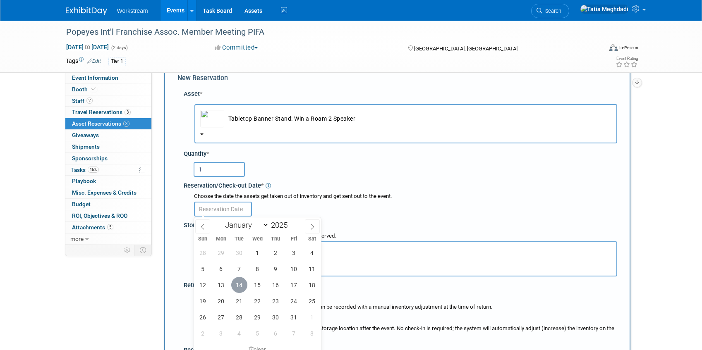
click at [240, 283] on span "14" at bounding box center [239, 285] width 16 height 16
type input "Oct 14, 2025"
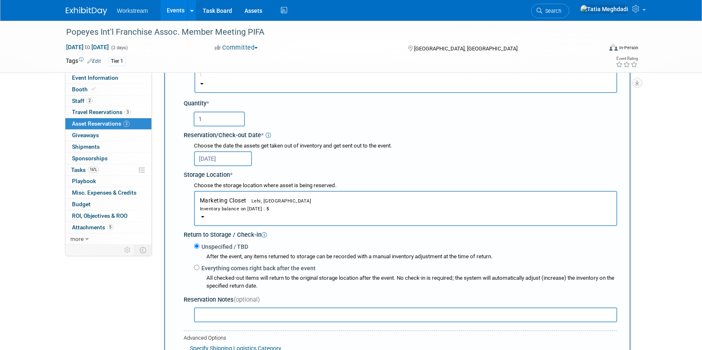
scroll to position [70, 0]
click at [199, 269] on label "Everything comes right back after the event" at bounding box center [257, 268] width 116 height 8
click at [199, 269] on input "Everything comes right back after the event" at bounding box center [196, 267] width 5 height 5
radio input "true"
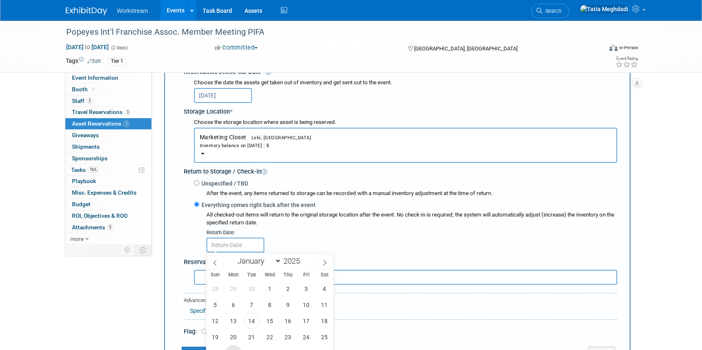
scroll to position [136, 0]
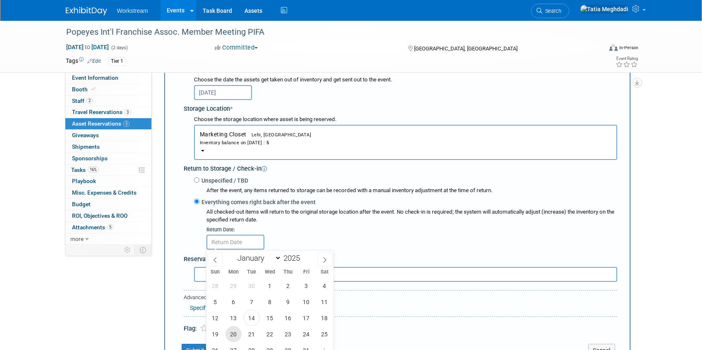
click at [236, 335] on span "20" at bounding box center [234, 334] width 16 height 16
type input "Oct 20, 2025"
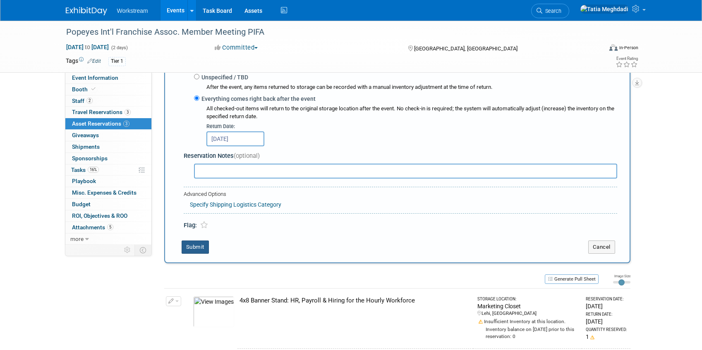
click at [194, 247] on button "Submit" at bounding box center [195, 247] width 27 height 13
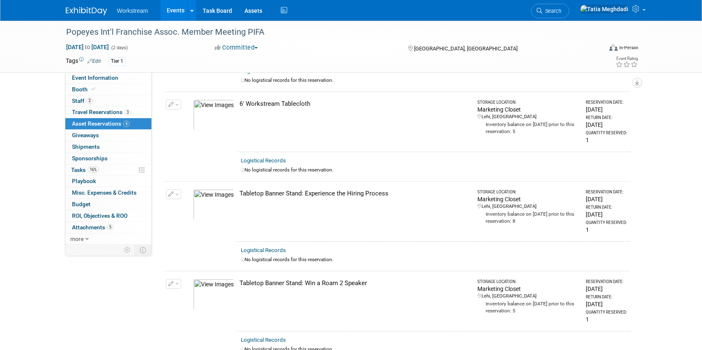
scroll to position [0, 0]
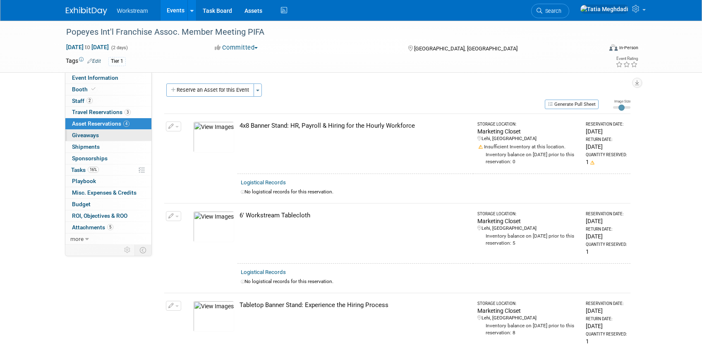
click at [86, 134] on span "Giveaways 0" at bounding box center [85, 135] width 27 height 7
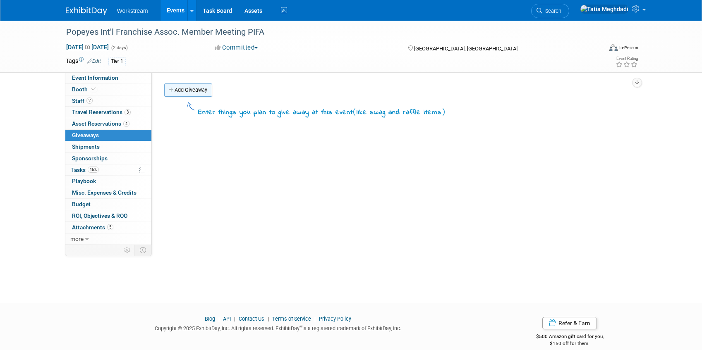
click at [190, 91] on link "Add Giveaway" at bounding box center [188, 90] width 48 height 13
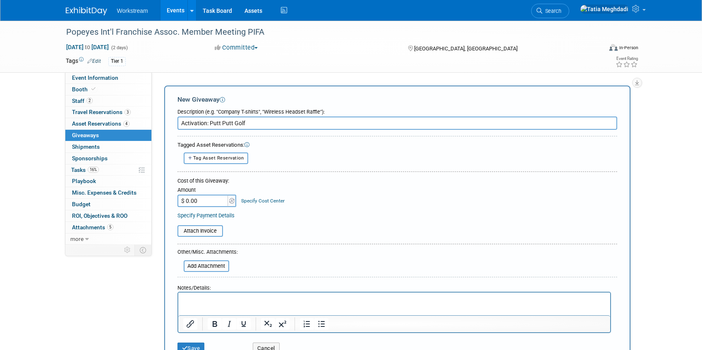
scroll to position [0, 0]
type input "Activation: Putt Putt Golf"
click at [207, 202] on input "$ 0.00" at bounding box center [204, 200] width 52 height 12
type input "$ 100.00"
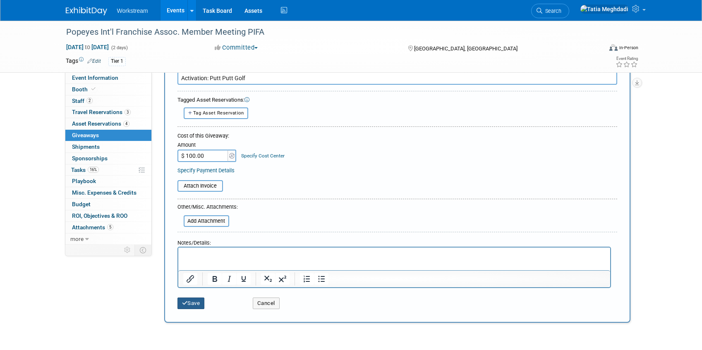
scroll to position [81, 0]
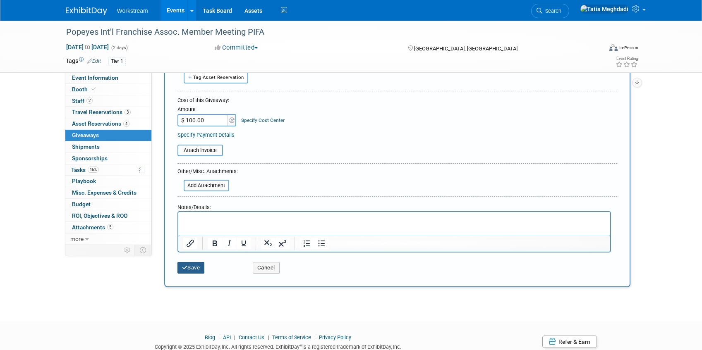
click at [192, 268] on button "Save" at bounding box center [191, 268] width 27 height 12
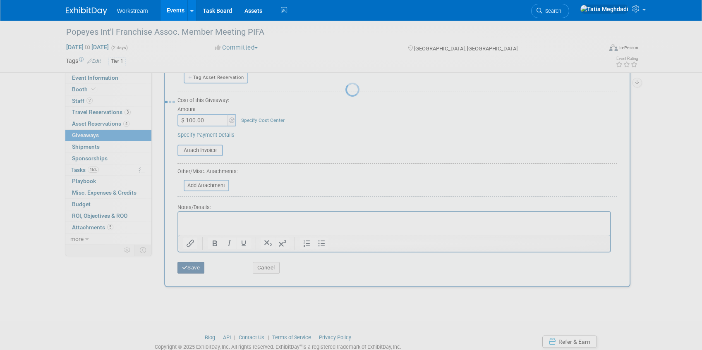
scroll to position [11, 0]
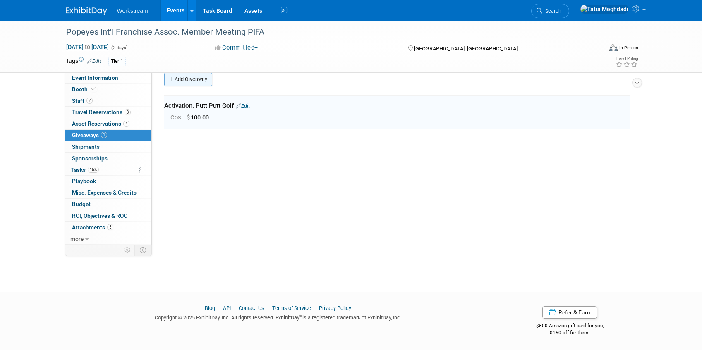
click at [186, 79] on link "Add Giveaway" at bounding box center [188, 79] width 48 height 13
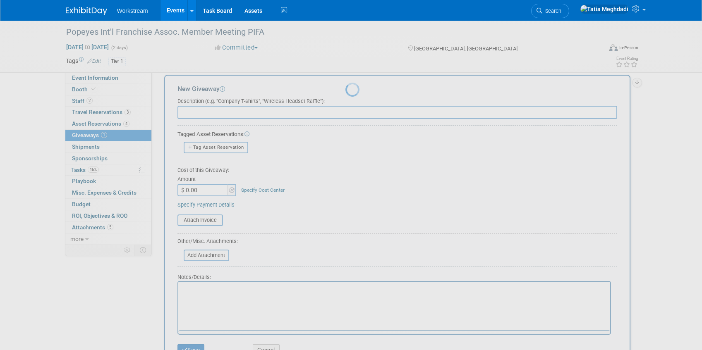
scroll to position [0, 0]
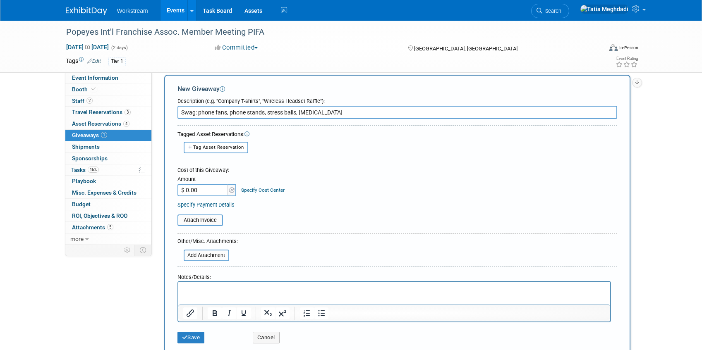
type input "Swag: phone fans, phone stands, stress balls, lip balm"
click at [206, 189] on input "$ 0.00" at bounding box center [204, 190] width 52 height 12
type input "$ 100.00"
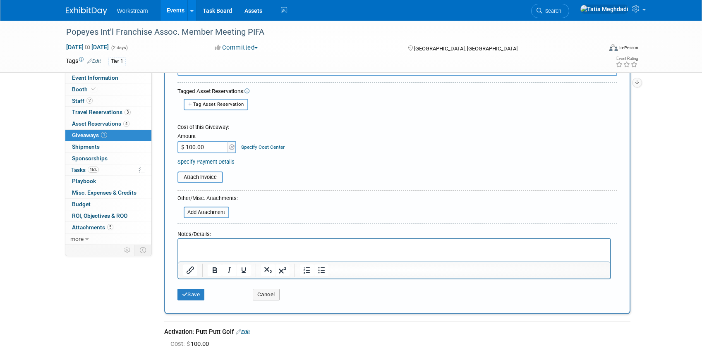
scroll to position [45, 0]
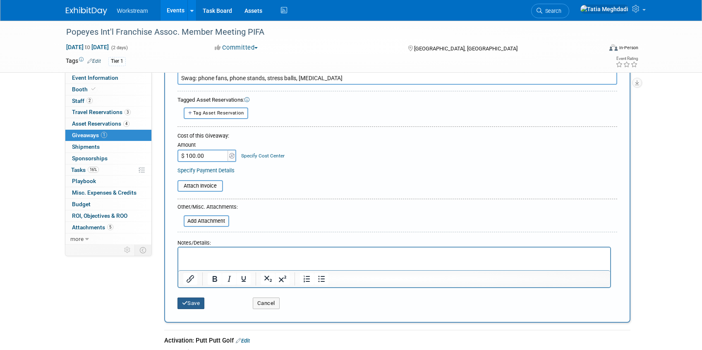
click at [190, 299] on button "Save" at bounding box center [191, 304] width 27 height 12
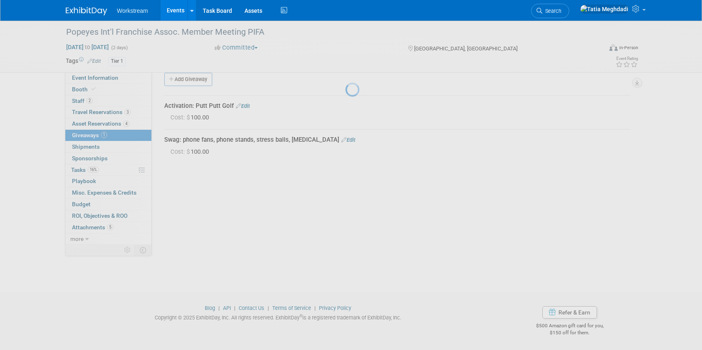
scroll to position [11, 0]
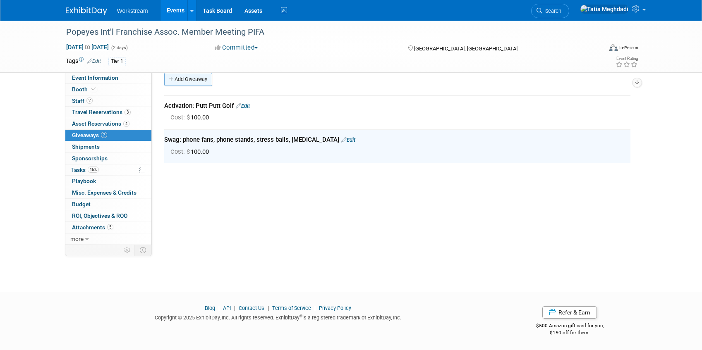
click at [177, 77] on link "Add Giveaway" at bounding box center [188, 79] width 48 height 13
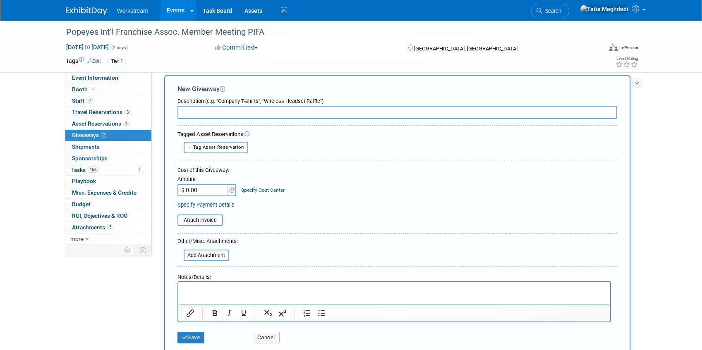
scroll to position [0, 0]
type input "M"
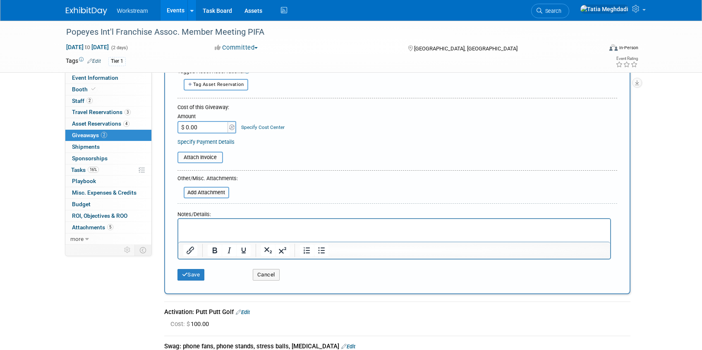
type input "Collateral: postcard"
click at [188, 275] on button "Save" at bounding box center [191, 275] width 27 height 12
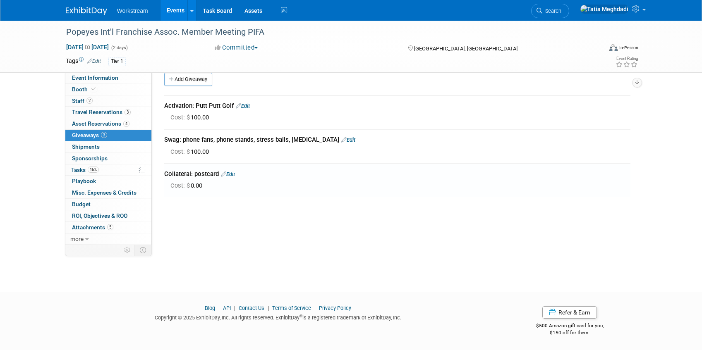
scroll to position [8, 0]
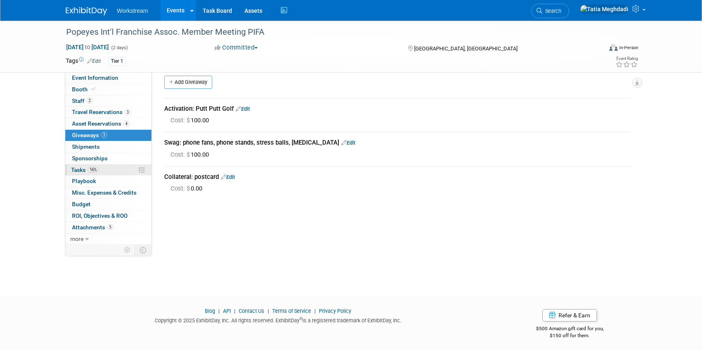
click at [79, 169] on span "Tasks 16%" at bounding box center [85, 170] width 28 height 7
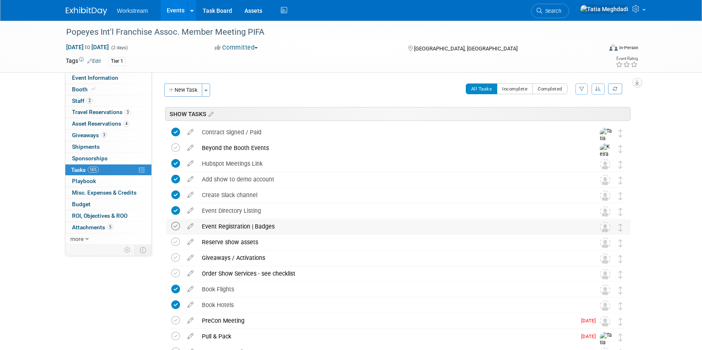
click at [175, 226] on icon at bounding box center [175, 226] width 9 height 9
click at [178, 243] on icon at bounding box center [175, 242] width 9 height 9
click at [177, 256] on icon at bounding box center [175, 258] width 9 height 9
click at [175, 273] on icon at bounding box center [175, 273] width 9 height 9
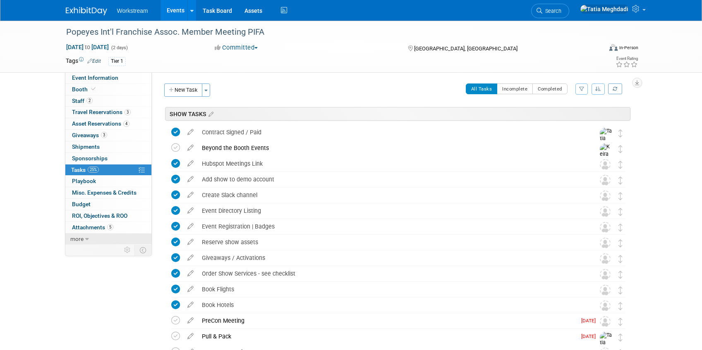
click at [86, 240] on icon at bounding box center [87, 240] width 4 height 6
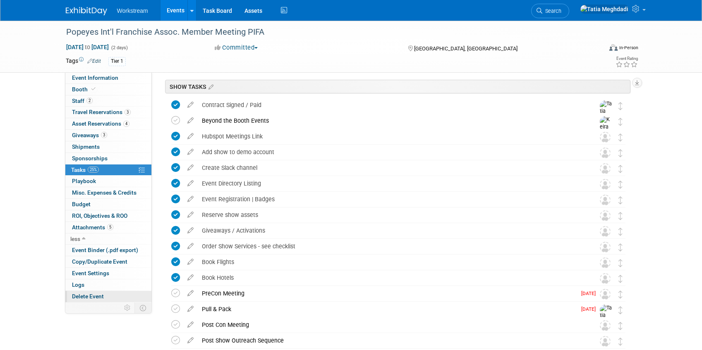
scroll to position [27, 0]
click at [92, 274] on span "Event Settings" at bounding box center [90, 273] width 37 height 7
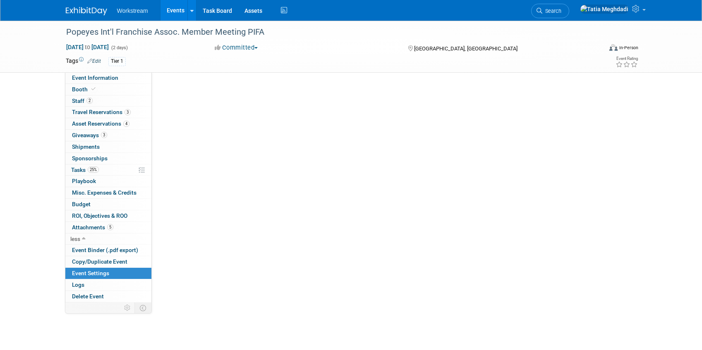
scroll to position [0, 0]
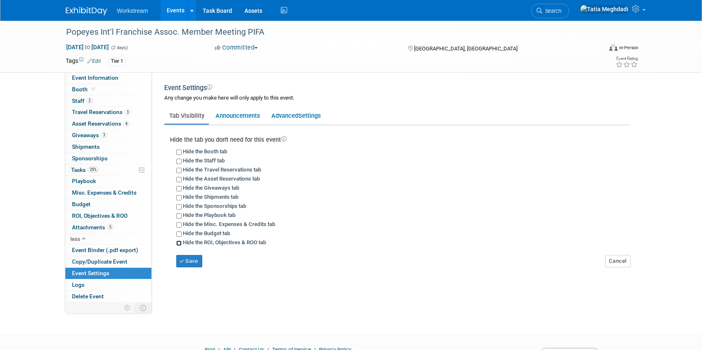
drag, startPoint x: 180, startPoint y: 243, endPoint x: 184, endPoint y: 251, distance: 8.5
click at [180, 243] on input "Hide the ROI, Objectives & ROO tab" at bounding box center [178, 243] width 5 height 5
checkbox input "true"
drag, startPoint x: 185, startPoint y: 259, endPoint x: 218, endPoint y: 266, distance: 34.7
click at [185, 259] on button "Save" at bounding box center [189, 261] width 26 height 12
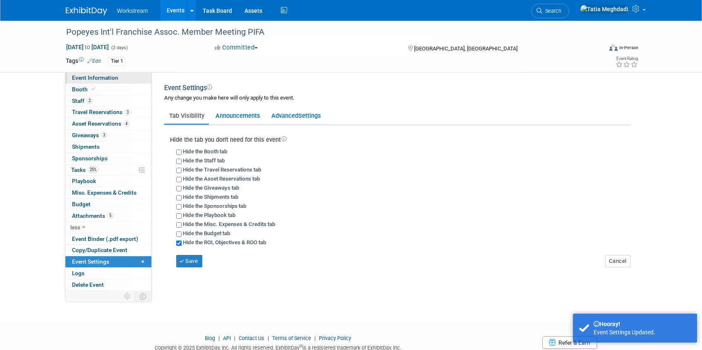
click at [87, 79] on span "Event Information" at bounding box center [95, 77] width 46 height 7
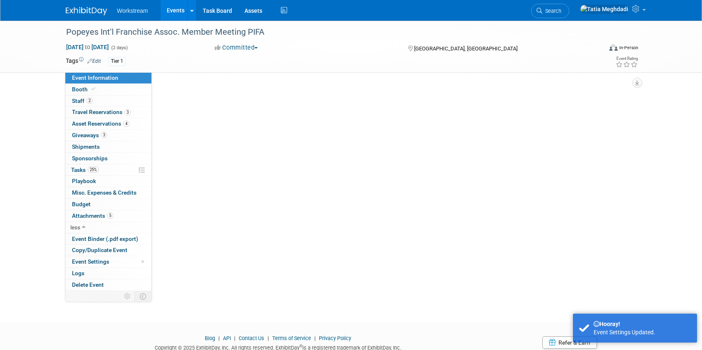
select select "Franchise"
select select "Restaurant"
select select "No"
select select "[PERSON_NAME]"
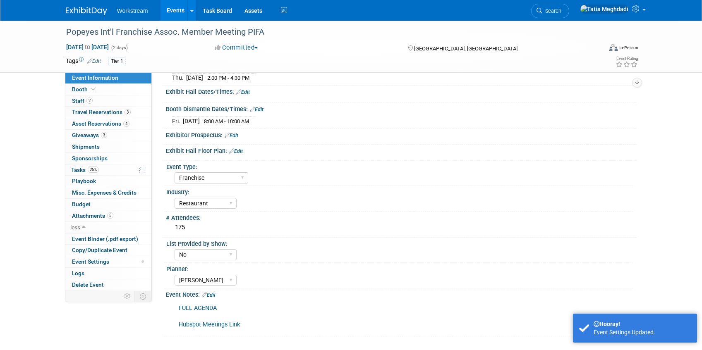
scroll to position [149, 0]
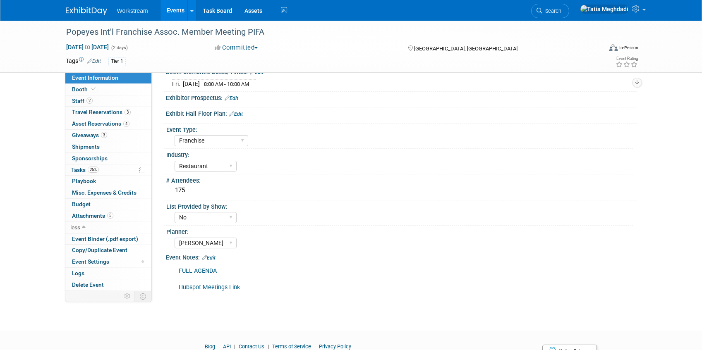
click at [213, 258] on link "Edit" at bounding box center [209, 258] width 14 height 6
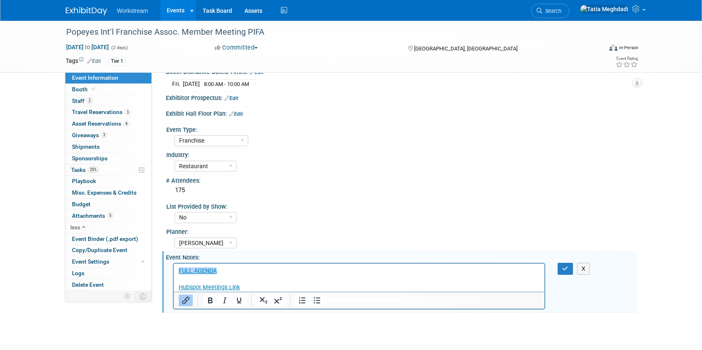
scroll to position [0, 0]
click at [213, 281] on p "﻿FULL AGENDA Hubspot Meetings Link" at bounding box center [359, 279] width 362 height 25
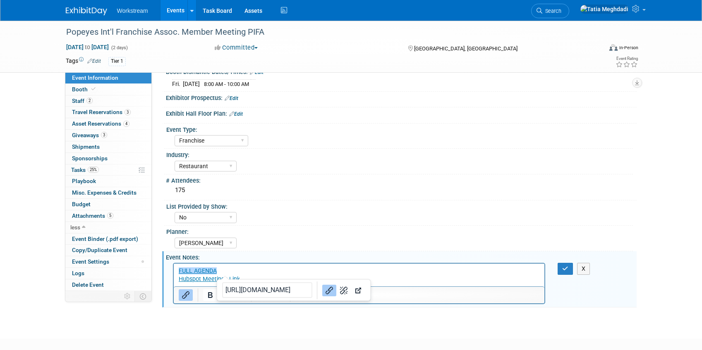
click at [271, 239] on div "[PERSON_NAME] [PERSON_NAME] [PERSON_NAME]" at bounding box center [404, 242] width 458 height 13
drag, startPoint x: 250, startPoint y: 281, endPoint x: 172, endPoint y: 269, distance: 78.8
click at [173, 269] on html "FULL AGENDA Hubspot Meetings Link﻿" at bounding box center [358, 274] width 371 height 20
click at [564, 267] on icon "button" at bounding box center [565, 269] width 6 height 6
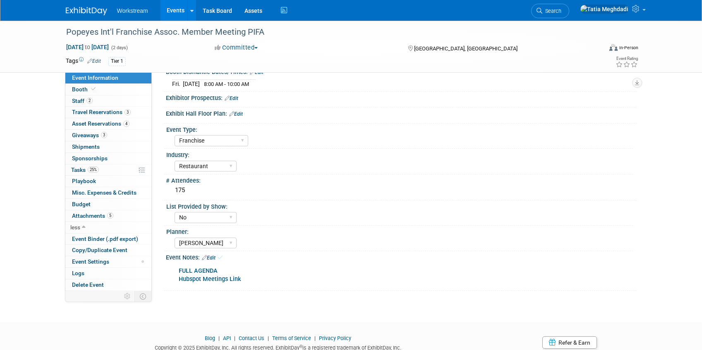
click at [542, 213] on div "Yes No TBD" at bounding box center [404, 216] width 458 height 13
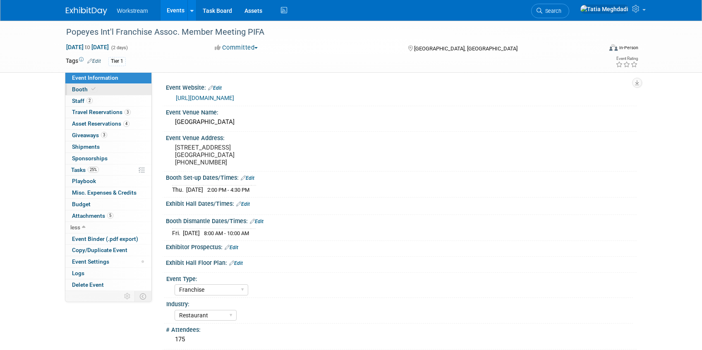
click at [78, 89] on span "Booth" at bounding box center [84, 89] width 25 height 7
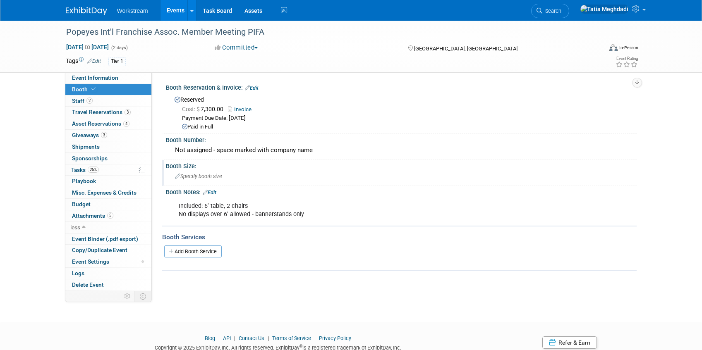
click at [214, 176] on span "Specify booth size" at bounding box center [198, 176] width 47 height 6
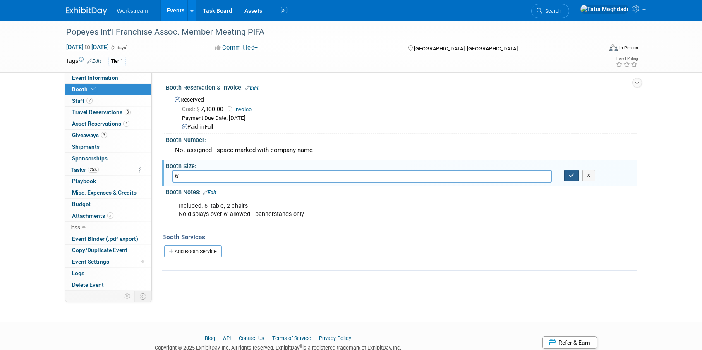
type input "6'"
click at [570, 173] on icon "button" at bounding box center [572, 175] width 6 height 5
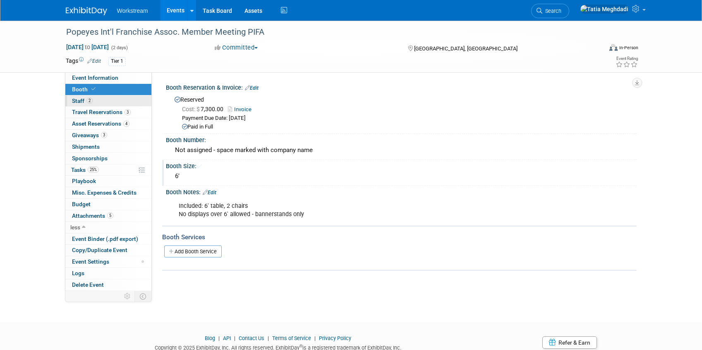
click at [76, 101] on span "Staff 2" at bounding box center [82, 101] width 21 height 7
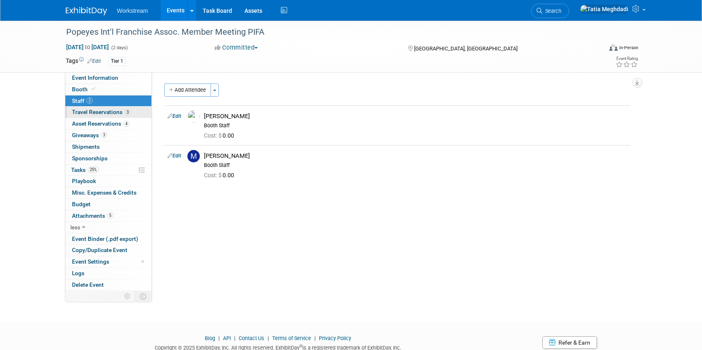
click at [79, 113] on span "Travel Reservations 3" at bounding box center [101, 112] width 59 height 7
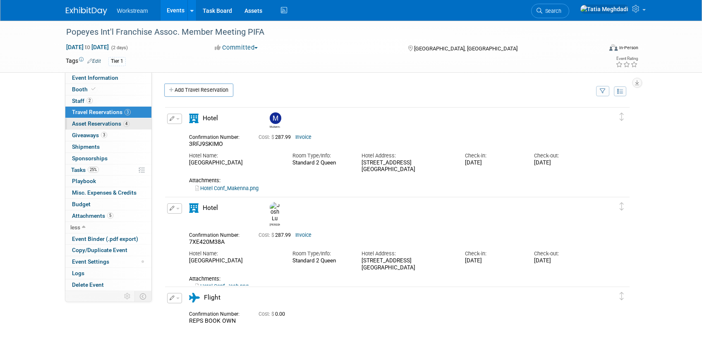
click at [82, 125] on span "Asset Reservations 4" at bounding box center [101, 123] width 58 height 7
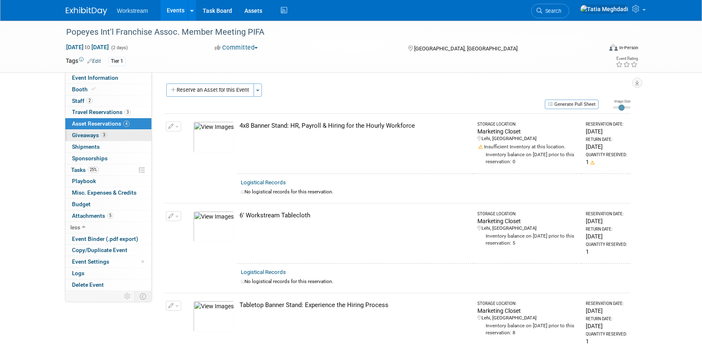
click at [78, 133] on span "Giveaways 3" at bounding box center [89, 135] width 35 height 7
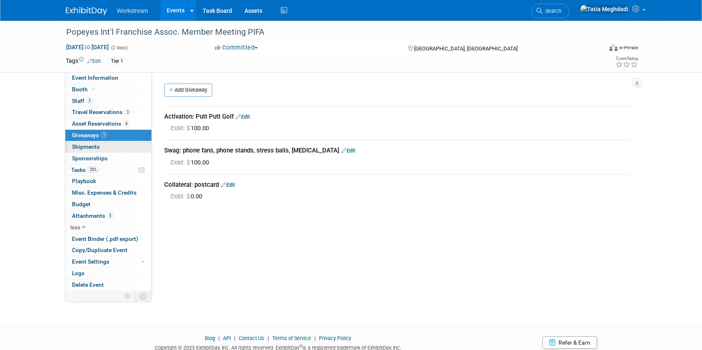
click at [78, 144] on span "Shipments 0" at bounding box center [86, 147] width 28 height 7
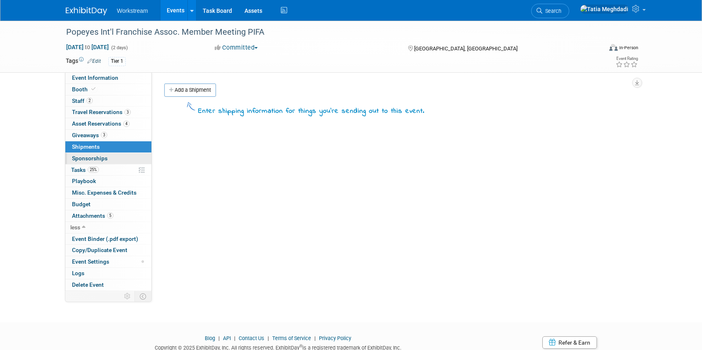
click at [80, 157] on span "Sponsorships 0" at bounding box center [90, 158] width 36 height 7
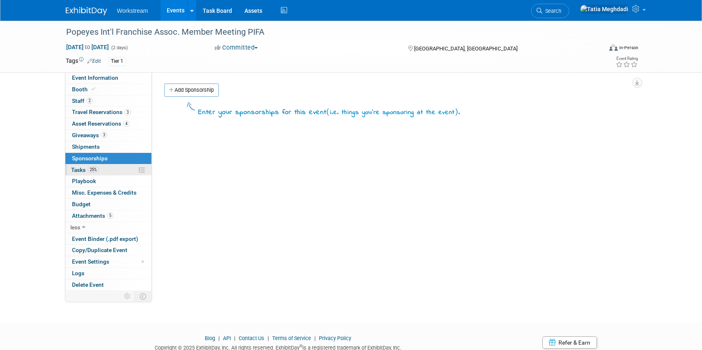
click at [81, 170] on span "Tasks 25%" at bounding box center [85, 170] width 28 height 7
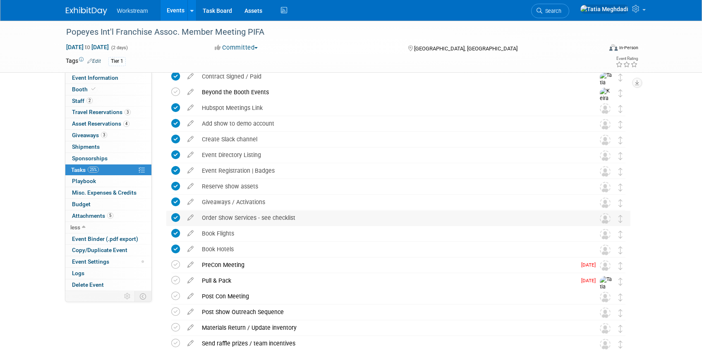
scroll to position [55, 0]
click at [189, 218] on icon at bounding box center [190, 217] width 14 height 10
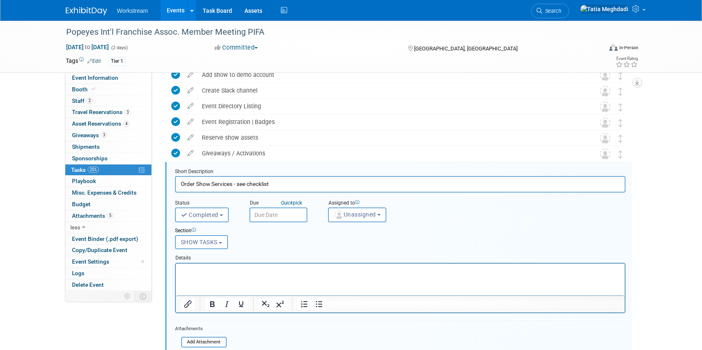
scroll to position [146, 0]
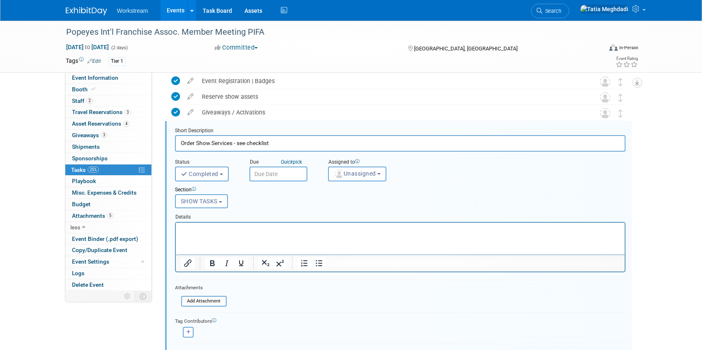
drag, startPoint x: 233, startPoint y: 146, endPoint x: 295, endPoint y: 145, distance: 61.7
click at [295, 145] on input "Order Show Services - see checklist" at bounding box center [400, 143] width 451 height 16
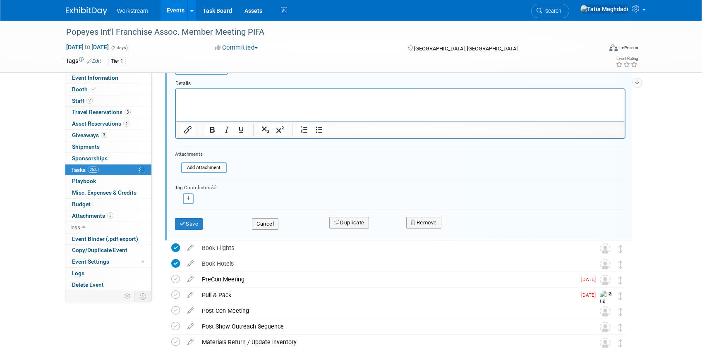
scroll to position [282, 0]
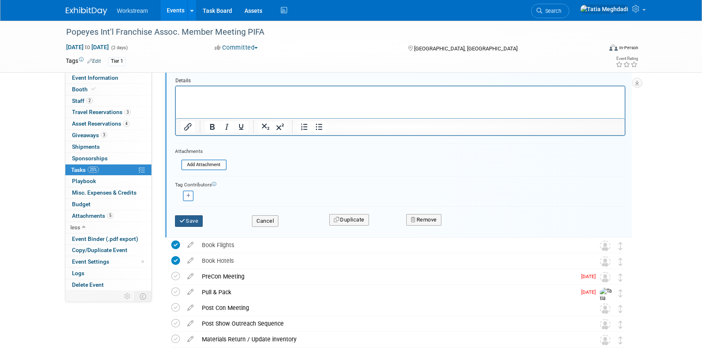
type input "Order Show Services"
click at [191, 220] on button "Save" at bounding box center [189, 222] width 28 height 12
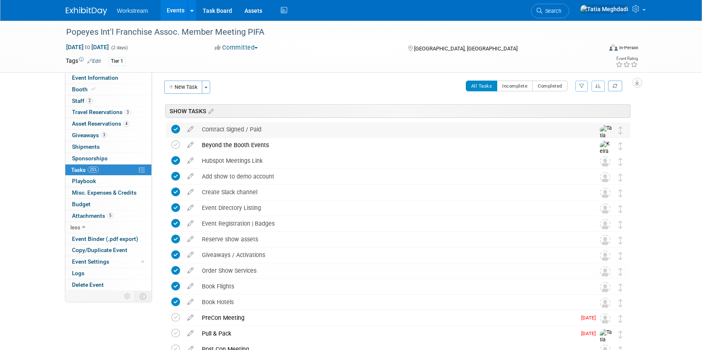
scroll to position [4, 0]
drag, startPoint x: 65, startPoint y: 32, endPoint x: 269, endPoint y: 33, distance: 204.0
click at [269, 33] on div "Popeyes Int'l Franchise Assoc. Member Meeting PIFA" at bounding box center [326, 32] width 527 height 15
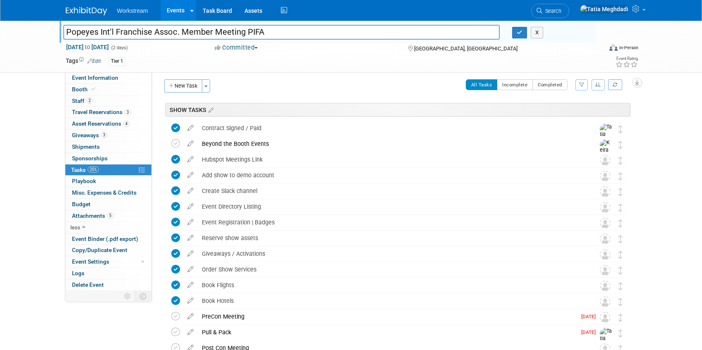
click at [200, 29] on input "Popeyes Int'l Franchise Assoc. Member Meeting PIFA" at bounding box center [281, 32] width 437 height 14
click at [216, 34] on input "Popeyes Int'l Franchise Assoc. Member Meeting PIFA" at bounding box center [281, 32] width 437 height 14
click at [515, 31] on button "button" at bounding box center [519, 33] width 15 height 12
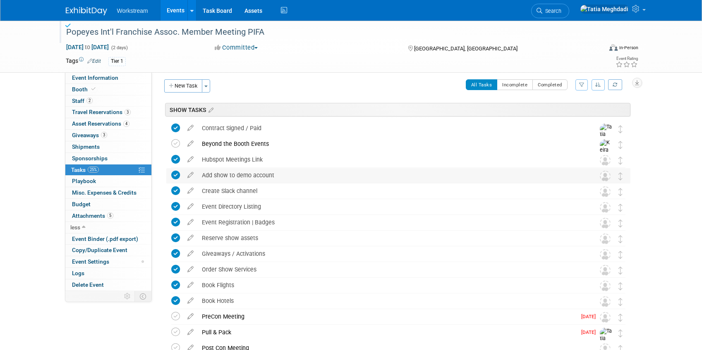
click at [242, 177] on div "Add show to demo account" at bounding box center [391, 175] width 386 height 14
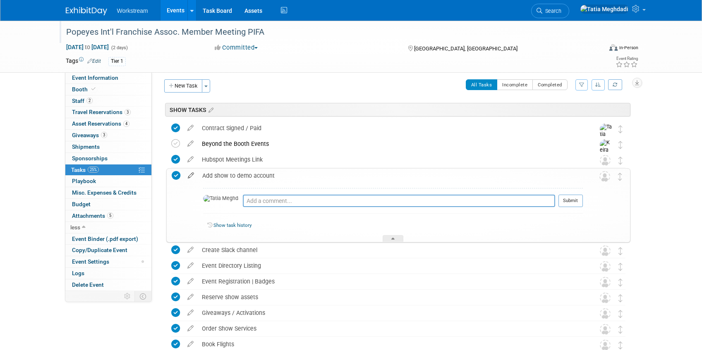
click at [192, 175] on icon at bounding box center [191, 174] width 14 height 10
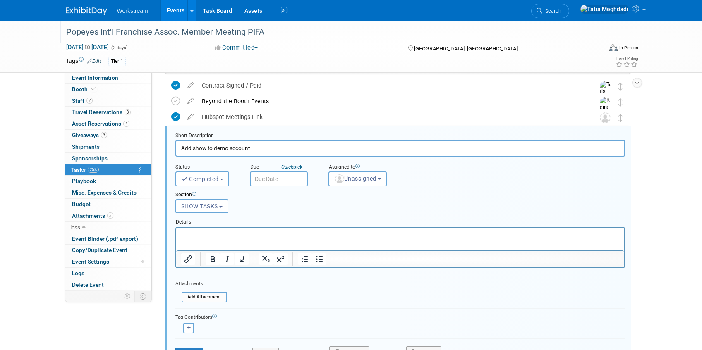
scroll to position [52, 0]
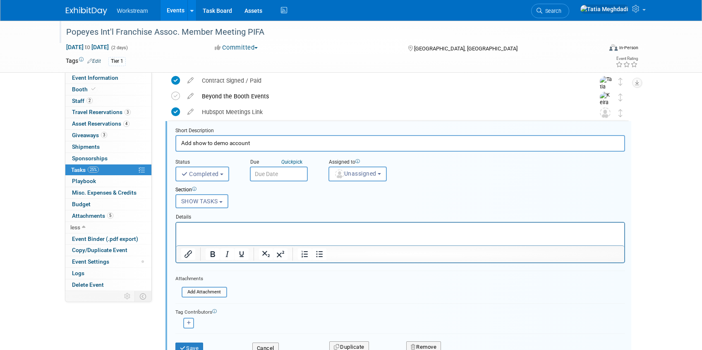
click at [267, 144] on input "Add show to demo account" at bounding box center [400, 143] width 450 height 16
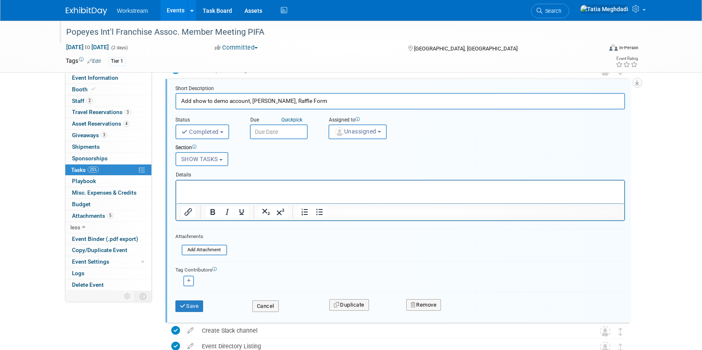
scroll to position [123, 0]
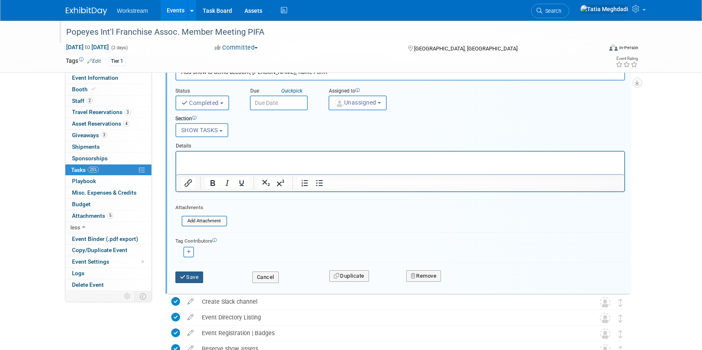
type input "Add show to demo account, [PERSON_NAME], Raffle Form"
click at [191, 279] on button "Save" at bounding box center [189, 278] width 28 height 12
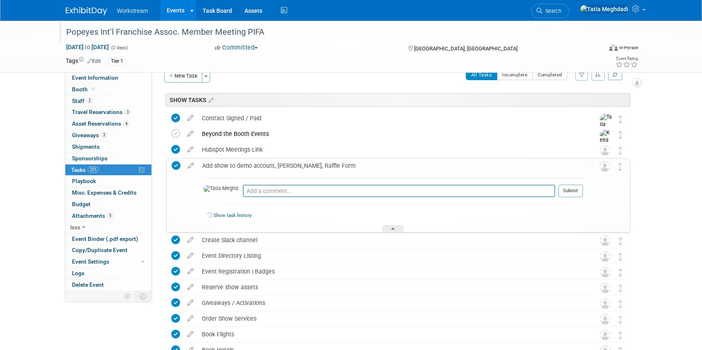
scroll to position [0, 0]
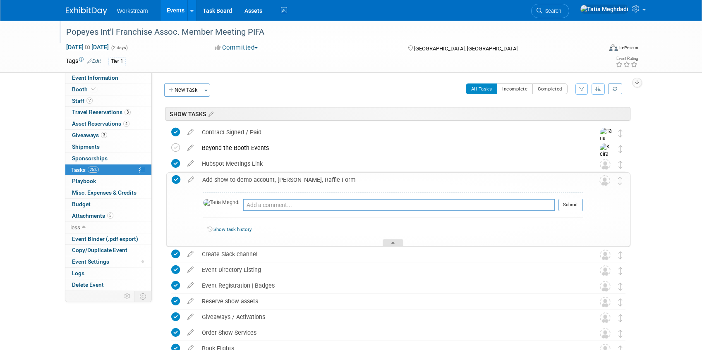
click at [395, 242] on div at bounding box center [393, 243] width 21 height 7
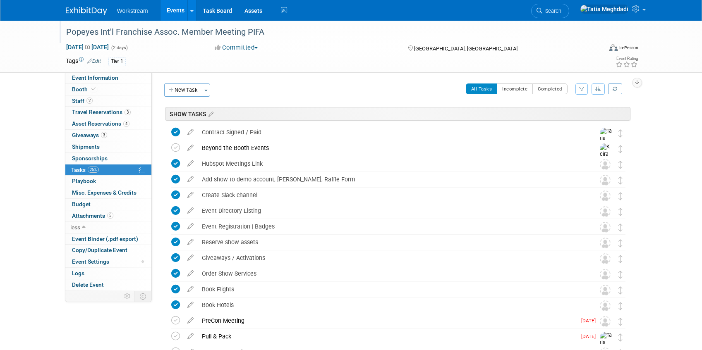
click at [161, 12] on link "Events" at bounding box center [176, 10] width 30 height 21
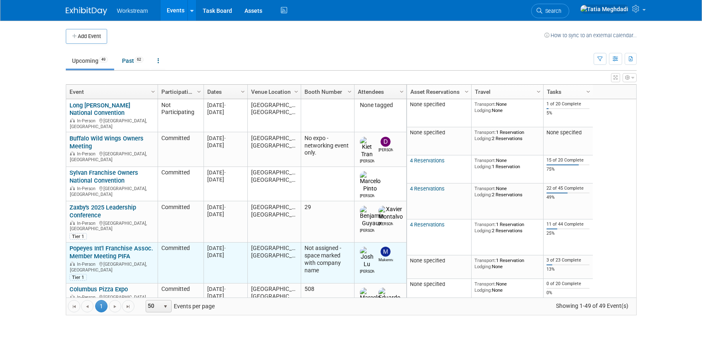
click at [89, 245] on link "Popeyes Int'l Franchise Assoc. Member Meeting PIFA" at bounding box center [112, 252] width 84 height 15
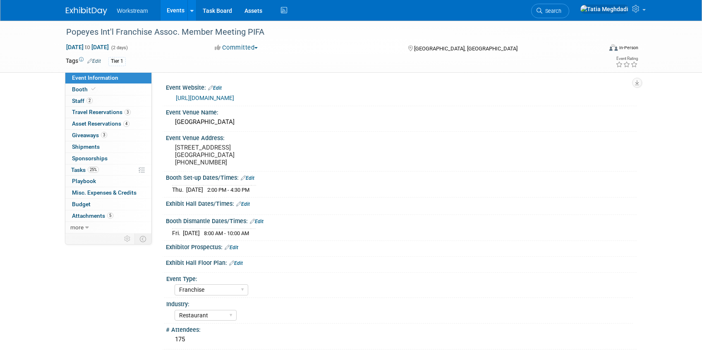
select select "Franchise"
select select "Restaurant"
select select "No"
select select "[PERSON_NAME]"
click at [82, 169] on span "Tasks 25%" at bounding box center [85, 170] width 28 height 7
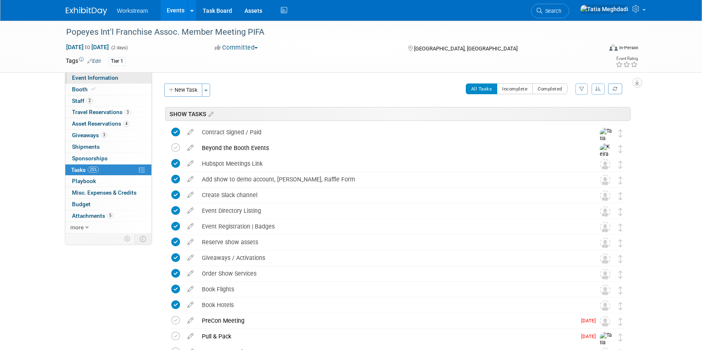
click at [86, 75] on span "Event Information" at bounding box center [95, 77] width 46 height 7
select select "Franchise"
select select "Restaurant"
select select "No"
select select "[PERSON_NAME]"
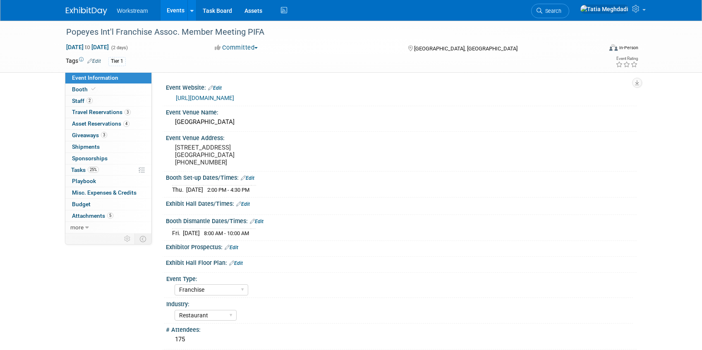
click at [196, 97] on link "[URL][DOMAIN_NAME]" at bounding box center [205, 98] width 58 height 7
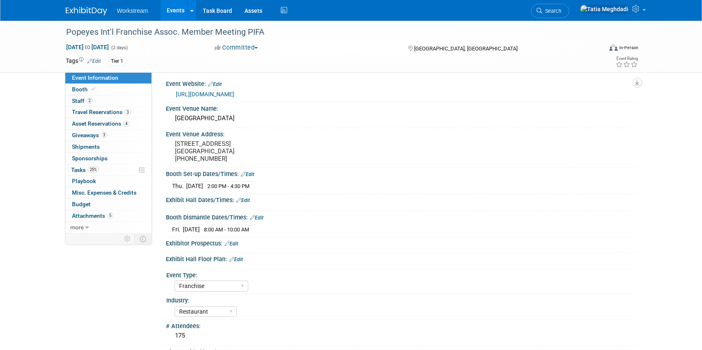
click at [83, 74] on span "Event Information" at bounding box center [95, 77] width 46 height 7
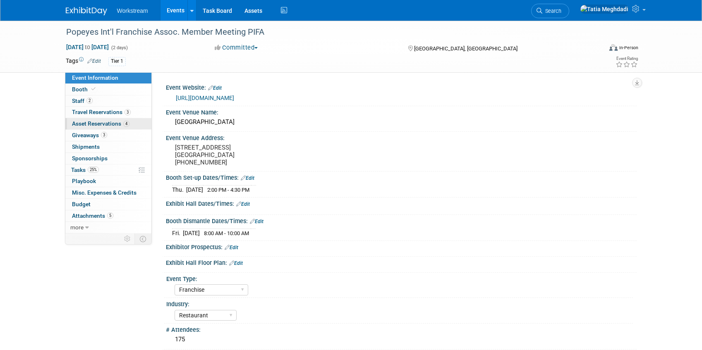
select select "Franchise"
select select "Restaurant"
select select "No"
select select "[PERSON_NAME]"
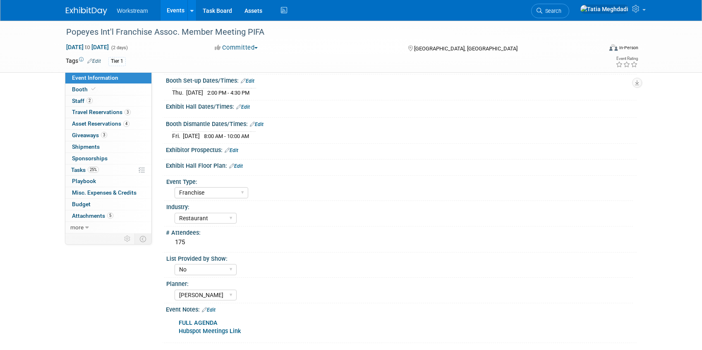
scroll to position [107, 0]
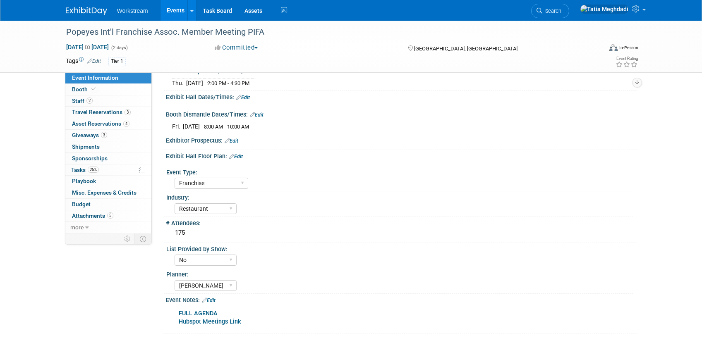
click at [214, 302] on link "Edit" at bounding box center [209, 301] width 14 height 6
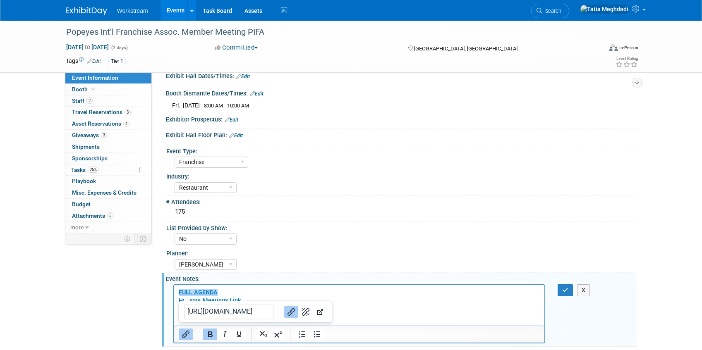
scroll to position [141, 0]
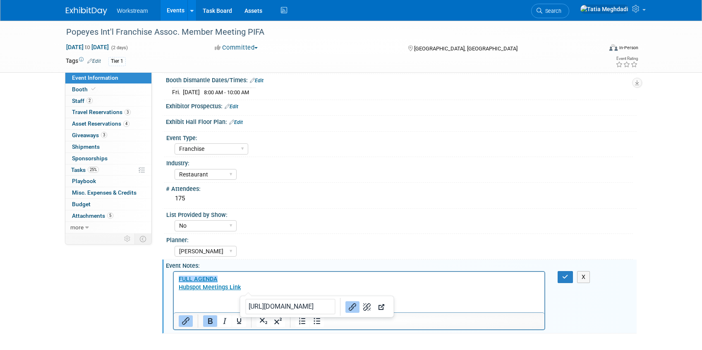
click at [250, 287] on p "﻿FULL AGENDA Hubspot Meetings Link" at bounding box center [359, 284] width 362 height 17
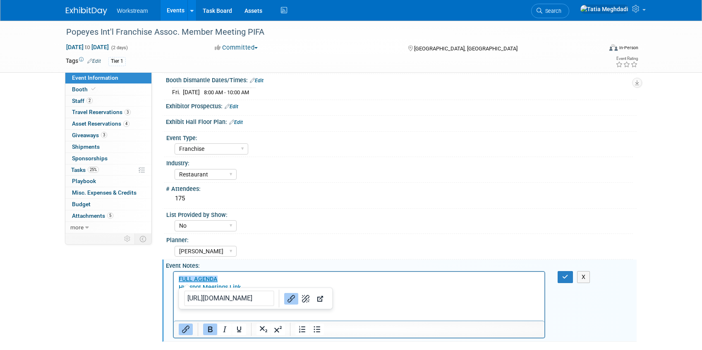
click at [259, 238] on div "Planner:" at bounding box center [399, 239] width 467 height 10
click at [568, 276] on button "button" at bounding box center [565, 277] width 15 height 12
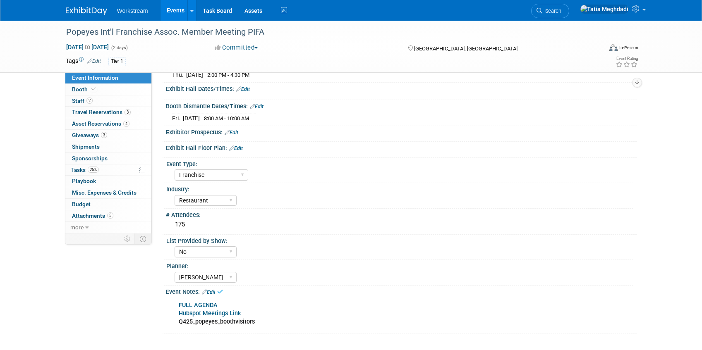
click at [235, 323] on b "Q425_popeyes_boothvisitors" at bounding box center [217, 322] width 76 height 7
click at [215, 292] on link "Edit" at bounding box center [209, 293] width 14 height 6
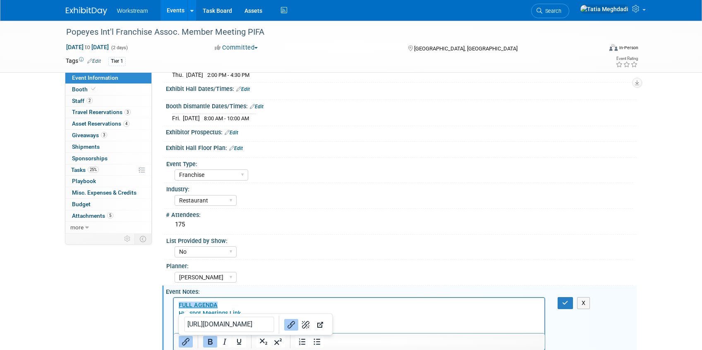
scroll to position [0, 0]
drag, startPoint x: 327, startPoint y: 241, endPoint x: 319, endPoint y: 144, distance: 97.6
click at [327, 240] on div "List Provided by Show:" at bounding box center [399, 240] width 467 height 10
click at [255, 310] on p "﻿FULL AGENDA Hubspot Meetings Link Q425_popeyes_boothvisitors" at bounding box center [359, 314] width 362 height 25
drag, startPoint x: 268, startPoint y: 321, endPoint x: 186, endPoint y: 329, distance: 81.9
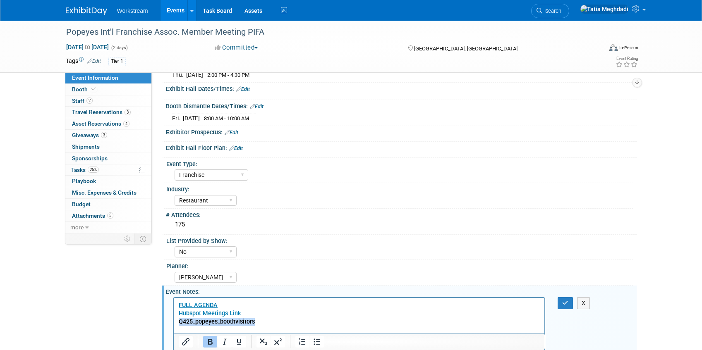
click at [173, 319] on html "FULL AGENDA Hubspot Meetings Link Q425_popeyes_boothvisitors" at bounding box center [358, 312] width 371 height 28
click at [188, 343] on icon "Insert/edit link" at bounding box center [186, 342] width 10 height 10
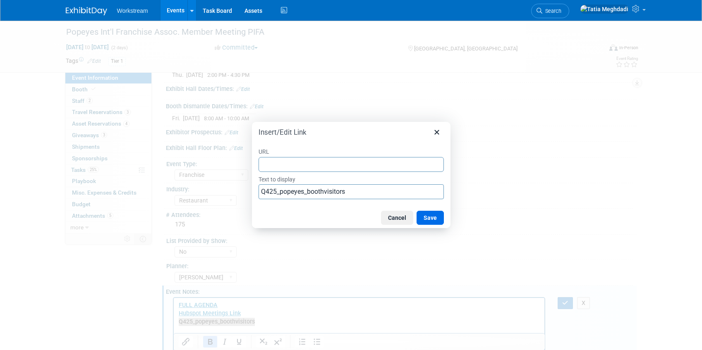
click at [302, 167] on input "URL" at bounding box center [351, 164] width 185 height 15
type input "https://docs.google.com/spreadsheets/d/1wtMgV_Ij5xvHQYsBXV2fxVI71cHRZbGyFWX_EtQ…"
drag, startPoint x: 431, startPoint y: 215, endPoint x: 403, endPoint y: 211, distance: 27.6
click at [432, 214] on button "Save" at bounding box center [430, 218] width 27 height 14
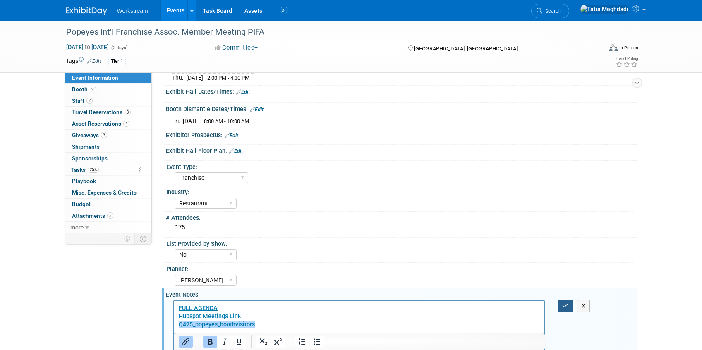
drag, startPoint x: 563, startPoint y: 305, endPoint x: 532, endPoint y: 286, distance: 36.4
click at [563, 305] on icon "button" at bounding box center [565, 306] width 6 height 6
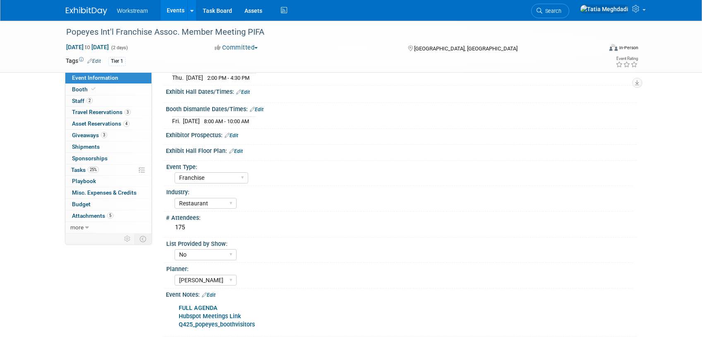
click at [272, 294] on div "Event Notes: Edit" at bounding box center [401, 294] width 471 height 11
click at [218, 297] on div "Event Notes: Edit" at bounding box center [401, 294] width 471 height 11
click at [213, 295] on link "Edit" at bounding box center [209, 296] width 14 height 6
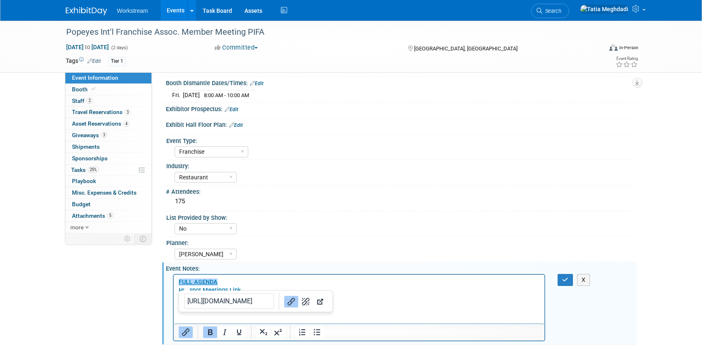
scroll to position [149, 0]
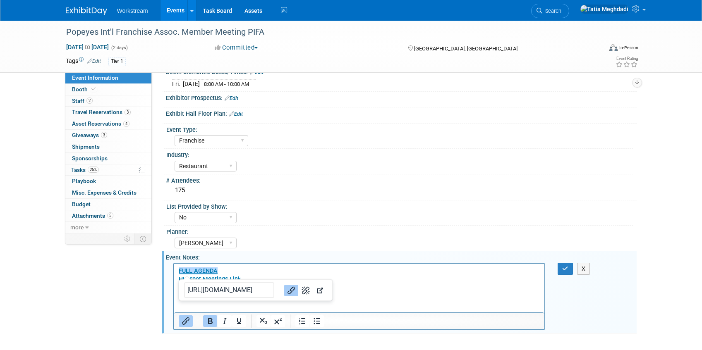
click at [466, 268] on p "﻿FULL AGENDA Hubspot Meetings Link Q425_popeyes_boothvisitors" at bounding box center [359, 279] width 362 height 25
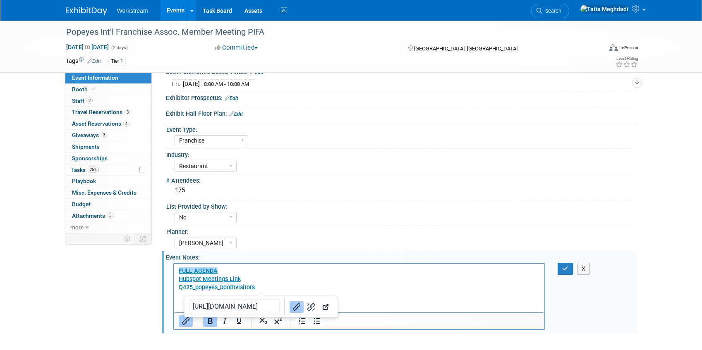
click at [428, 292] on html "FULL AGENDA﻿ Hubspot Meetings Link Q425_popeyes_boothvisitors" at bounding box center [358, 278] width 371 height 28
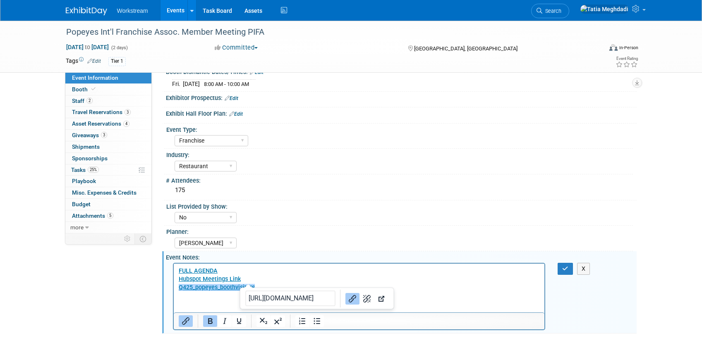
click at [264, 280] on p "FULL AGENDA Hubspot Meetings Link Q425_popeyes_boothvisitors﻿" at bounding box center [359, 279] width 362 height 25
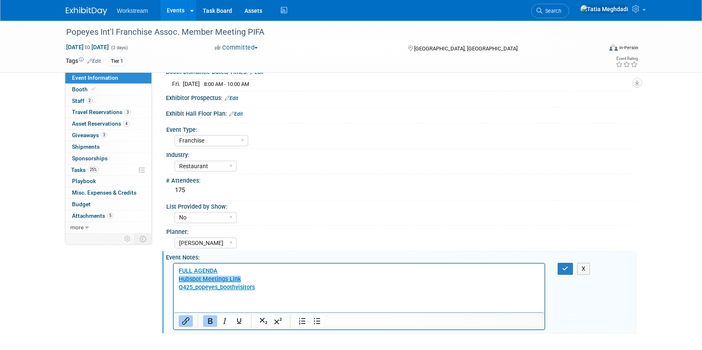
drag, startPoint x: 456, startPoint y: 553, endPoint x: 280, endPoint y: 288, distance: 318.6
click at [272, 289] on p "FULL AGENDA Hubspot Meetings Link﻿ Q425_popeyes_boothvisitors" at bounding box center [359, 279] width 362 height 25
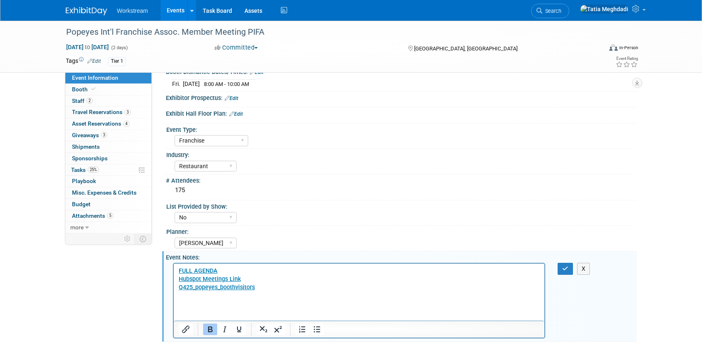
paste body "Rich Text Area. Press ALT-0 for help."
click at [327, 217] on div "Yes No TBD" at bounding box center [404, 216] width 458 height 13
drag, startPoint x: 250, startPoint y: 296, endPoint x: 187, endPoint y: 303, distance: 63.3
click at [175, 296] on html "FULL AGENDA Hubspot Meetings Link Q425_popeyes_boothvisitors Q425_popeyes_event…" at bounding box center [358, 282] width 371 height 36
click at [187, 327] on icon "Insert/edit link" at bounding box center [185, 329] width 7 height 7
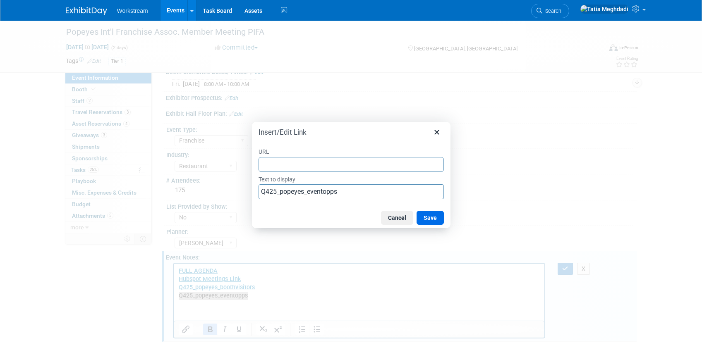
click at [307, 164] on input "URL" at bounding box center [351, 164] width 185 height 15
type input "https://docs.google.com/spreadsheets/d/1pNgV3E04vhWm6XFX1Qq0yBvA7_Cb2igHZ5Oc-6_…"
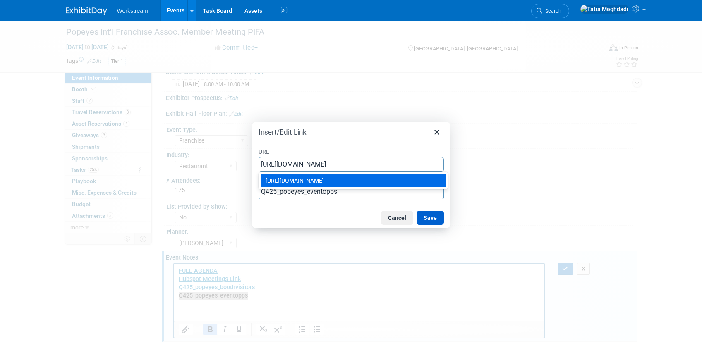
click at [426, 218] on button "Save" at bounding box center [430, 218] width 27 height 14
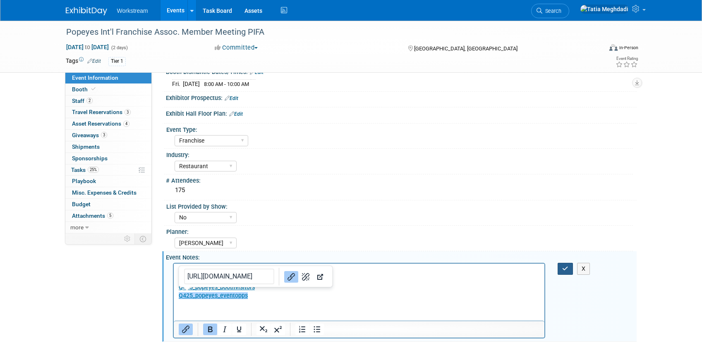
click at [565, 267] on icon "button" at bounding box center [565, 269] width 6 height 6
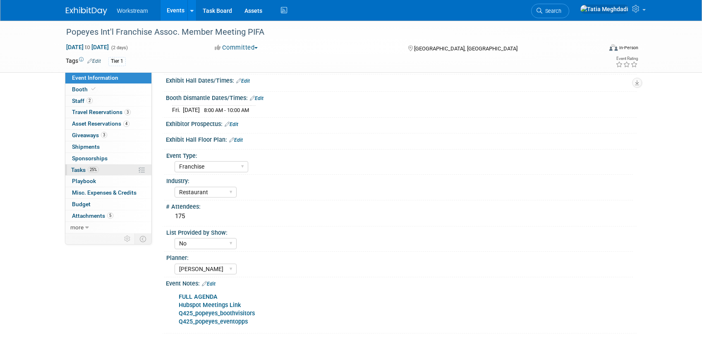
click at [72, 171] on span "Tasks 25%" at bounding box center [85, 170] width 28 height 7
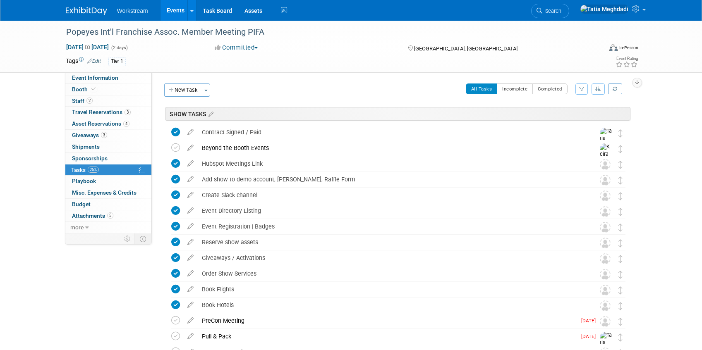
click at [173, 13] on link "Events" at bounding box center [176, 10] width 30 height 21
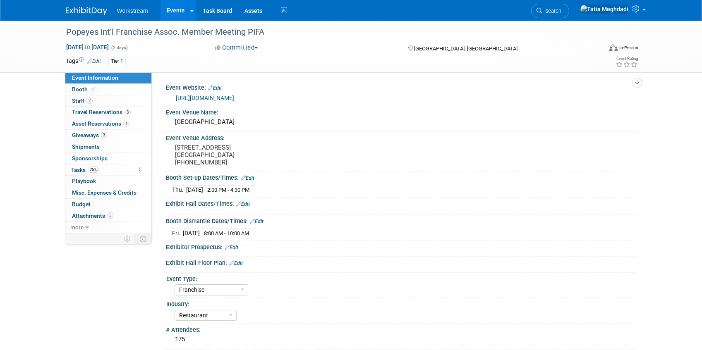
select select "Franchise"
select select "Restaurant"
select select "No"
select select "[PERSON_NAME]"
click at [77, 88] on span "Booth" at bounding box center [84, 89] width 25 height 7
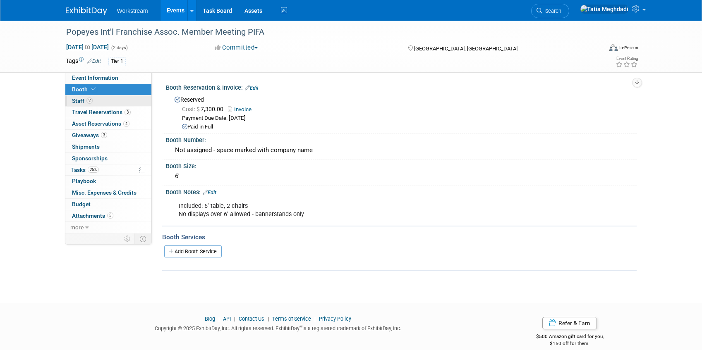
click at [75, 101] on span "Staff 2" at bounding box center [82, 101] width 21 height 7
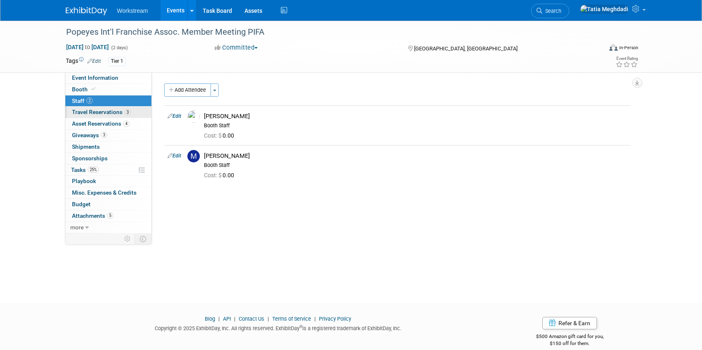
click at [79, 112] on span "Travel Reservations 3" at bounding box center [101, 112] width 59 height 7
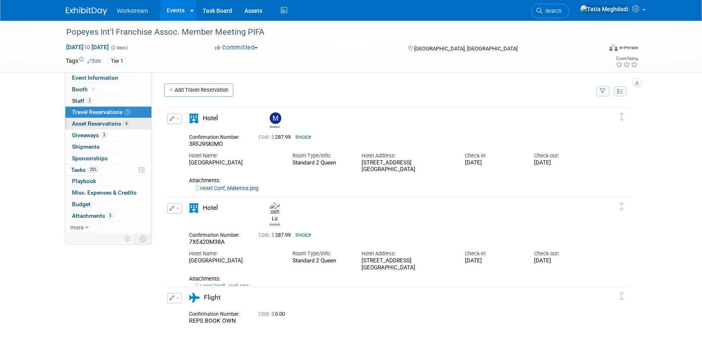
click at [86, 122] on span "Asset Reservations 4" at bounding box center [101, 123] width 58 height 7
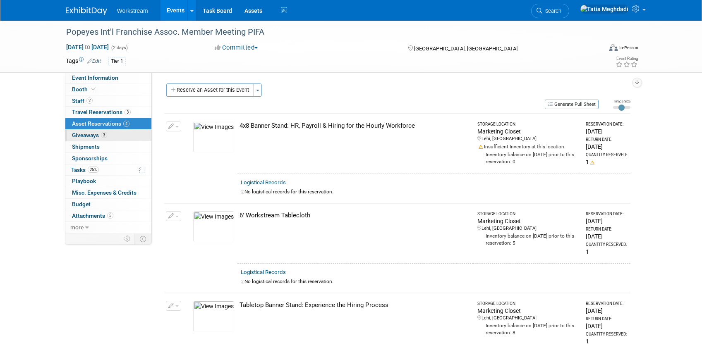
click at [85, 136] on span "Giveaways 3" at bounding box center [89, 135] width 35 height 7
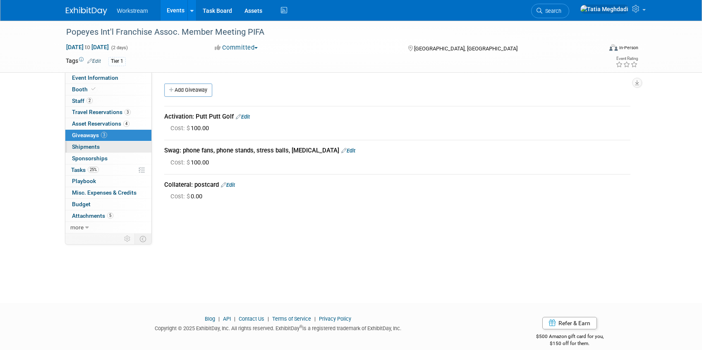
click at [86, 146] on span "Shipments 0" at bounding box center [86, 147] width 28 height 7
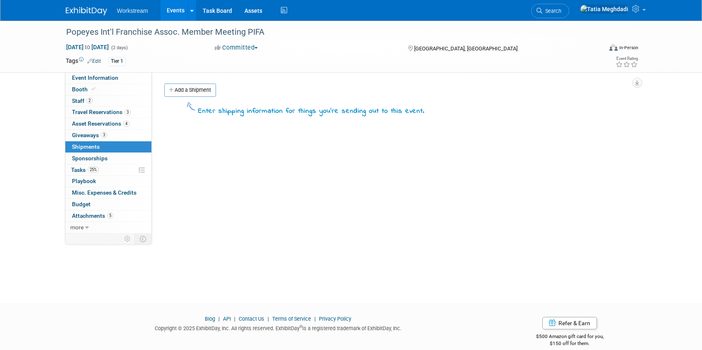
scroll to position [6, 0]
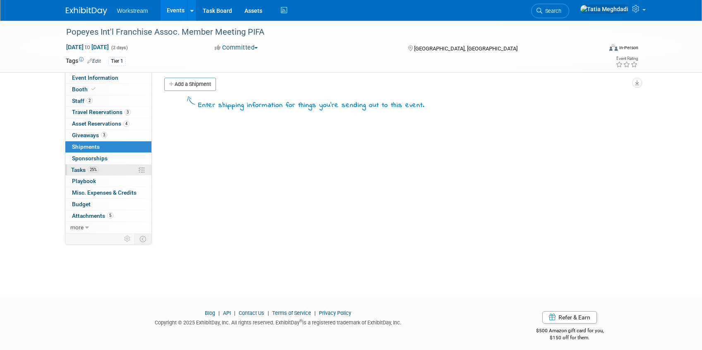
click at [80, 169] on span "Tasks 25%" at bounding box center [85, 170] width 28 height 7
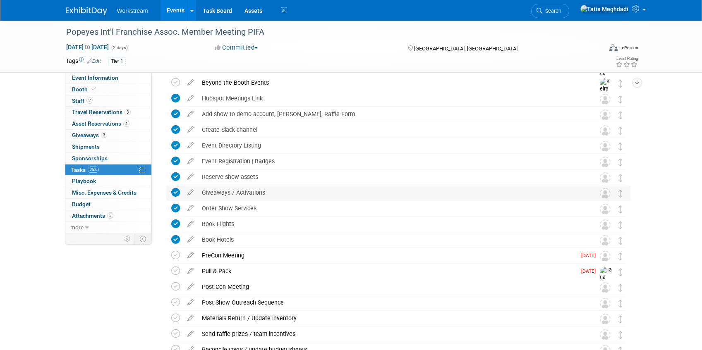
scroll to position [0, 0]
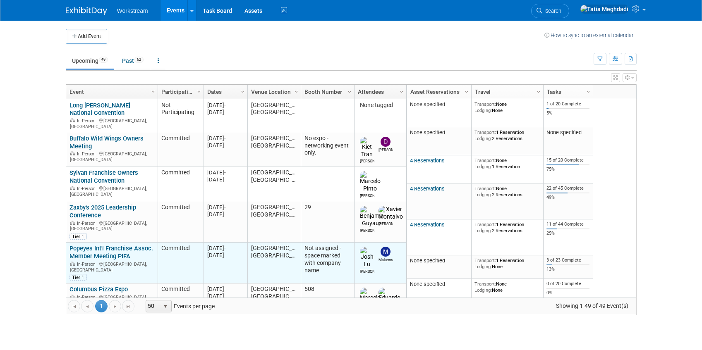
click at [84, 245] on link "Popeyes Int'l Franchise Assoc. Member Meeting PIFA" at bounding box center [112, 252] width 84 height 15
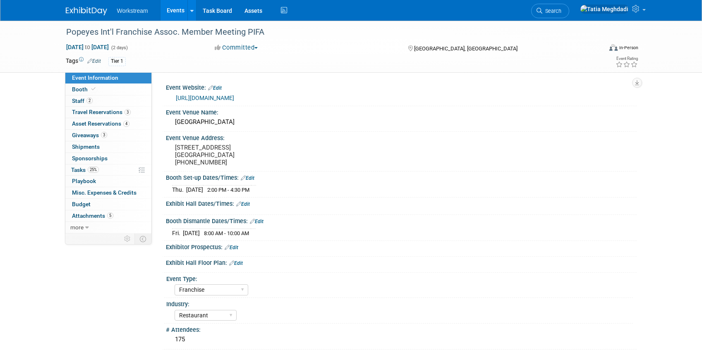
select select "Franchise"
select select "Restaurant"
select select "No"
select select "[PERSON_NAME]"
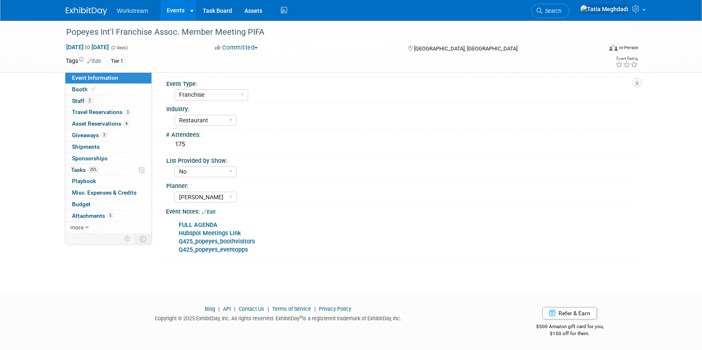
scroll to position [196, 0]
click at [76, 173] on span "Tasks 25%" at bounding box center [85, 170] width 28 height 7
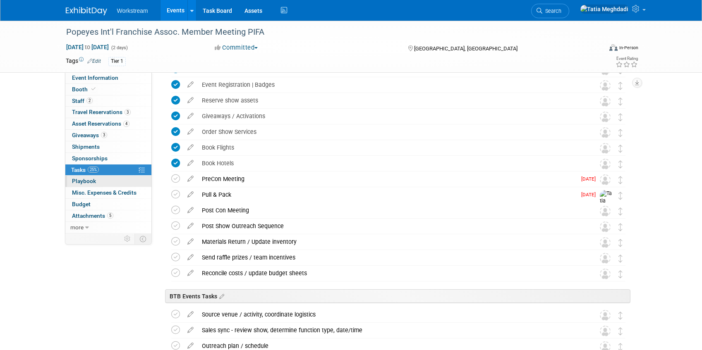
scroll to position [0, 0]
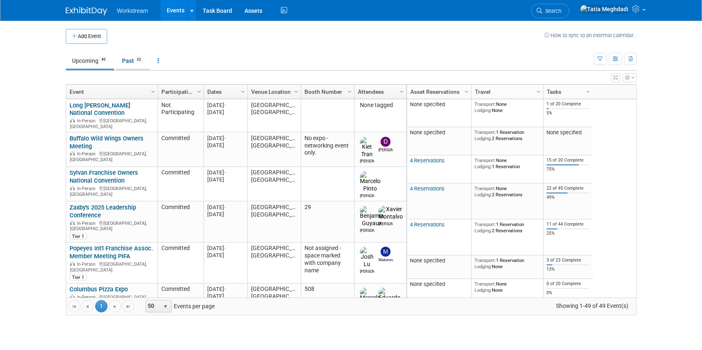
click at [132, 62] on link "Past 62" at bounding box center [133, 61] width 34 height 16
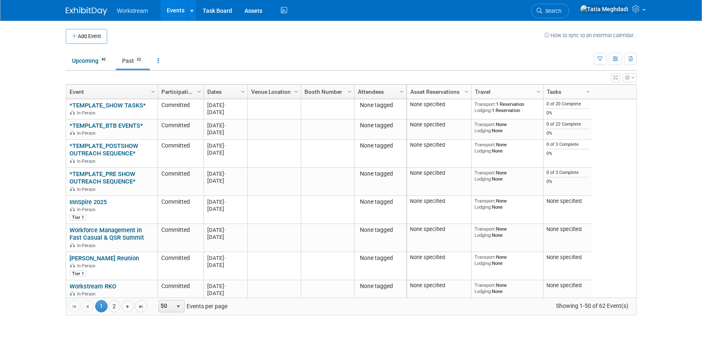
click at [561, 8] on span "Search" at bounding box center [551, 11] width 19 height 6
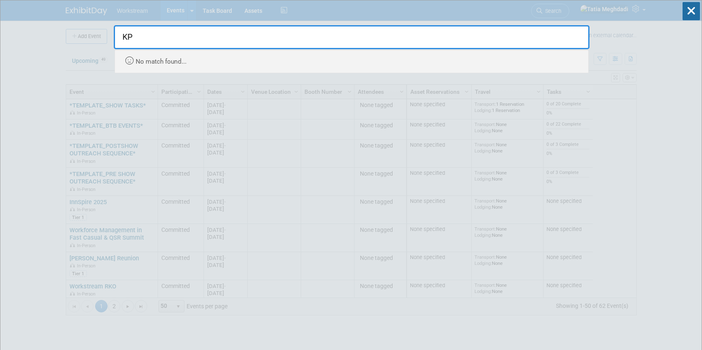
type input "K"
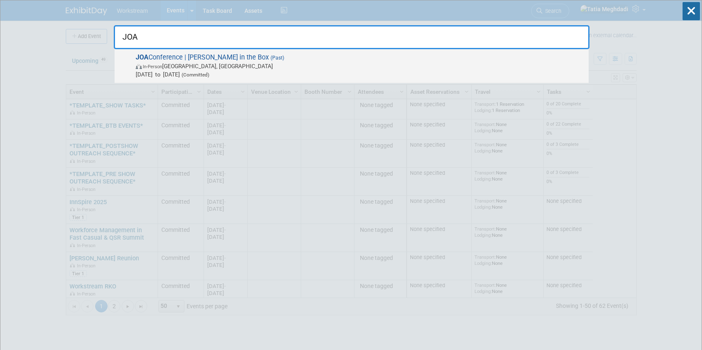
type input "JOA"
click at [224, 58] on span "JOA Conference | Jack in the Box (Past) In-Person New Orleans, LA Oct 2, 2025 t…" at bounding box center [358, 65] width 451 height 25
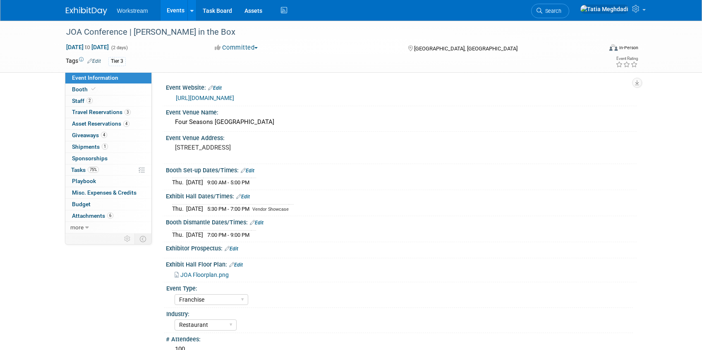
select select "Franchise"
select select "Restaurant"
select select "No"
select select "[PERSON_NAME]"
click at [78, 203] on span "Budget" at bounding box center [81, 204] width 19 height 7
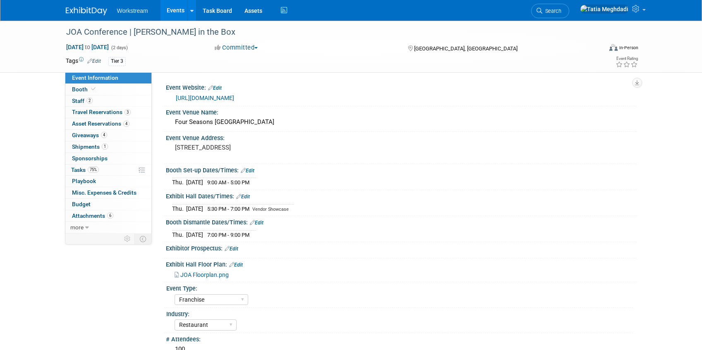
select select "Franchise"
select select "Restaurant"
select select "No"
select select "[PERSON_NAME]"
